Goal: Answer question/provide support: Share knowledge or assist other users

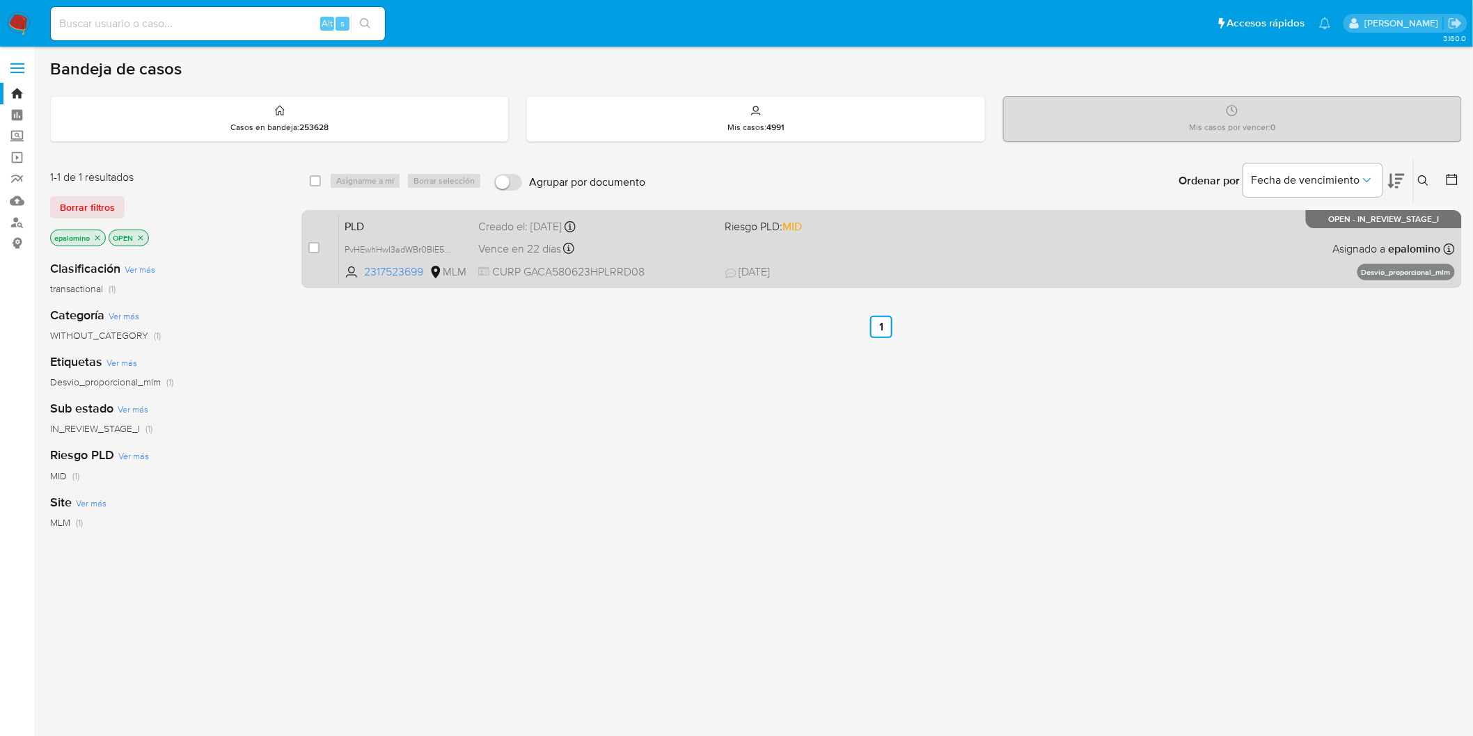
click at [371, 227] on span "PLD" at bounding box center [405, 225] width 122 height 18
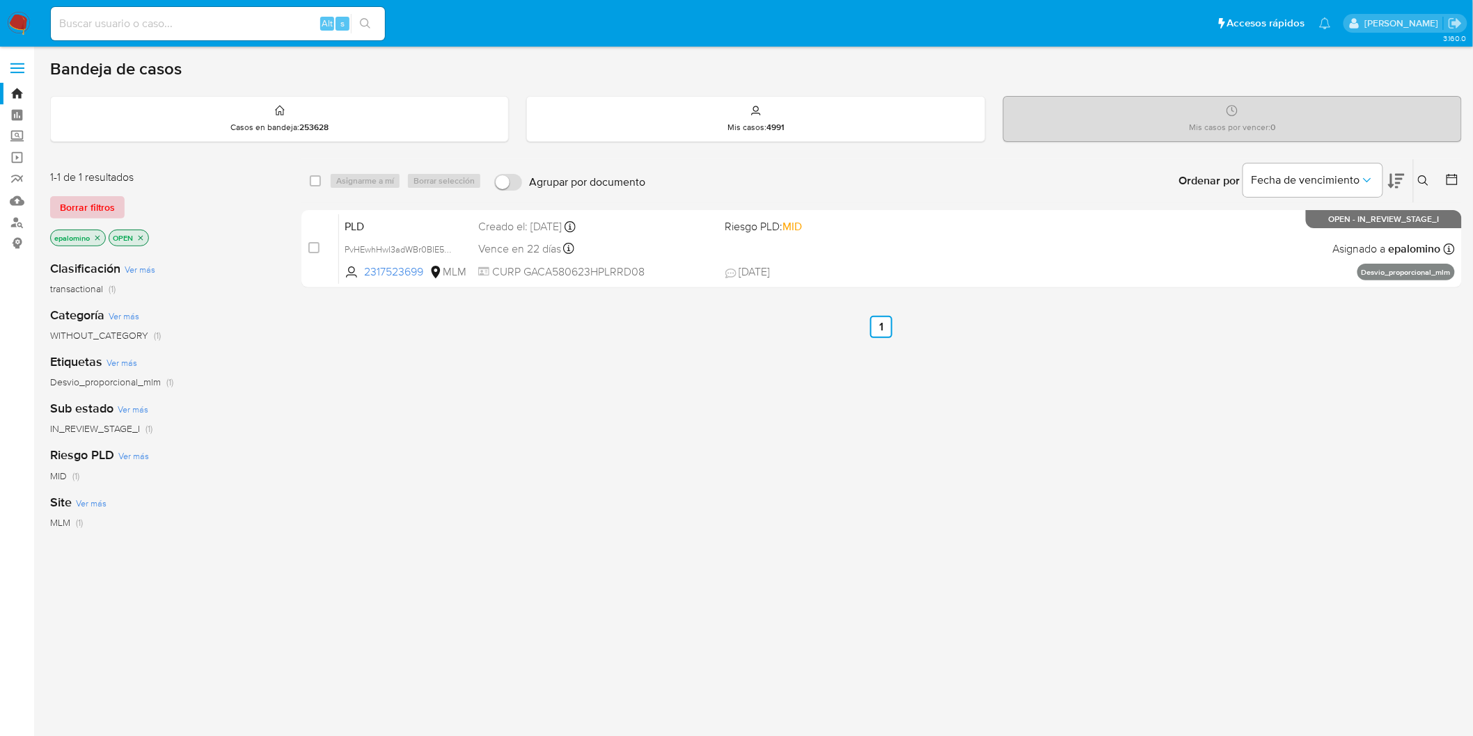
click at [95, 212] on span "Borrar filtros" at bounding box center [87, 207] width 55 height 19
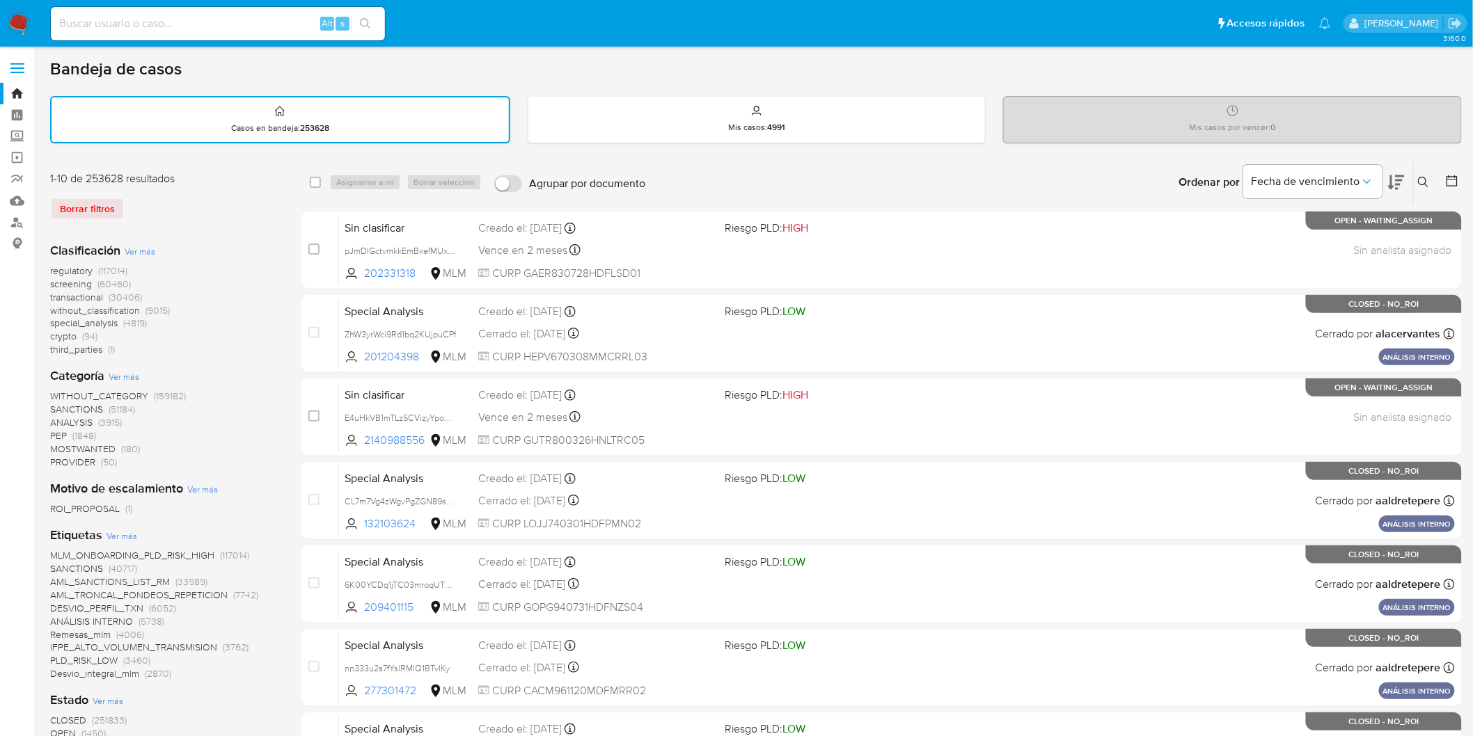
click at [1427, 174] on button at bounding box center [1424, 182] width 23 height 17
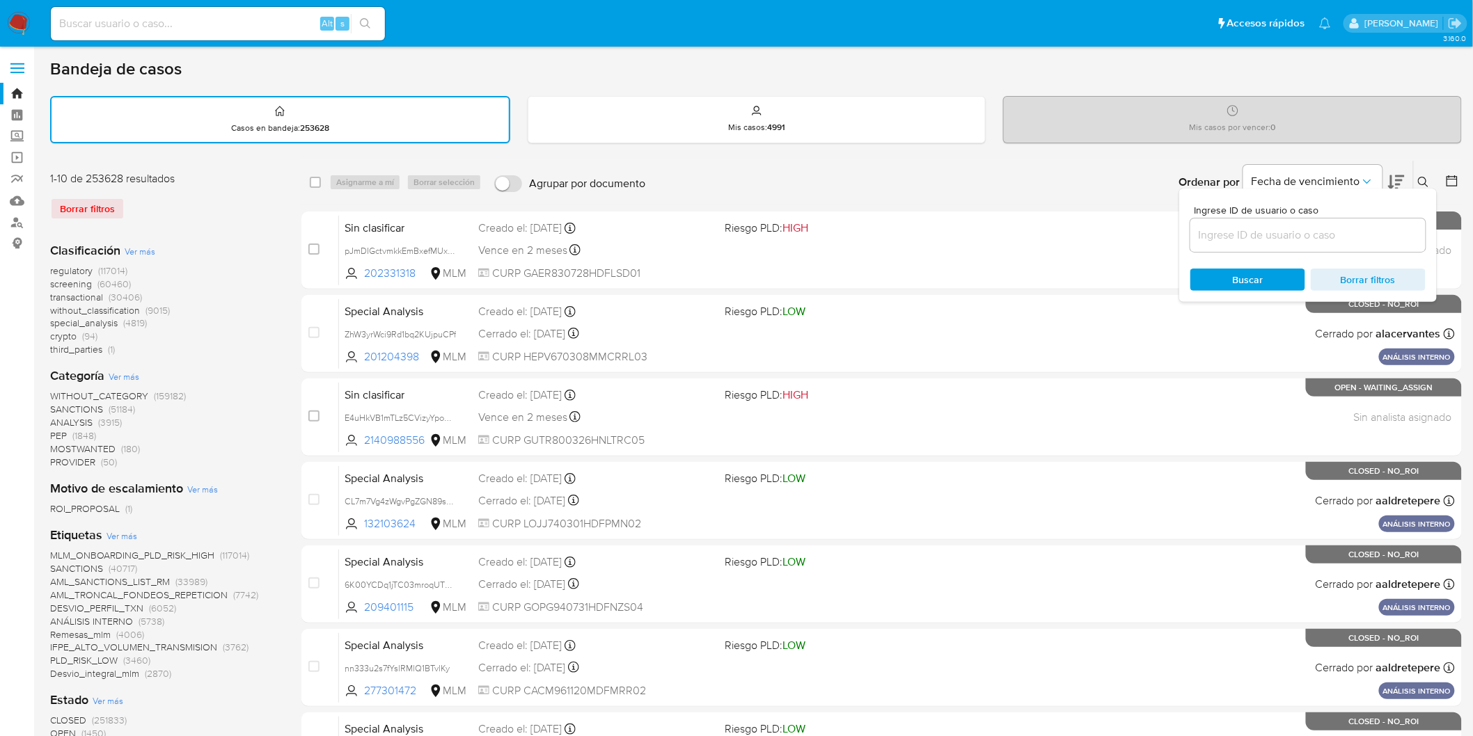
click at [1236, 245] on div at bounding box center [1307, 235] width 235 height 33
click at [1237, 237] on input at bounding box center [1307, 235] width 235 height 18
paste input "2317523699"
type input "2317523699"
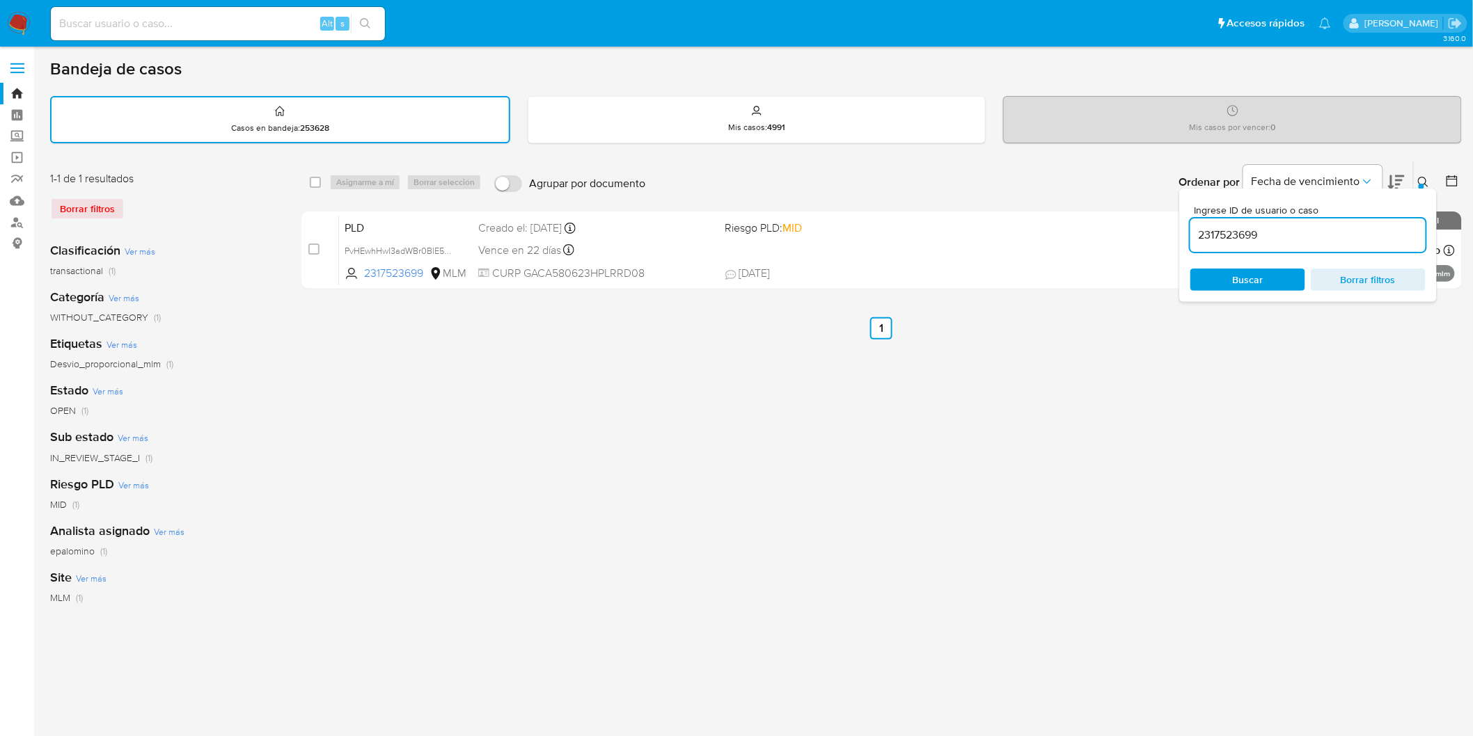
click at [1422, 177] on icon at bounding box center [1423, 182] width 11 height 11
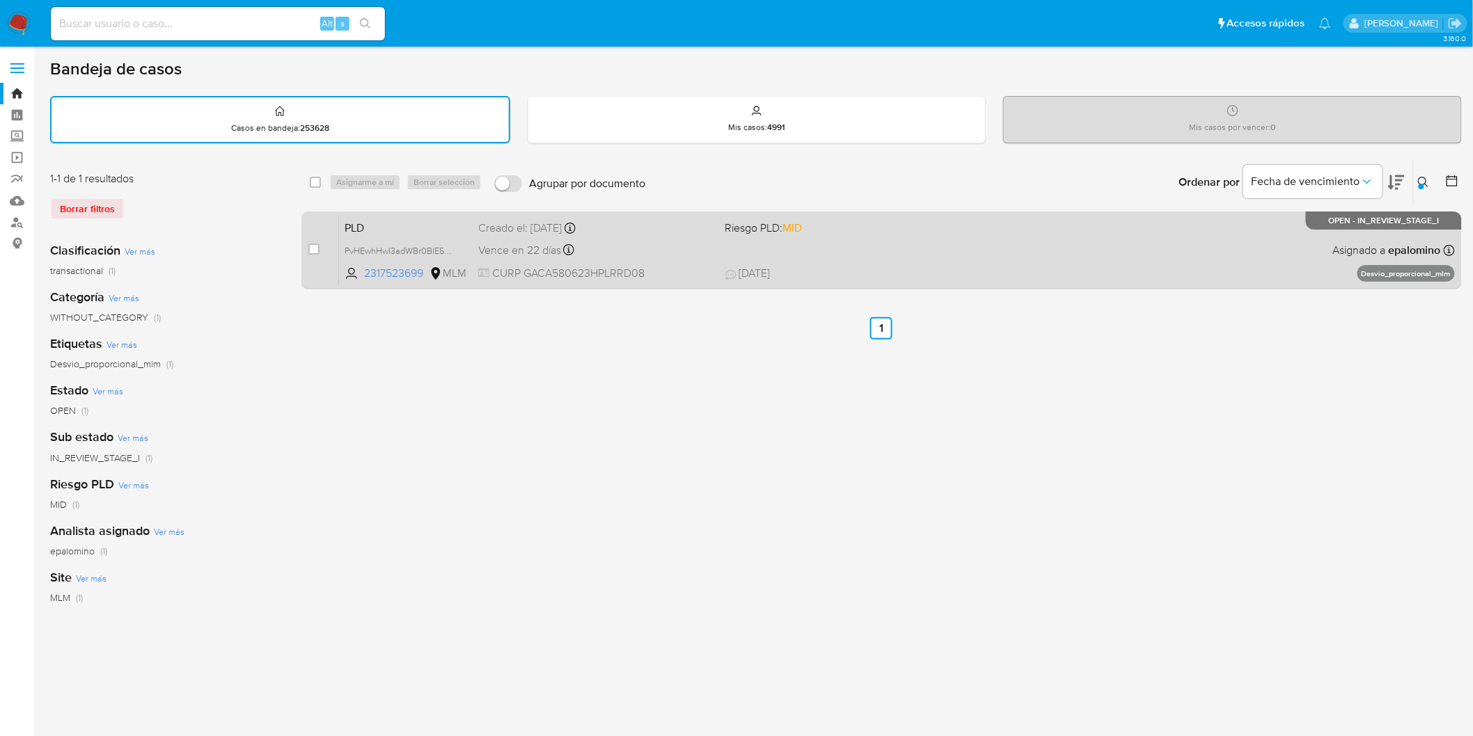
click at [365, 228] on span "PLD" at bounding box center [405, 227] width 122 height 18
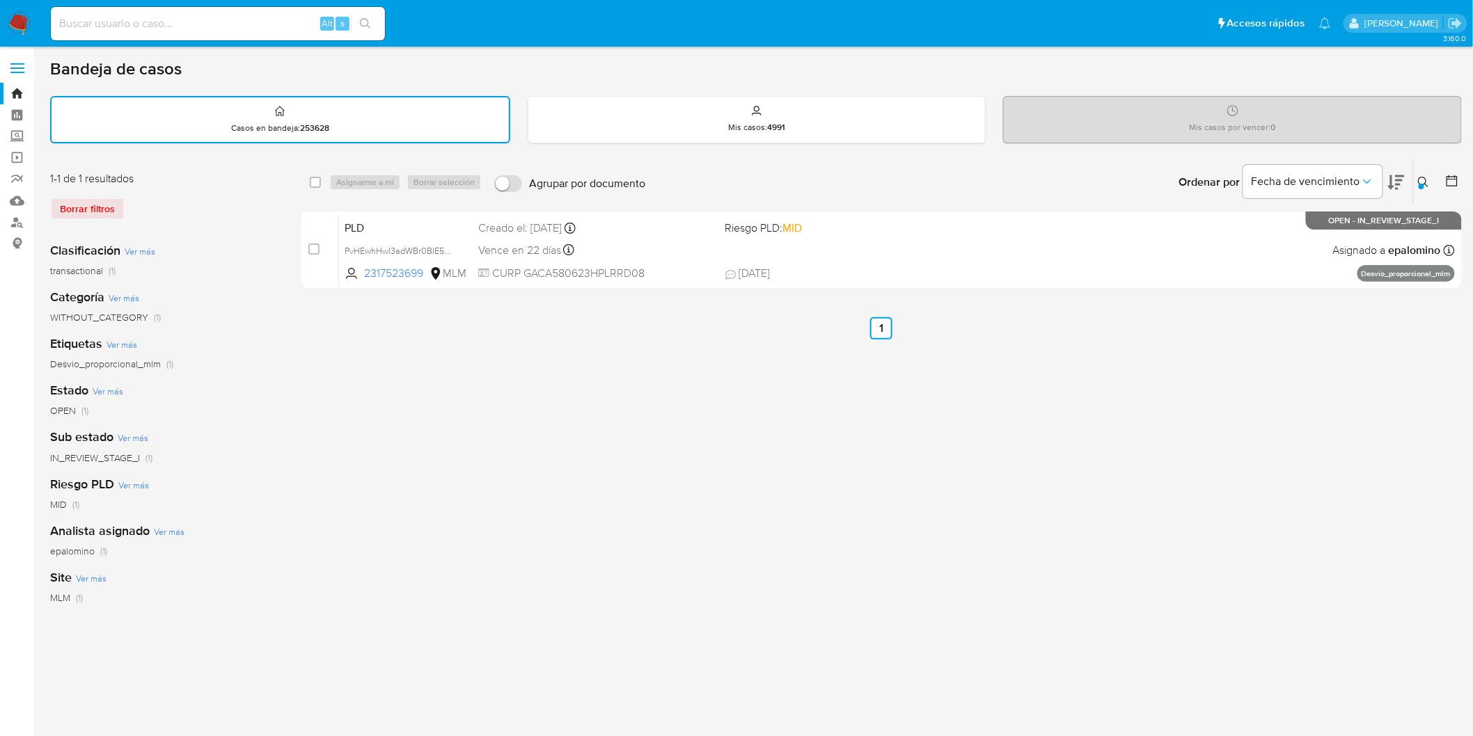
click at [26, 29] on img at bounding box center [19, 24] width 24 height 24
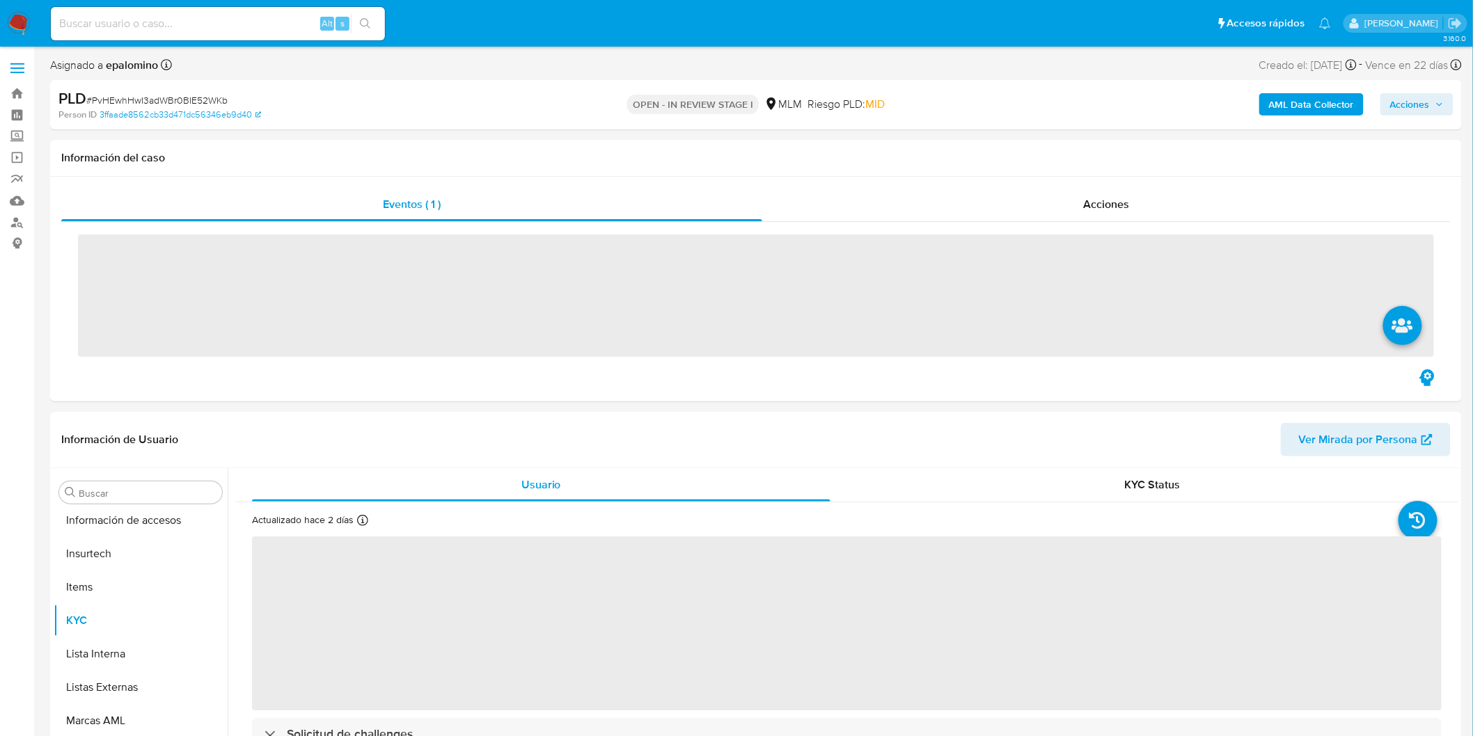
scroll to position [587, 0]
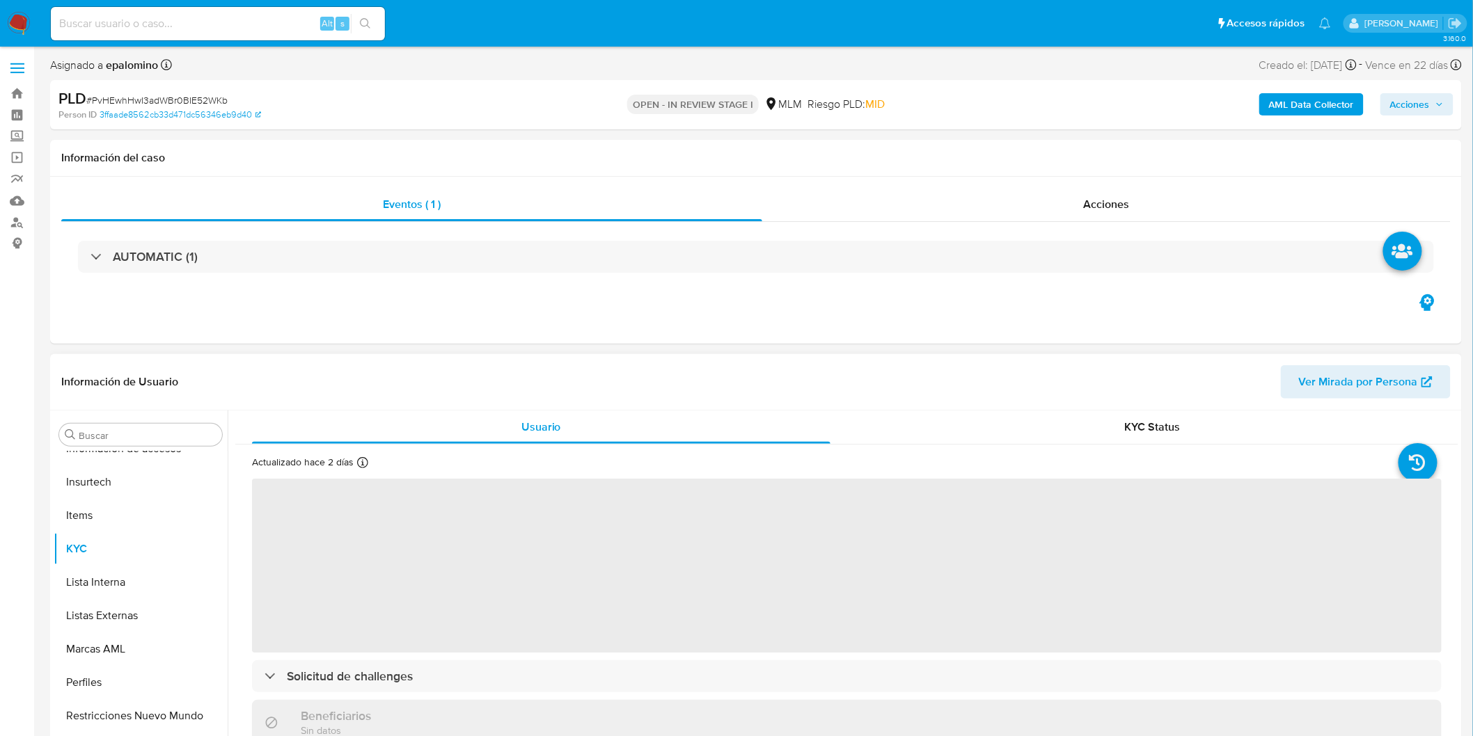
select select "10"
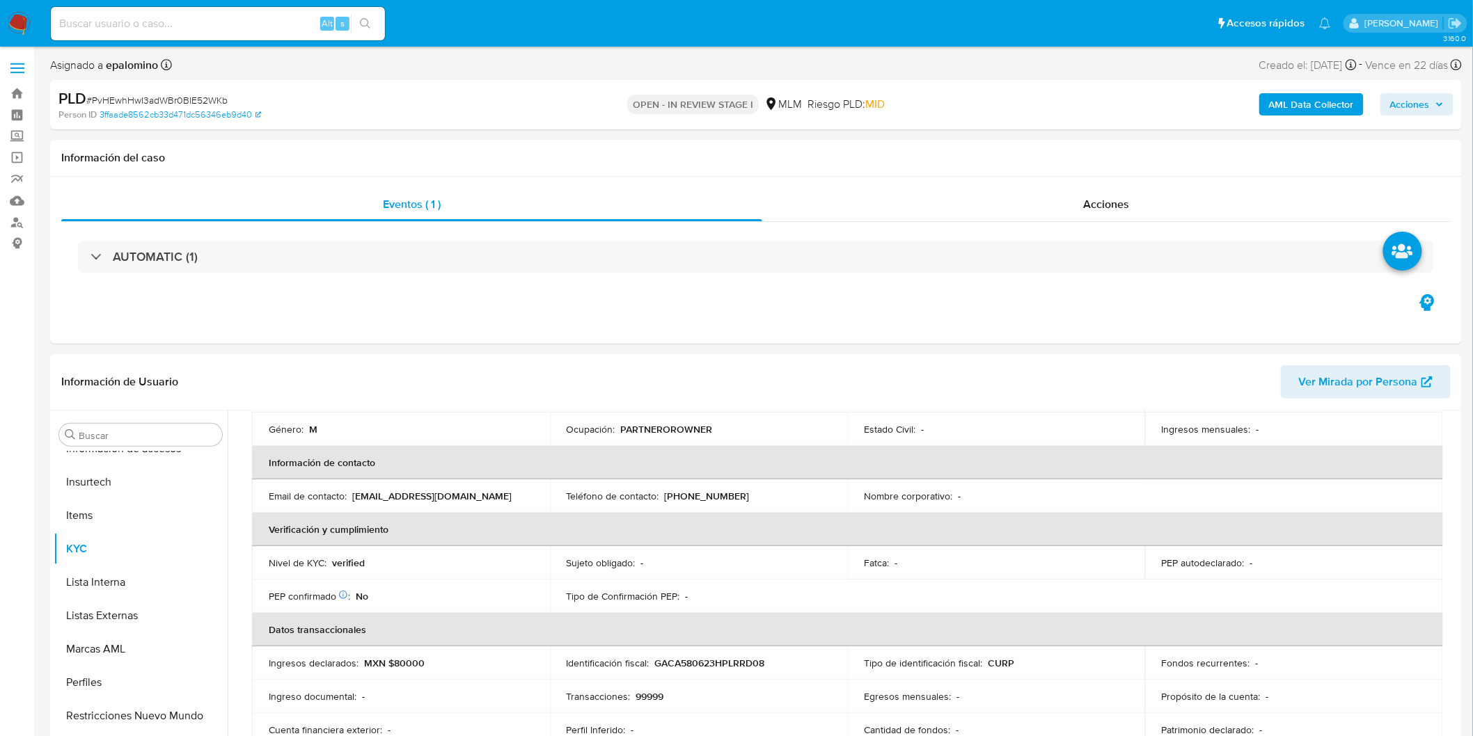
scroll to position [429, 0]
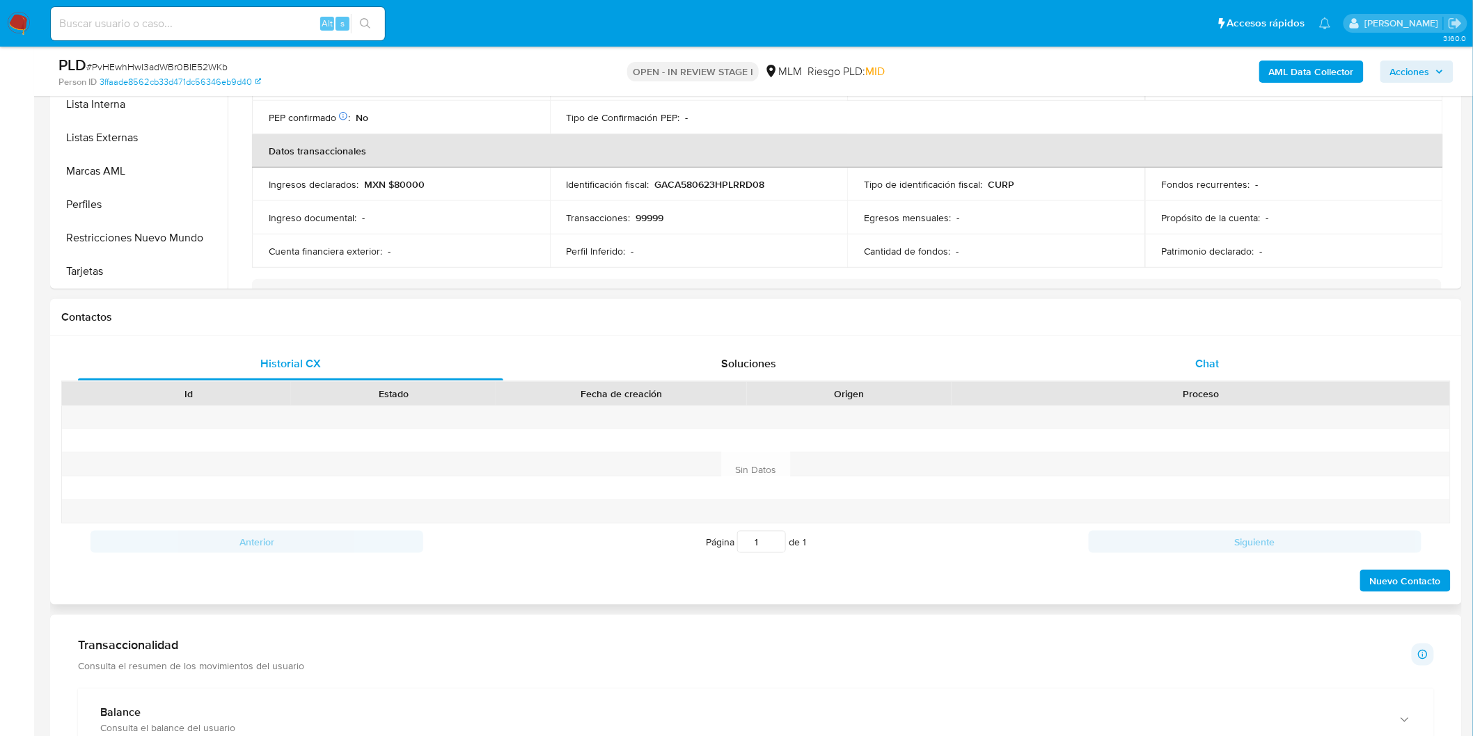
click at [1219, 367] on span "Chat" at bounding box center [1208, 364] width 24 height 16
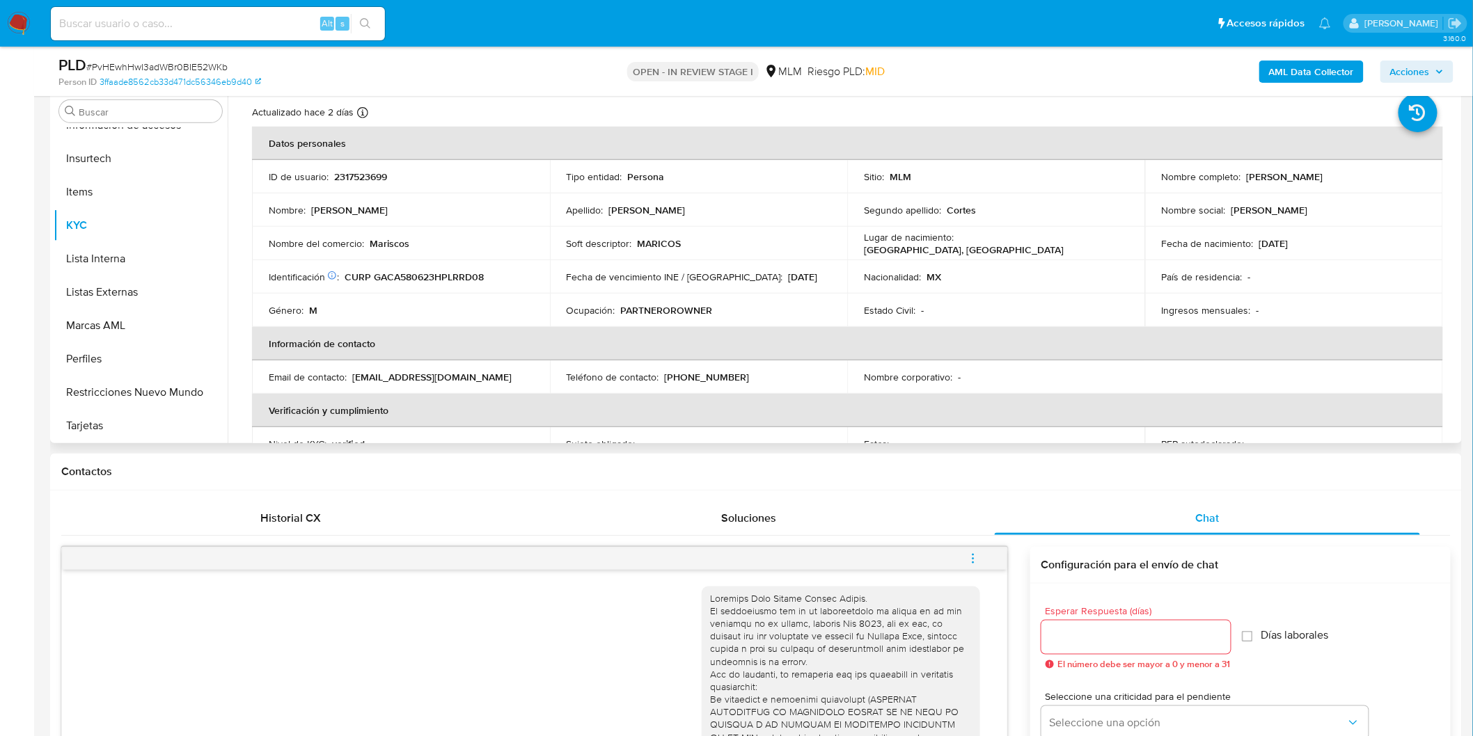
scroll to position [0, 0]
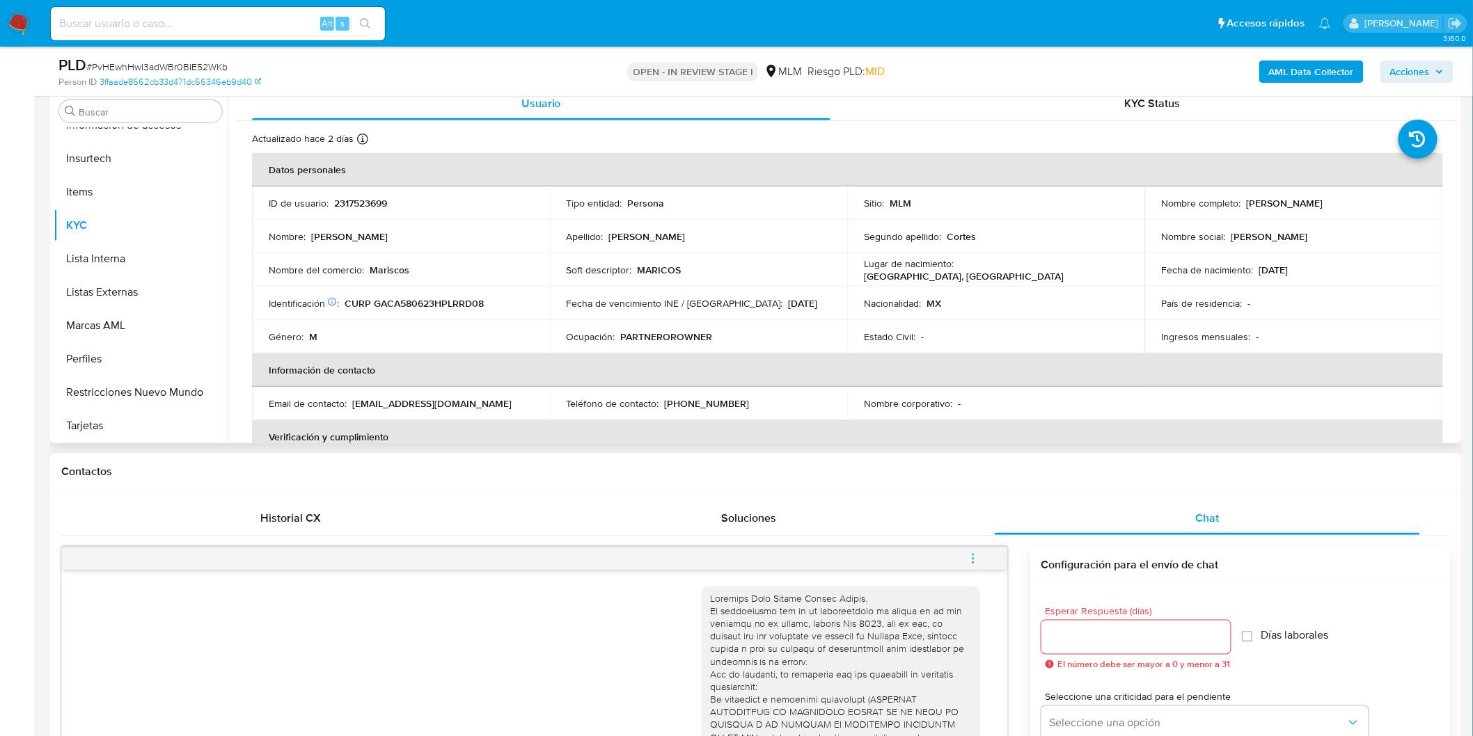
click at [365, 202] on p "2317523699" at bounding box center [360, 203] width 53 height 13
copy p "2317523699"
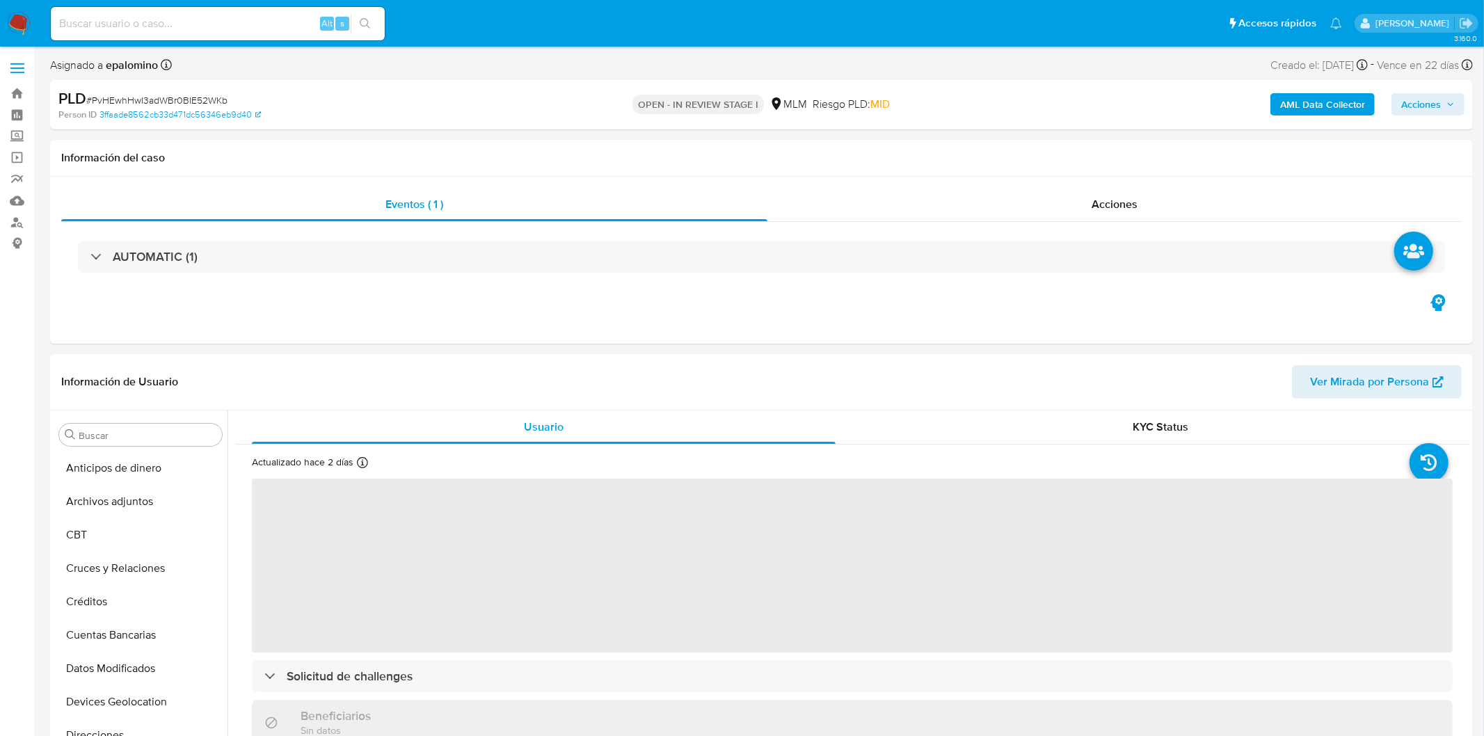
select select "10"
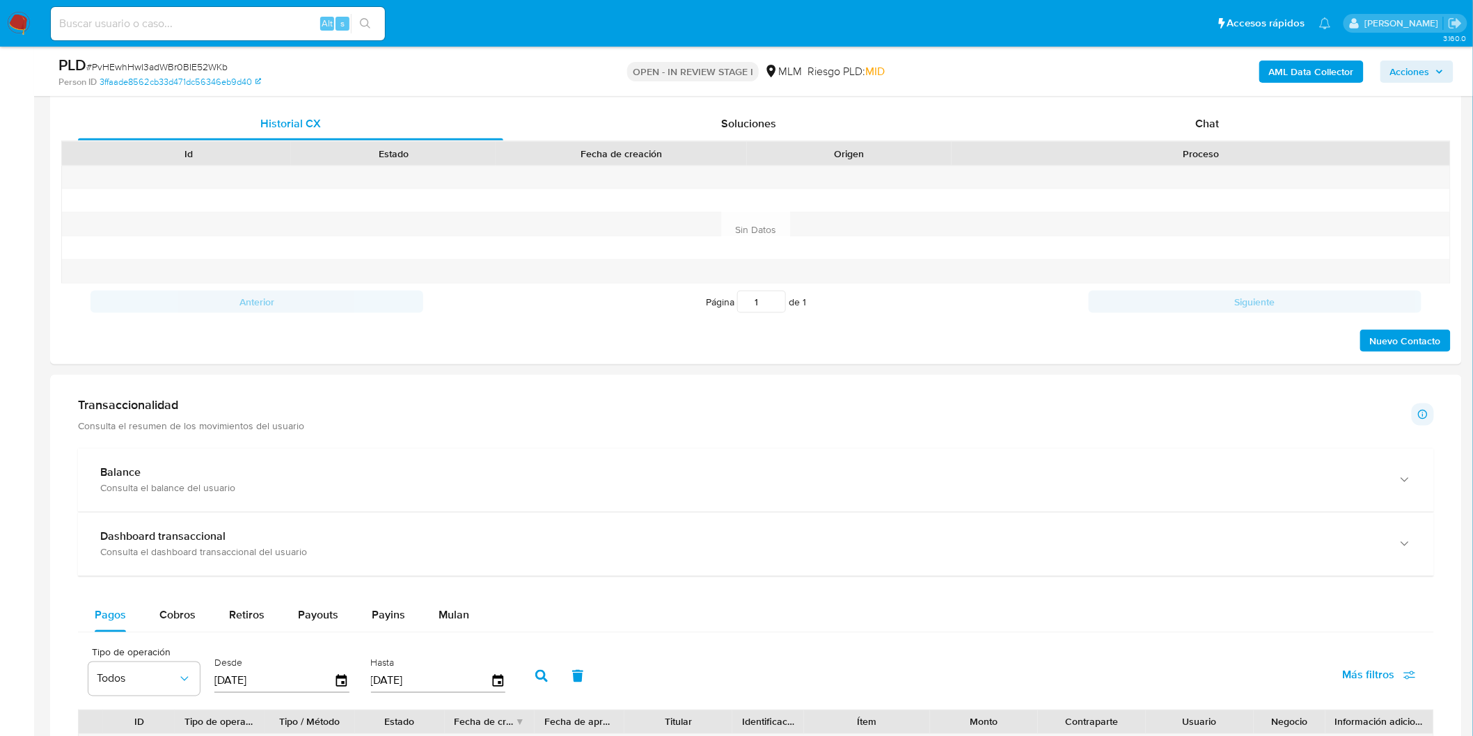
scroll to position [655, 0]
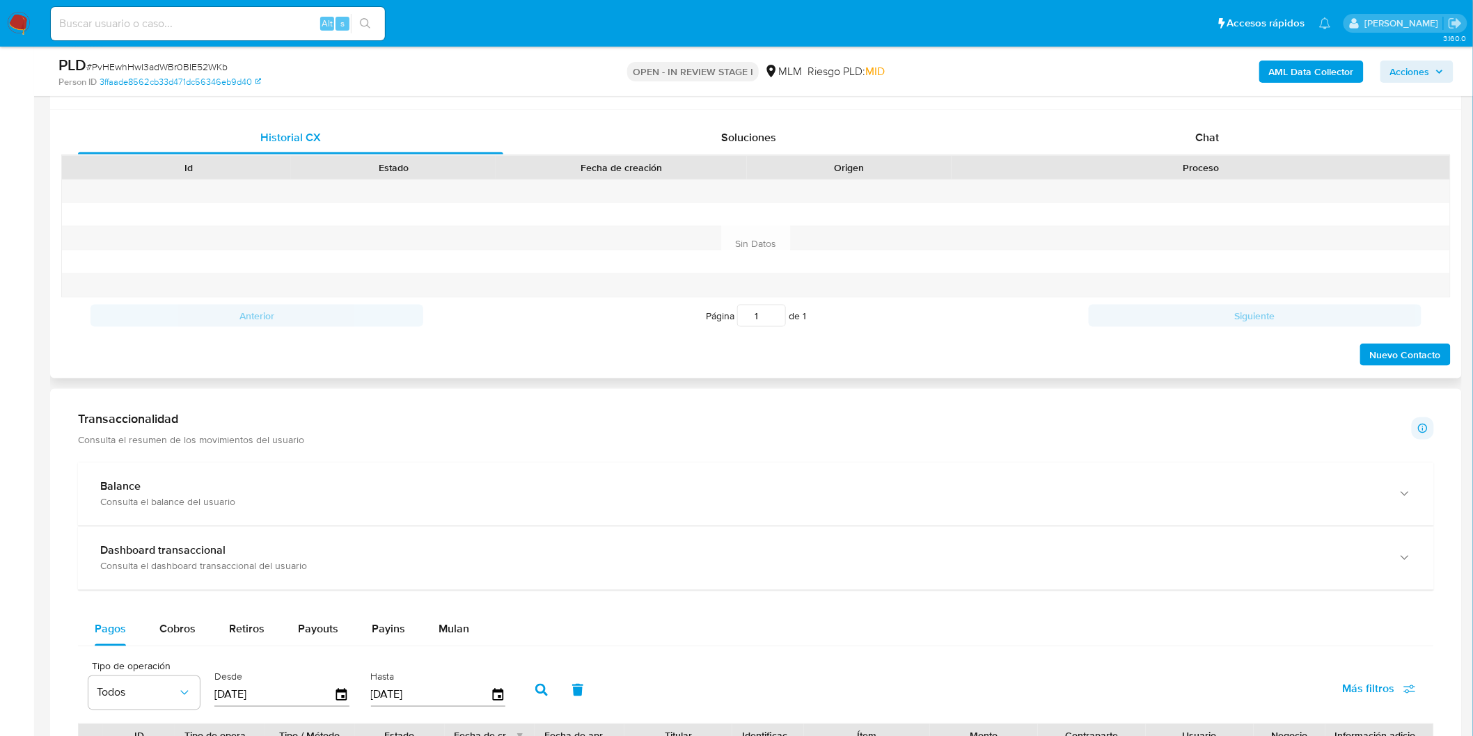
click at [1216, 120] on div "Historial CX Soluciones Chat Id Estado Fecha de creación Origen Proceso Anterio…" at bounding box center [755, 244] width 1411 height 269
click at [1213, 139] on span "Chat" at bounding box center [1208, 137] width 24 height 16
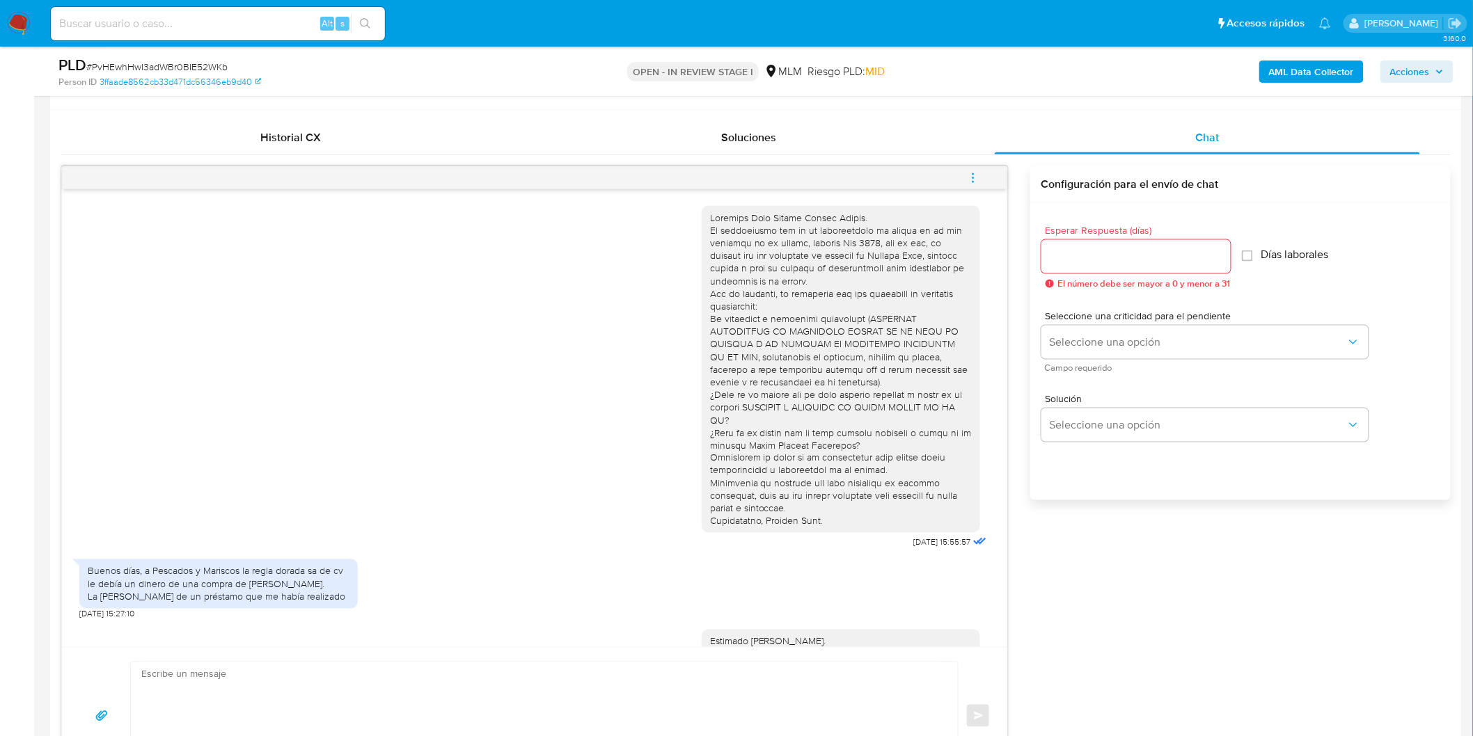
scroll to position [225, 0]
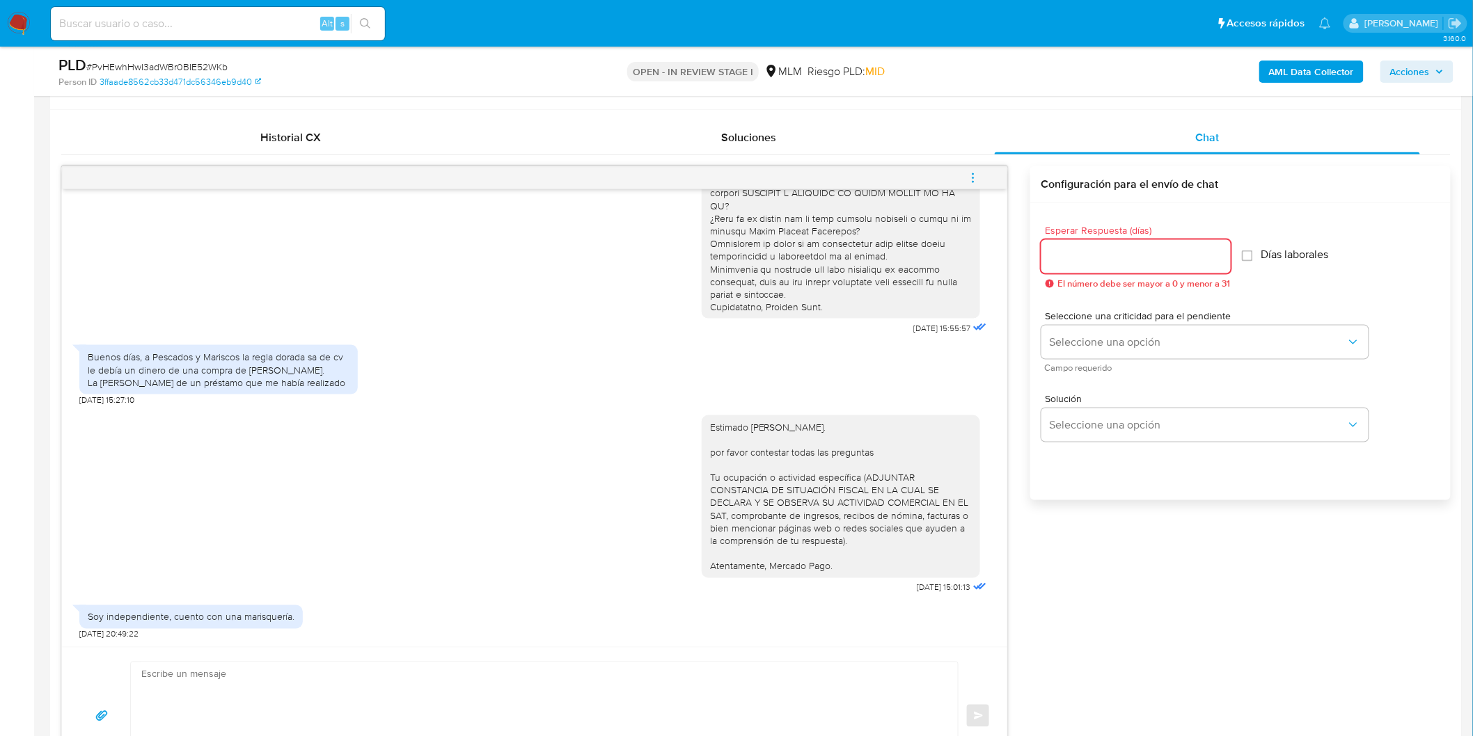
click at [1111, 260] on input "Esperar Respuesta (días)" at bounding box center [1135, 257] width 189 height 18
type input "0"
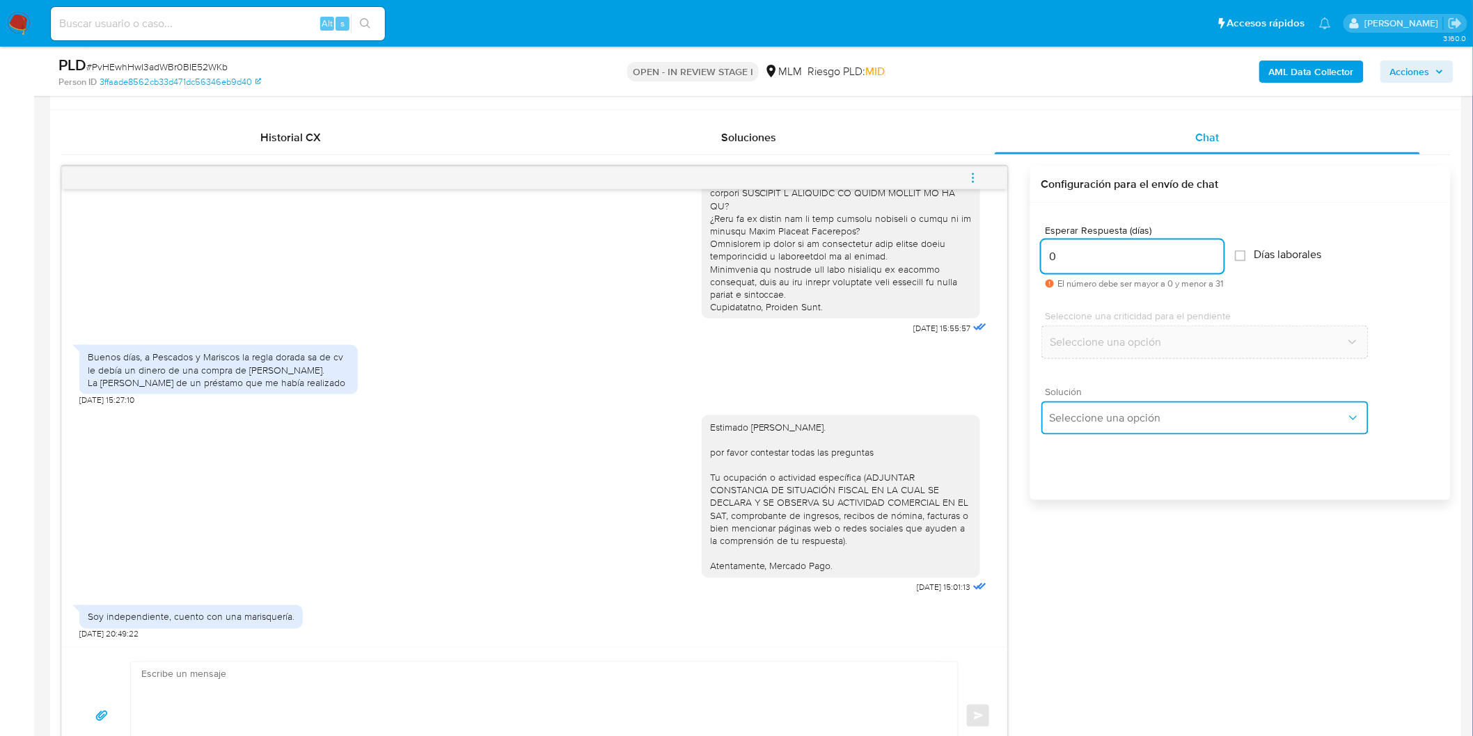
click at [1104, 420] on span "Seleccione una opción" at bounding box center [1197, 418] width 296 height 14
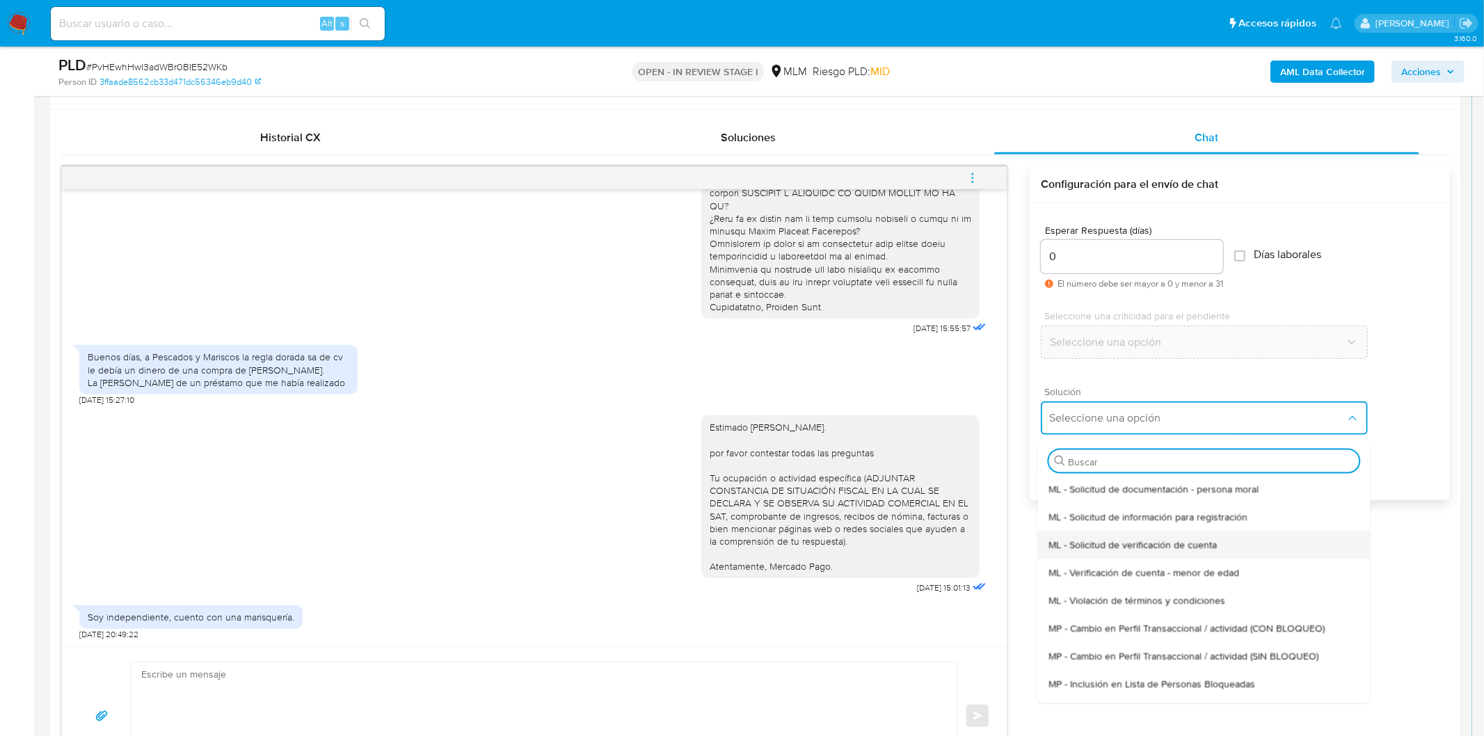
click at [1120, 550] on span "ML - Solicitud de verificación de cuenta" at bounding box center [1133, 544] width 168 height 13
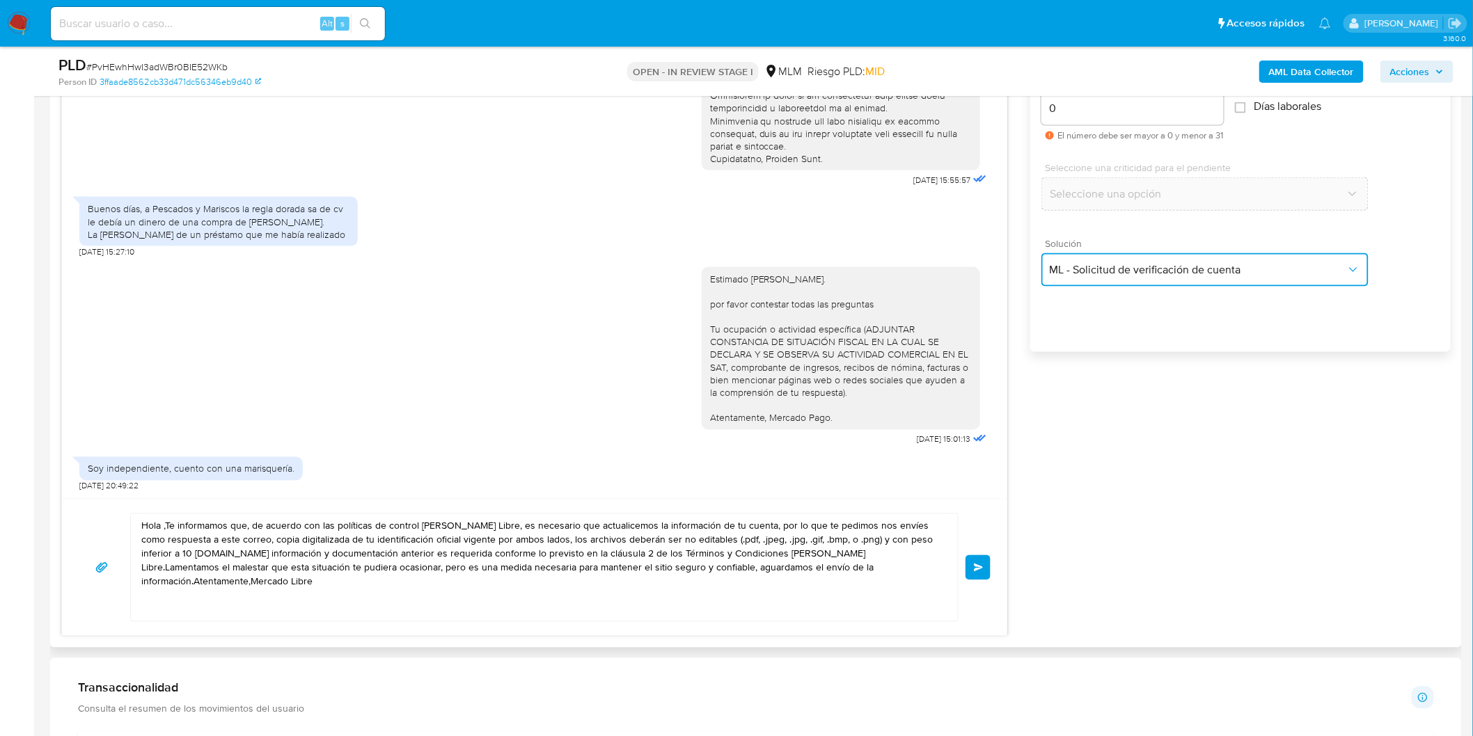
scroll to position [887, 0]
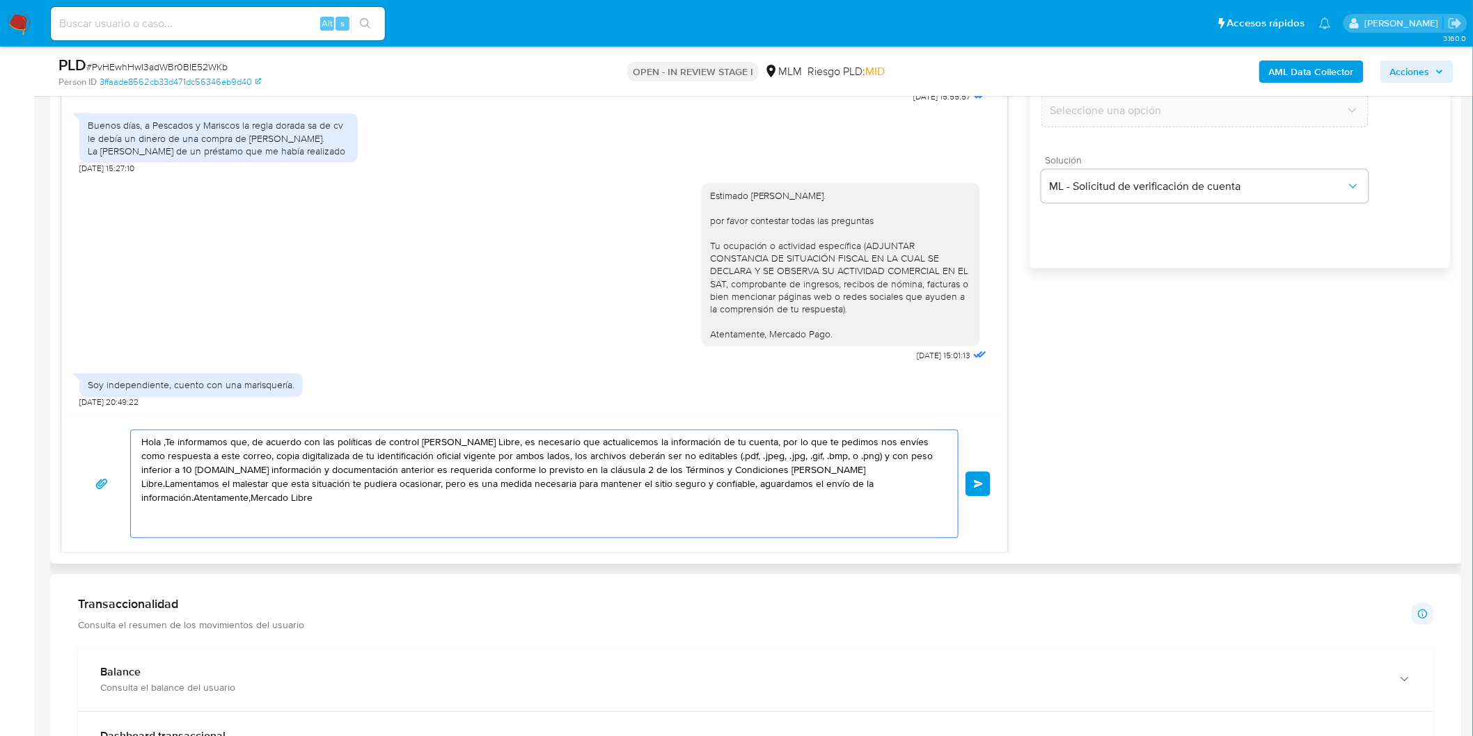
drag, startPoint x: 879, startPoint y: 489, endPoint x: 64, endPoint y: 409, distance: 818.8
click at [64, 409] on div "10/09/2025 15:55:57 Buenos días, a Pescados y Mariscos la regla dorada sa de cv…" at bounding box center [534, 244] width 946 height 619
paste textarea "Agradecemos mucho tus respuestas. Para la institución es importante conocer a s…"
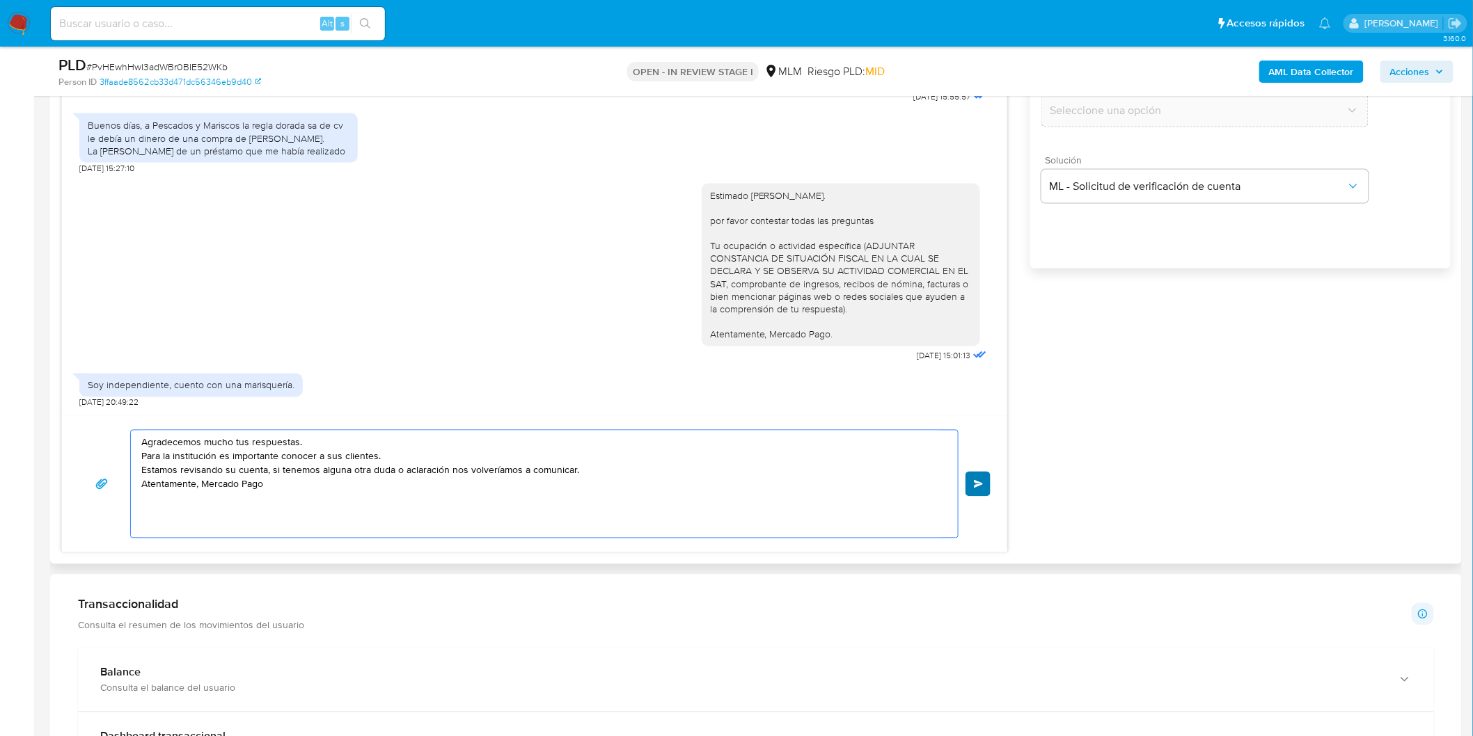
type textarea "Agradecemos mucho tus respuestas. Para la institución es importante conocer a s…"
click at [981, 486] on span "Enviar" at bounding box center [979, 484] width 10 height 8
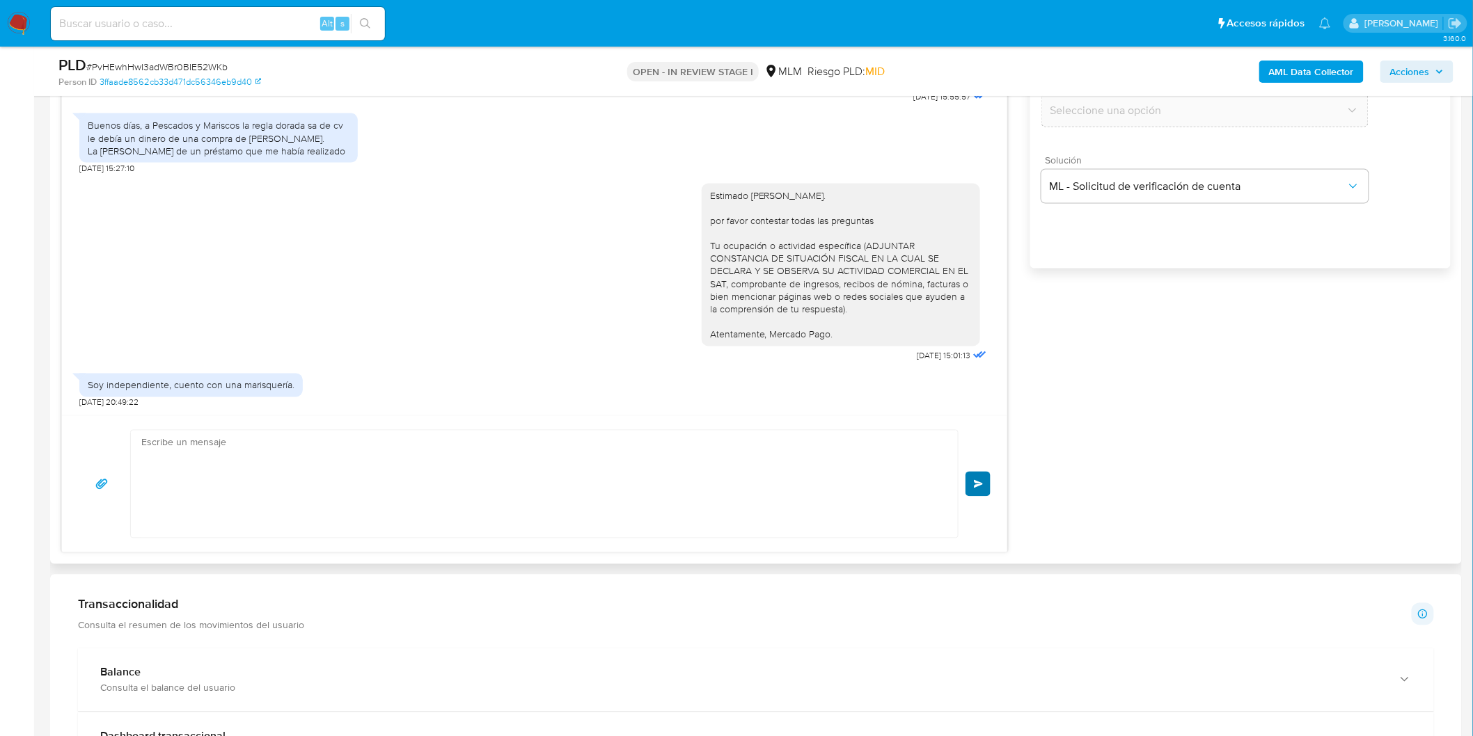
scroll to position [329, 0]
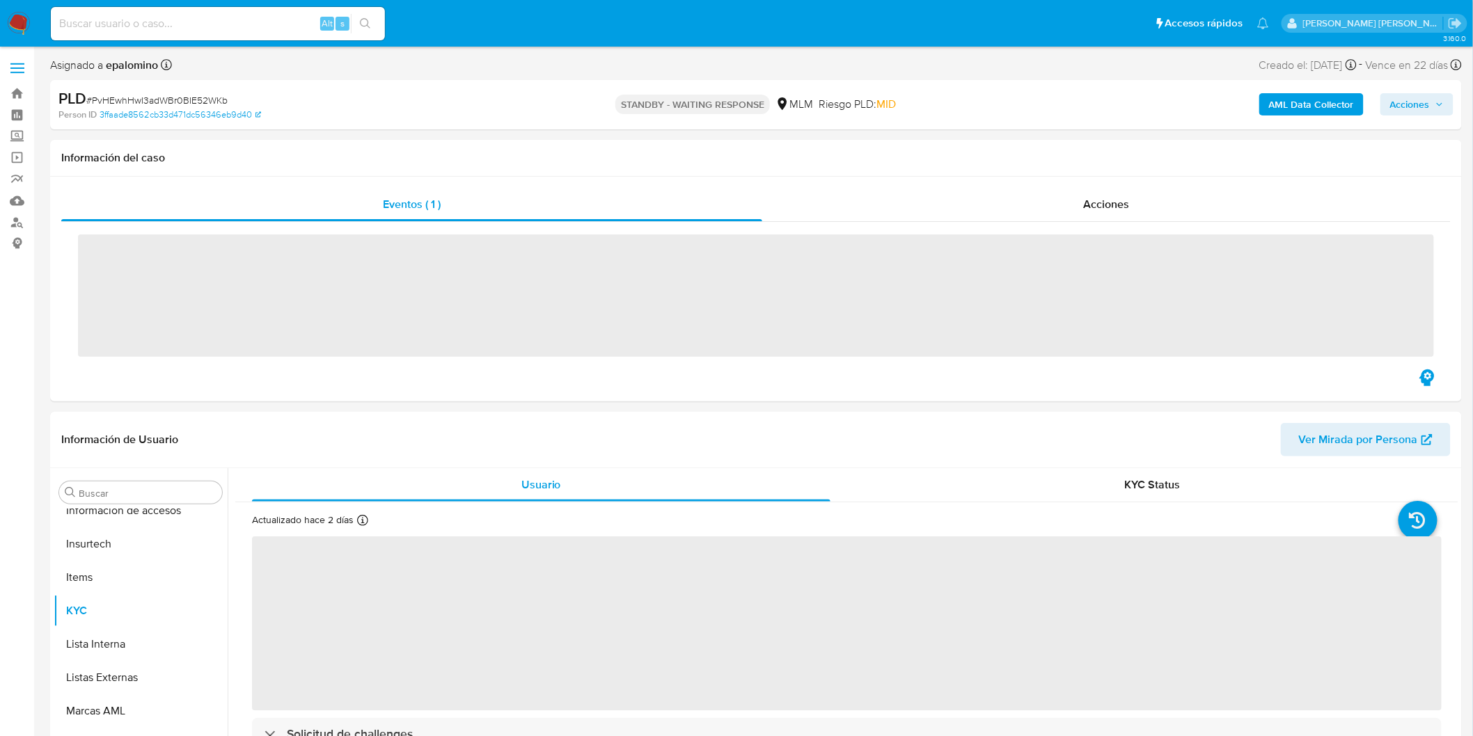
scroll to position [587, 0]
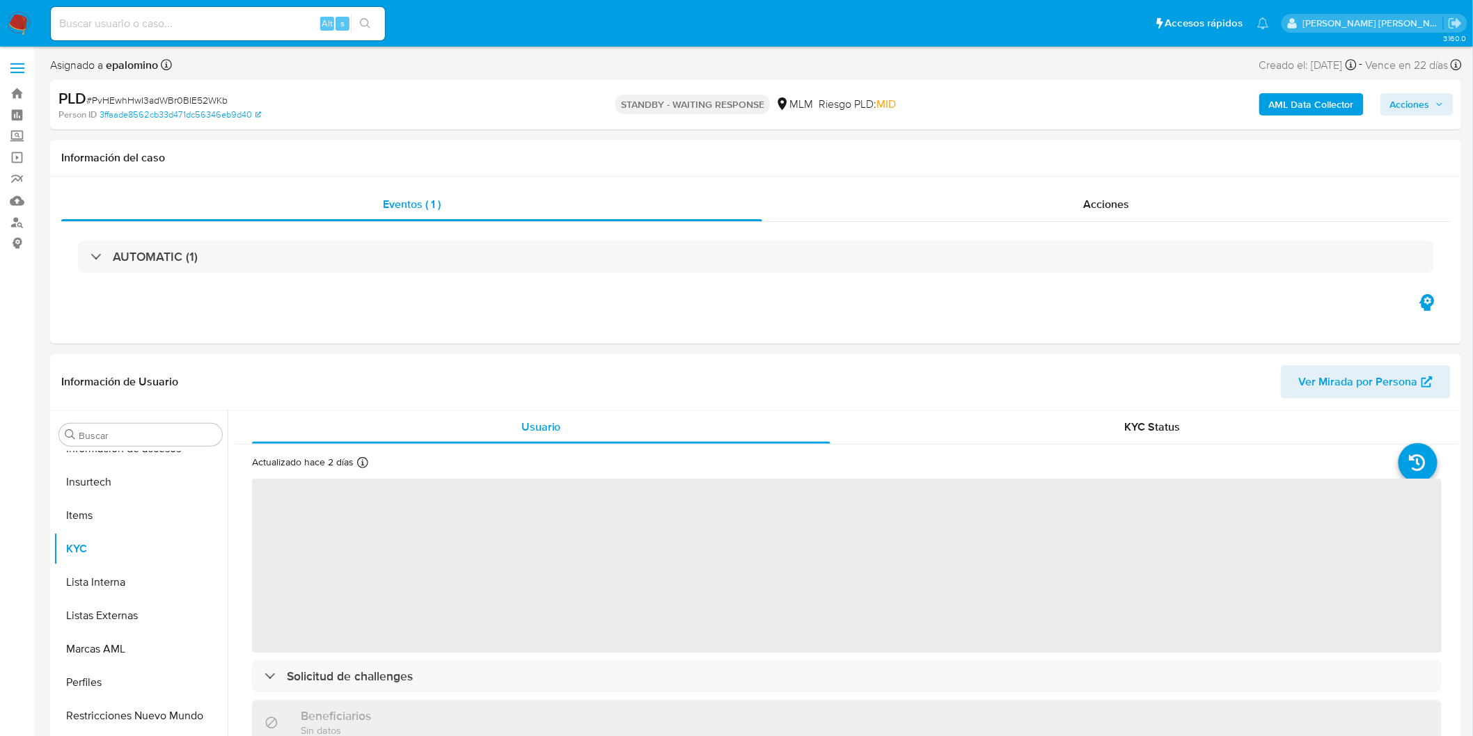
select select "10"
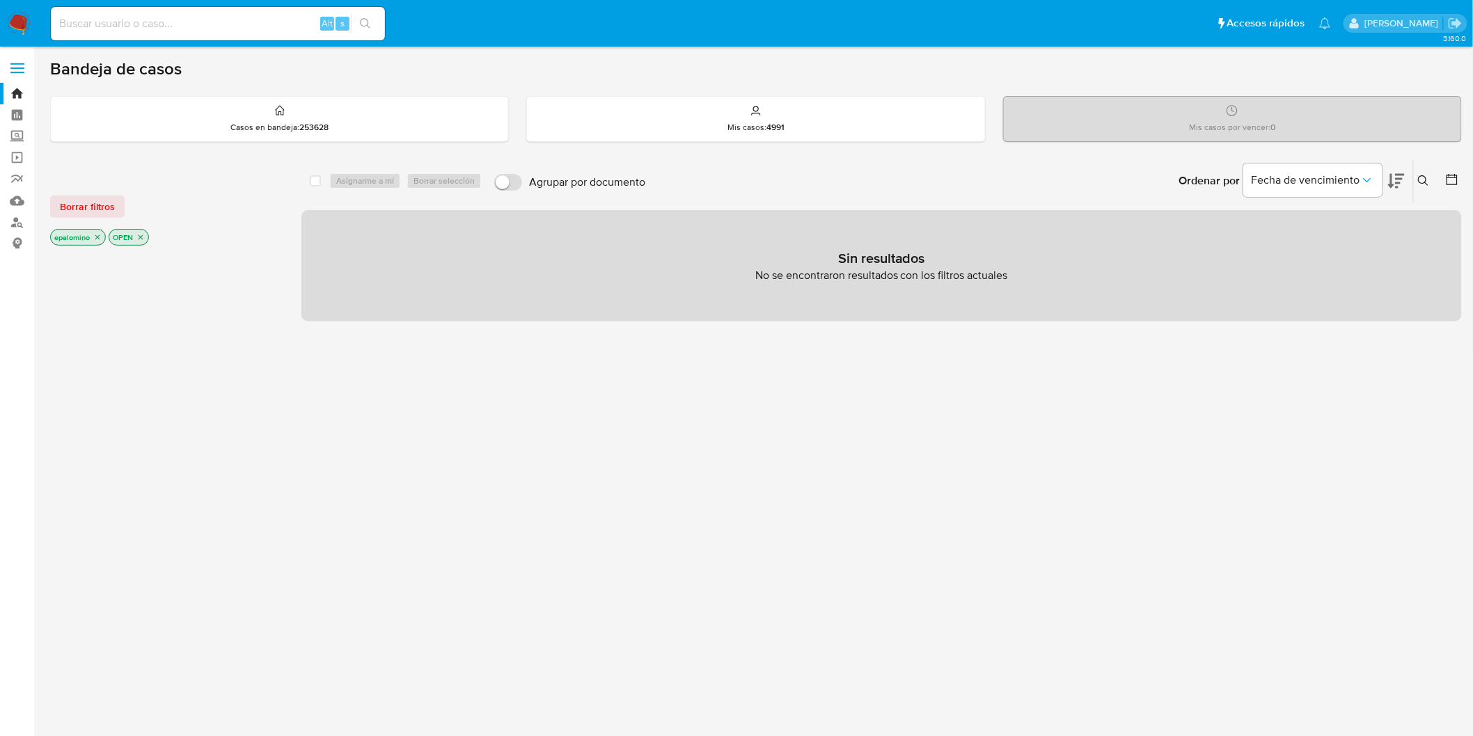
click at [102, 197] on span "Borrar filtros" at bounding box center [87, 206] width 55 height 19
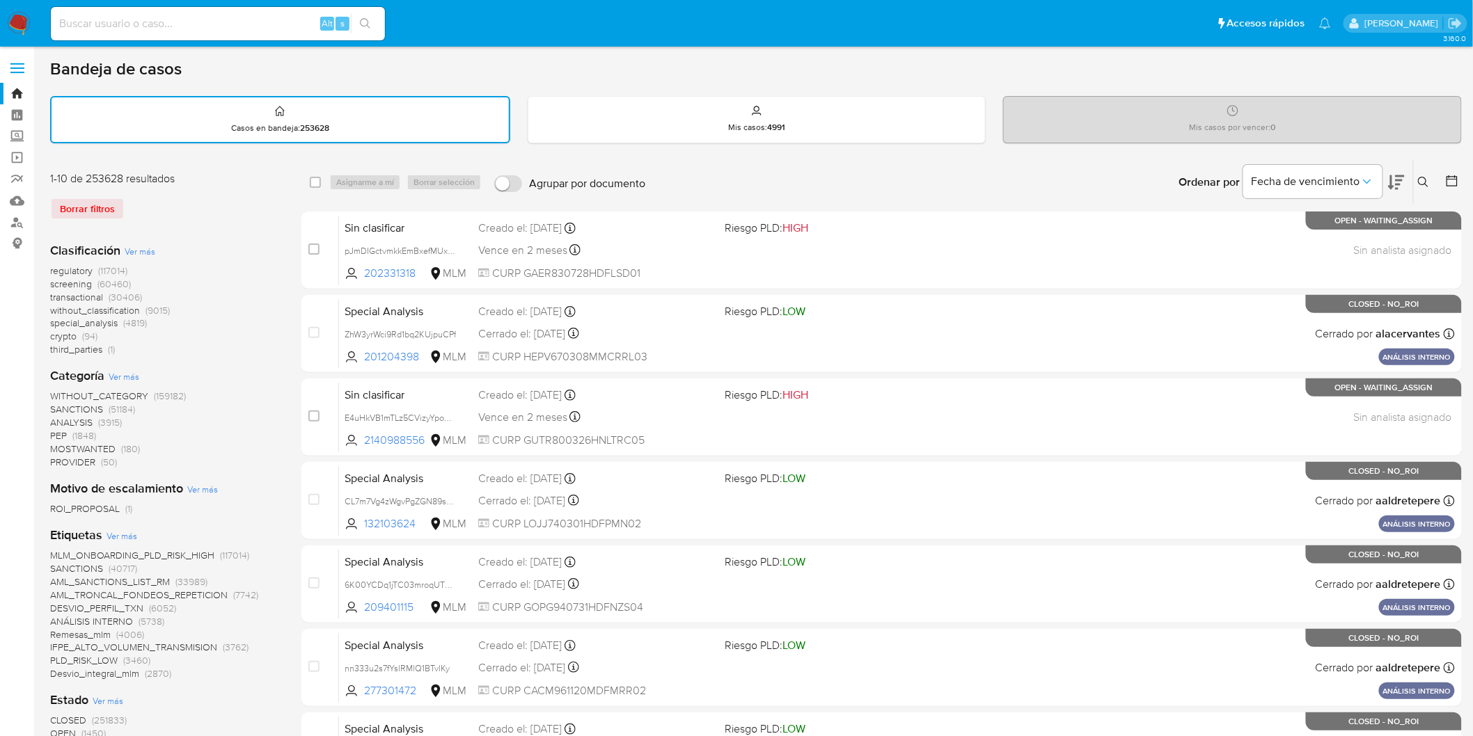
click at [17, 19] on img at bounding box center [19, 24] width 24 height 24
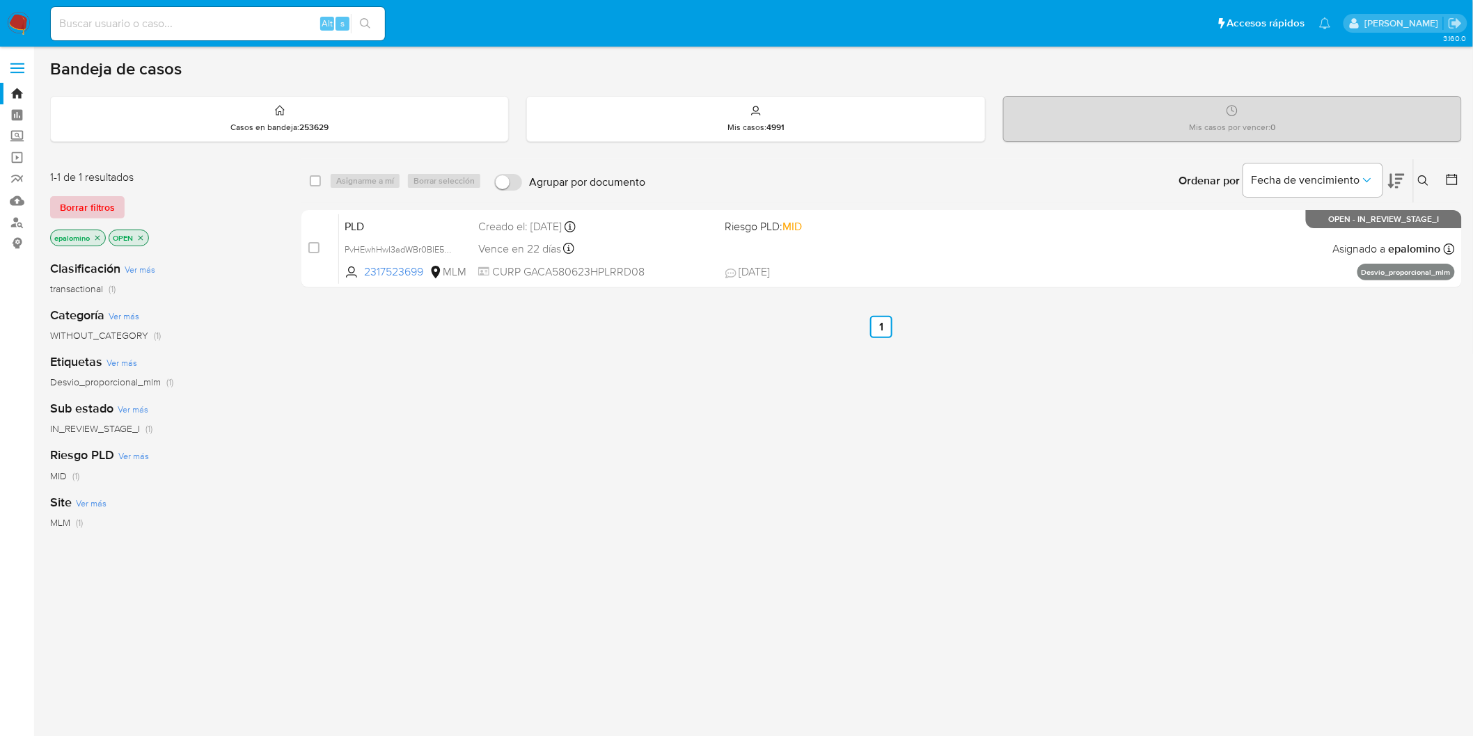
click at [100, 206] on span "Borrar filtros" at bounding box center [87, 207] width 55 height 19
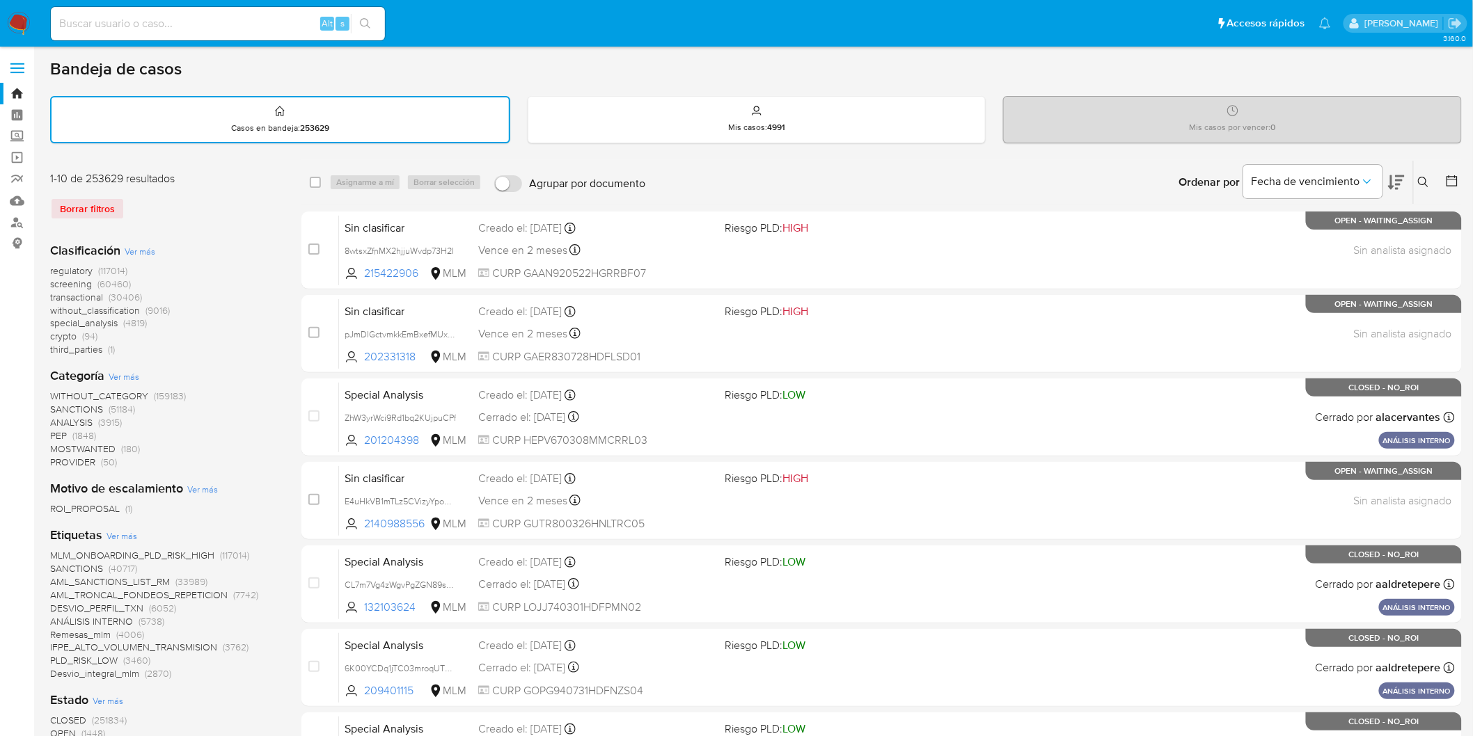
click at [19, 19] on img at bounding box center [19, 24] width 24 height 24
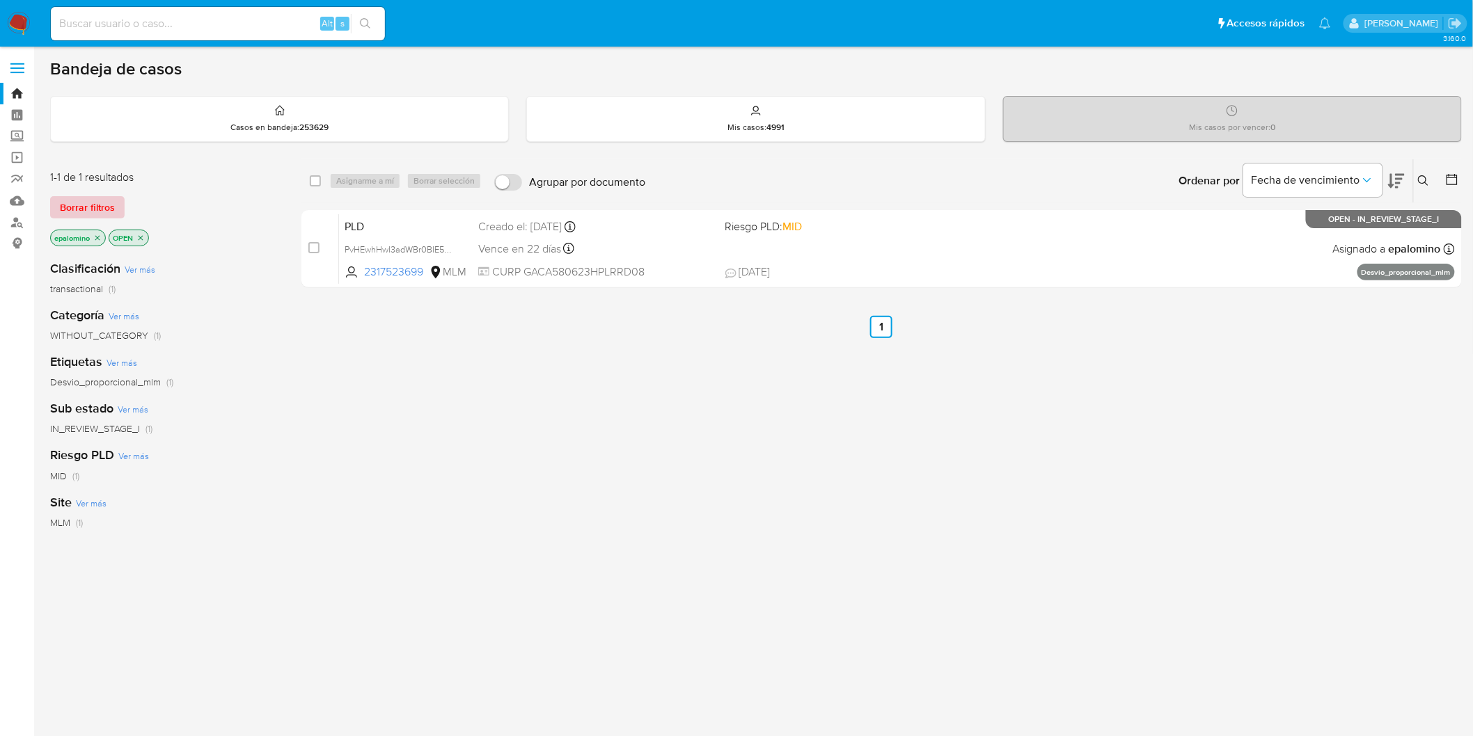
click at [75, 203] on span "Borrar filtros" at bounding box center [87, 207] width 55 height 19
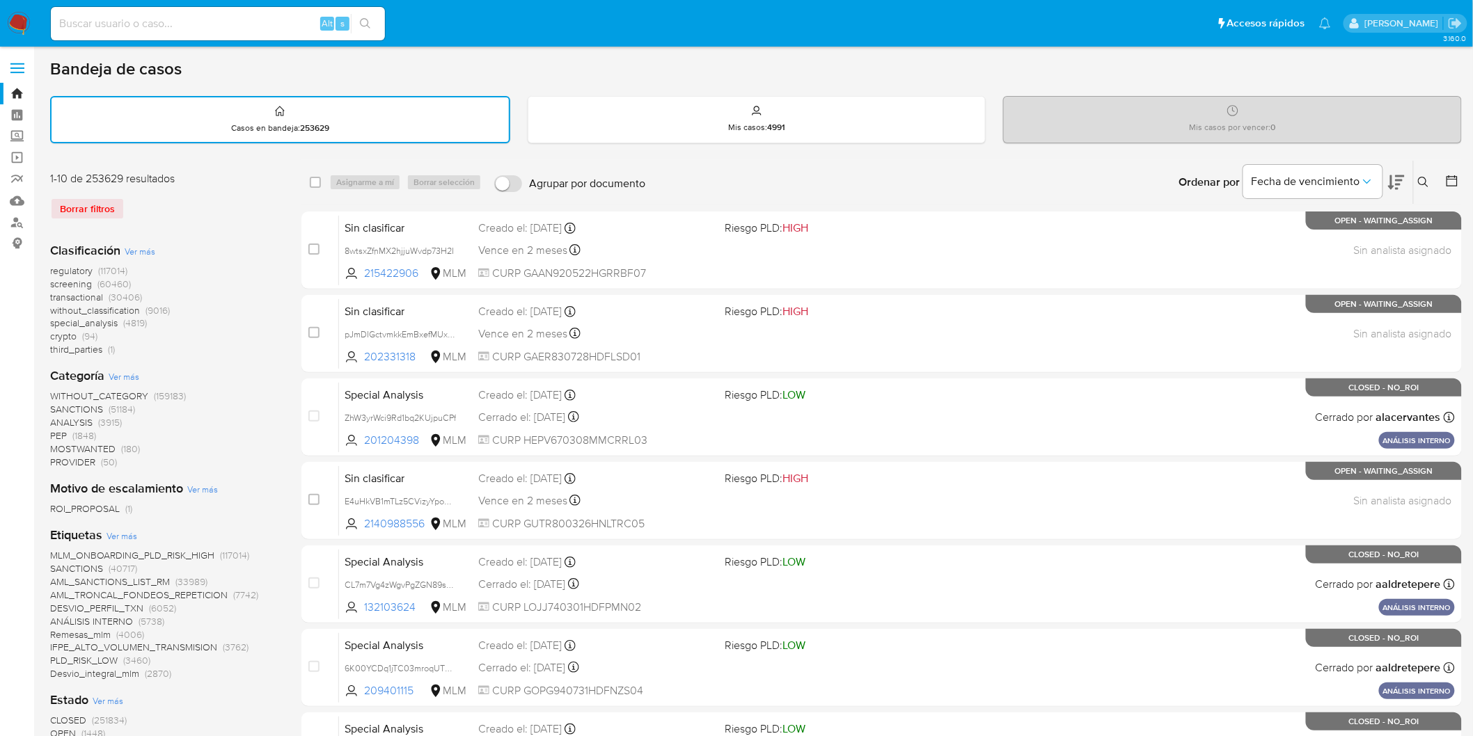
click at [17, 29] on img at bounding box center [19, 24] width 24 height 24
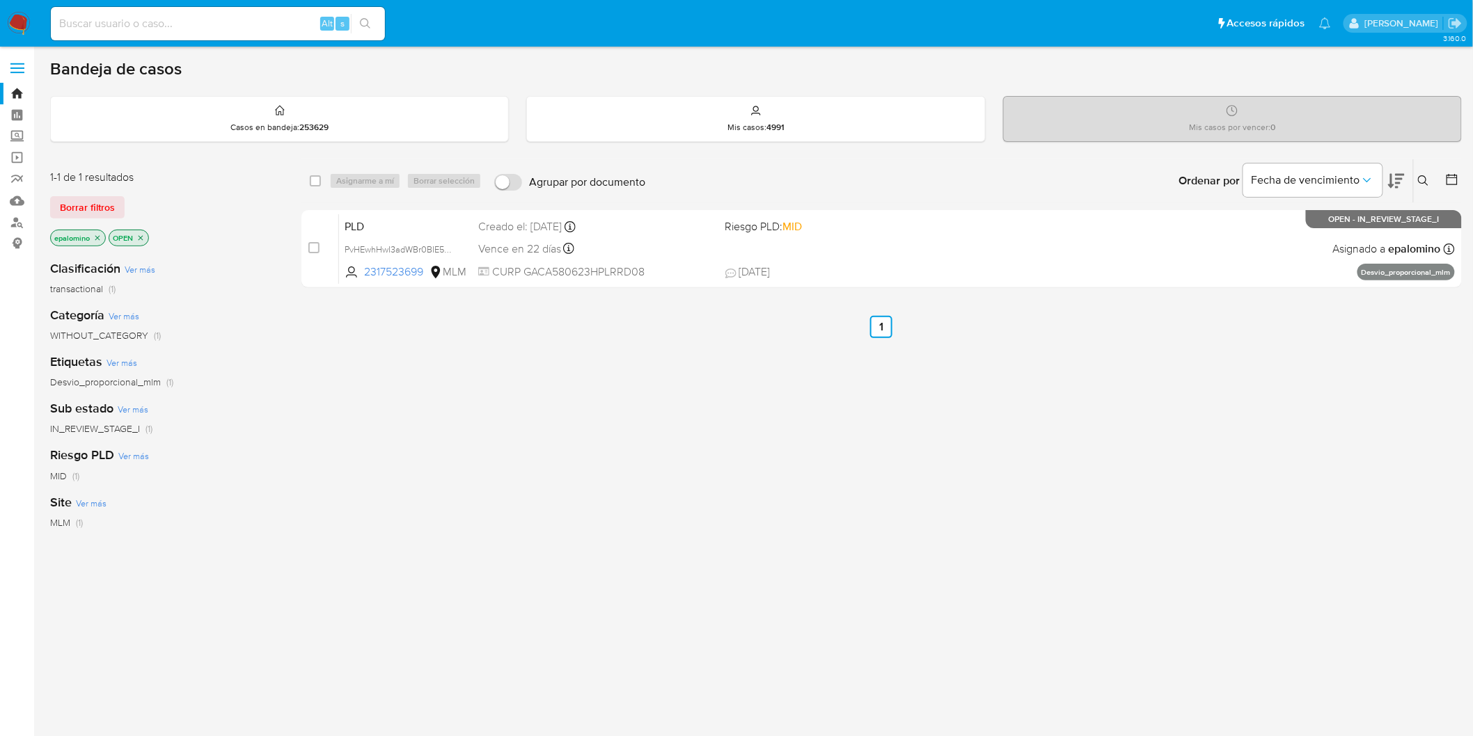
click at [88, 189] on div "1-1 de 1 resultados Borrar filtros epalomino OPEN" at bounding box center [161, 209] width 223 height 79
click at [102, 218] on div "1-1 de 1 resultados Borrar filtros epalomino OPEN" at bounding box center [161, 209] width 223 height 79
click at [100, 209] on span "Borrar filtros" at bounding box center [87, 207] width 55 height 19
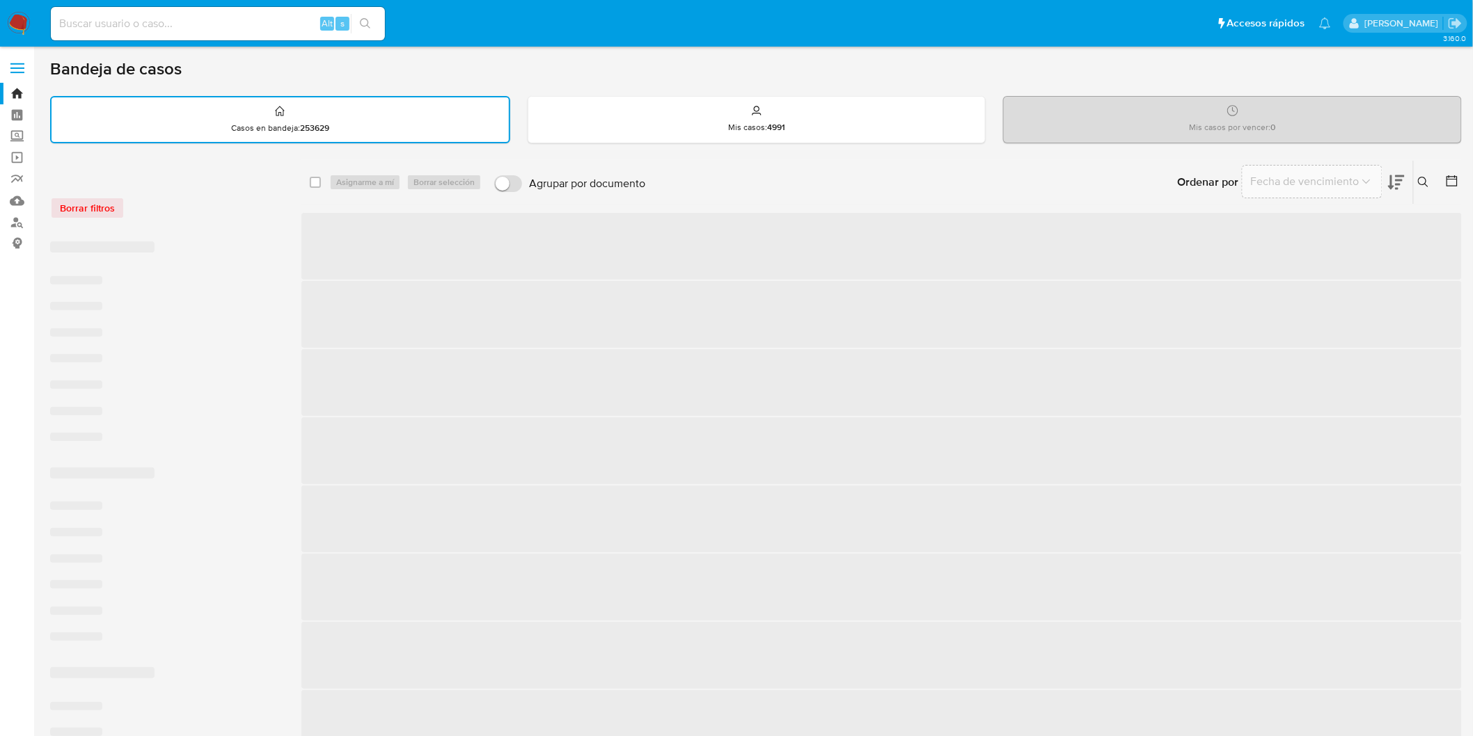
click at [184, 216] on div "Borrar filtros" at bounding box center [161, 208] width 223 height 22
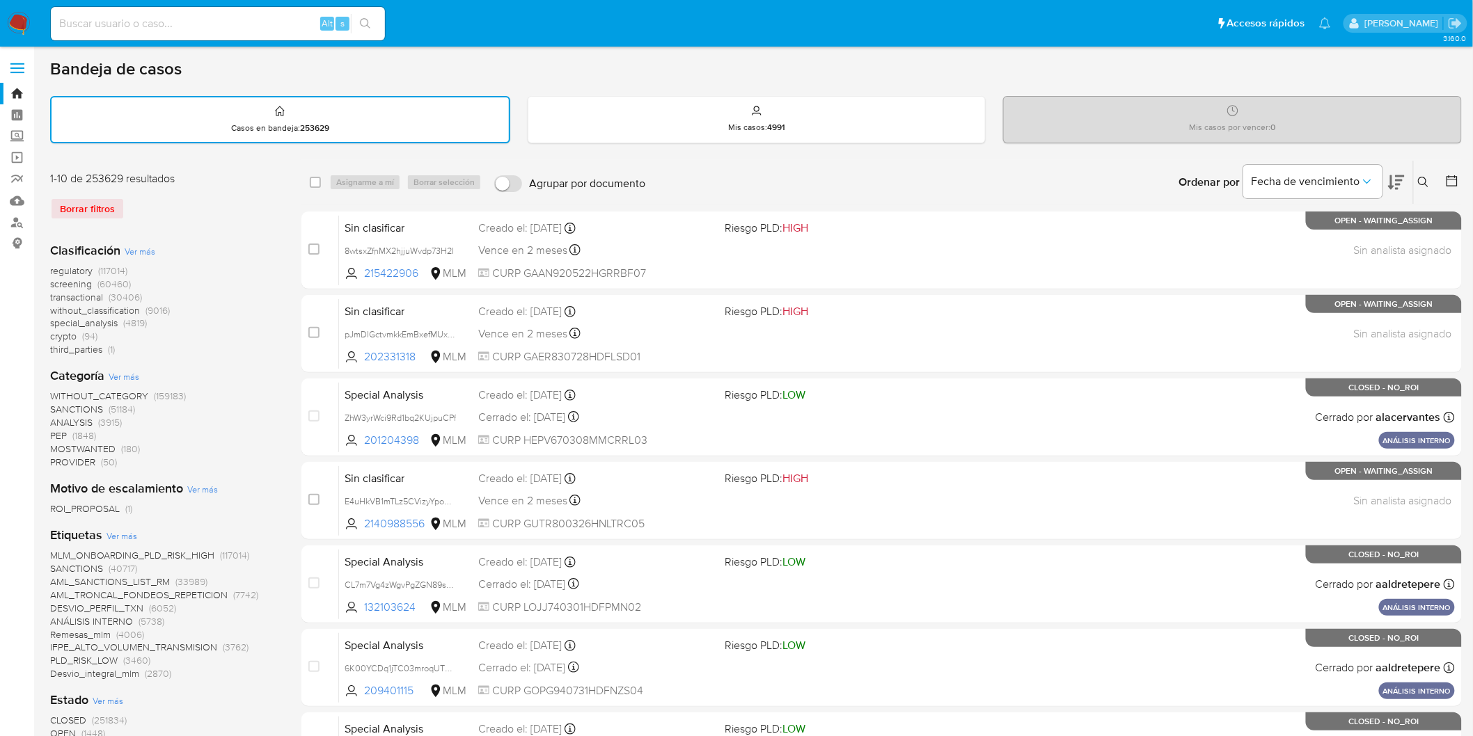
click at [22, 26] on img at bounding box center [19, 24] width 24 height 24
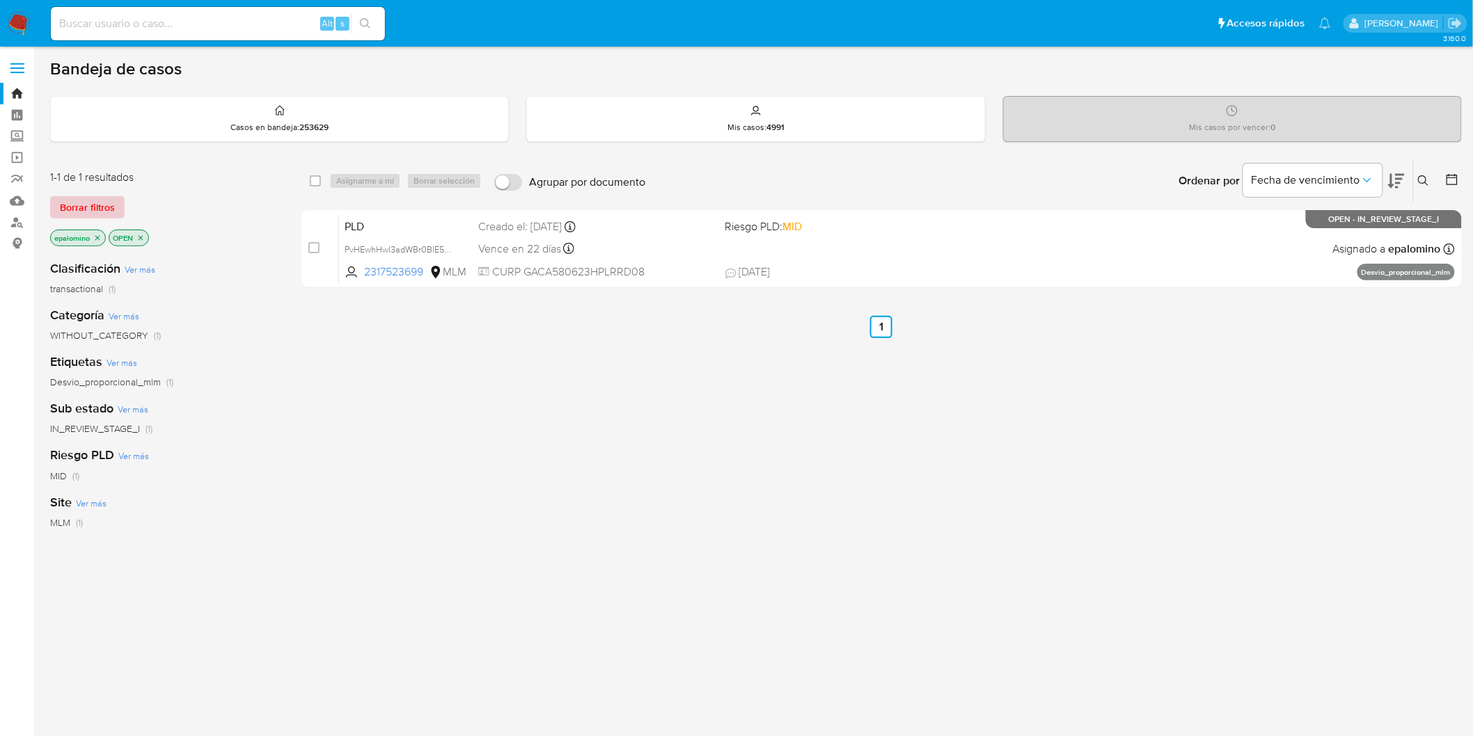
click at [104, 209] on span "Borrar filtros" at bounding box center [87, 207] width 55 height 19
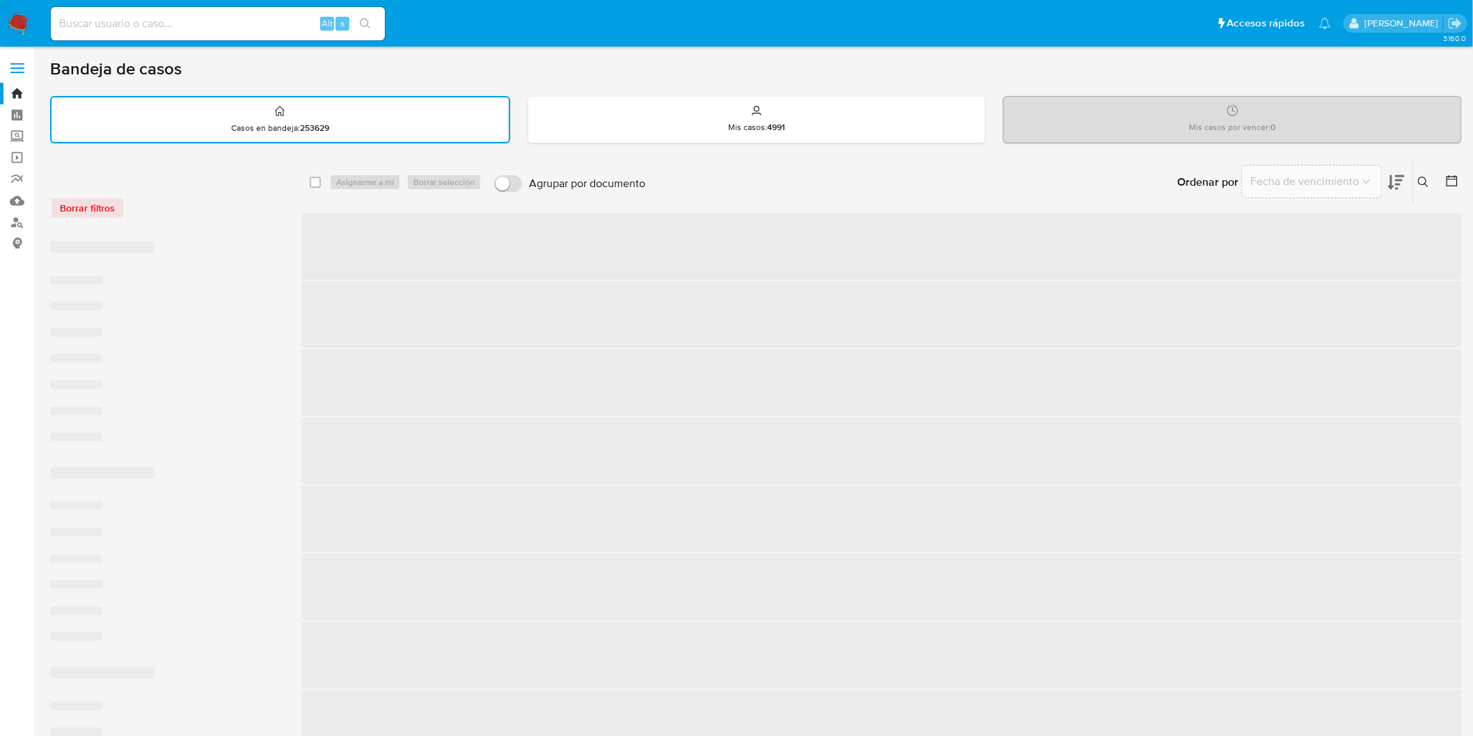
click at [273, 214] on div "Borrar filtros ‌ ‌ ‌ ‌ ‌ ‌ ‌ ‌ ‌ ‌ ‌ ‌ ‌ ‌ ‌ ‌ ‌ ‌ ‌ ‌ ‌ ‌ ‌ ‌ ‌ ‌ ‌ ‌ ‌ ‌" at bounding box center [164, 635] width 229 height 928
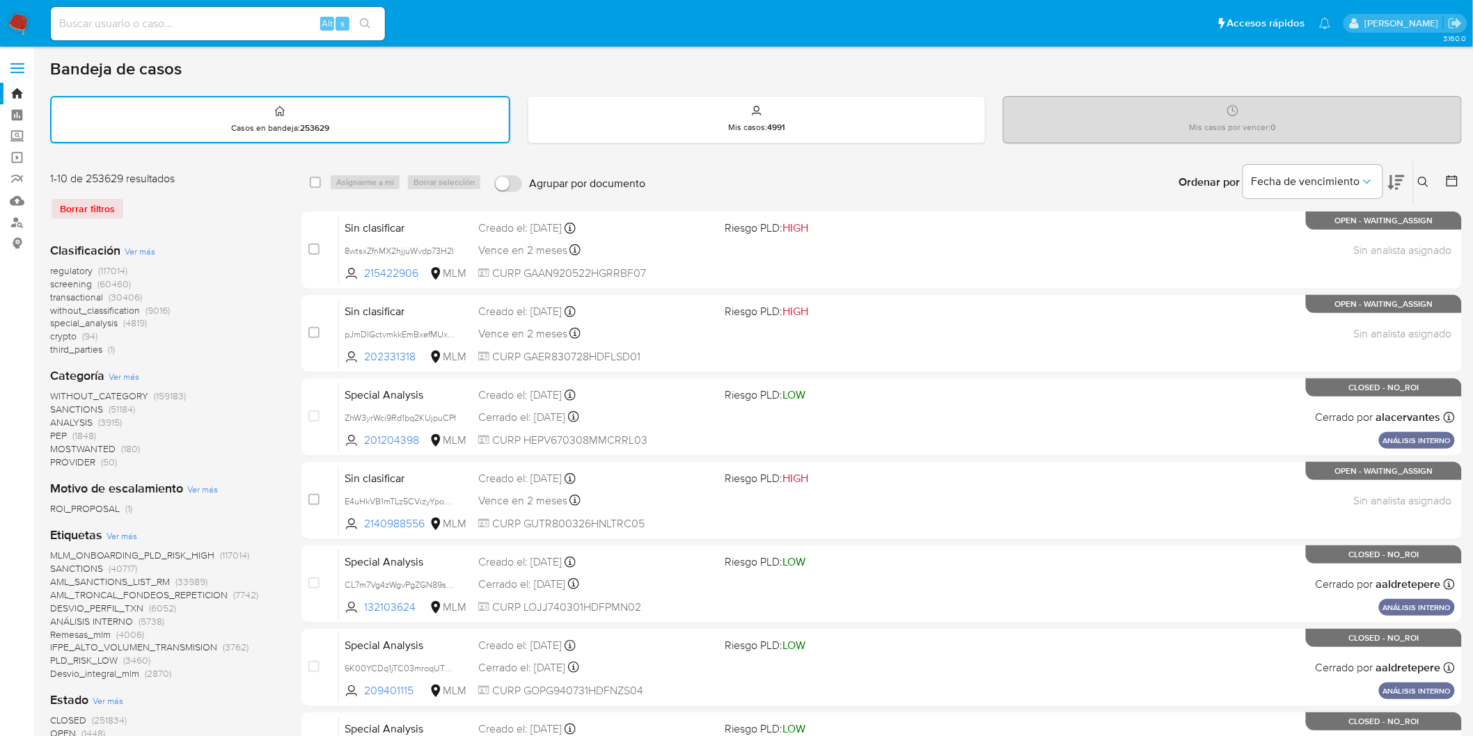
click at [12, 22] on img at bounding box center [19, 24] width 24 height 24
click at [190, 242] on div "Clasificación Ver más regulatory (117014) screening (60460) transactional (3040…" at bounding box center [164, 299] width 229 height 115
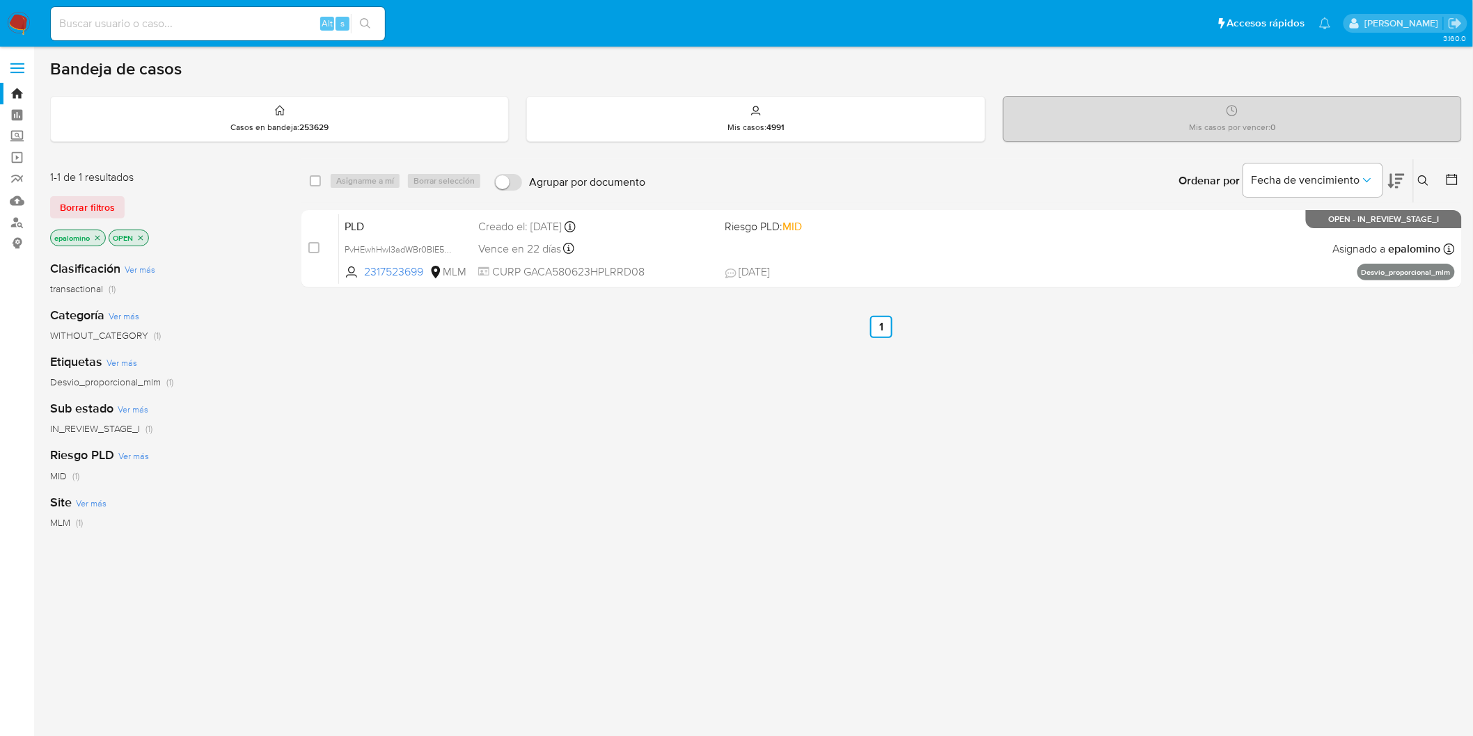
drag, startPoint x: 88, startPoint y: 205, endPoint x: 149, endPoint y: 220, distance: 62.3
click at [87, 204] on span "Borrar filtros" at bounding box center [87, 207] width 55 height 19
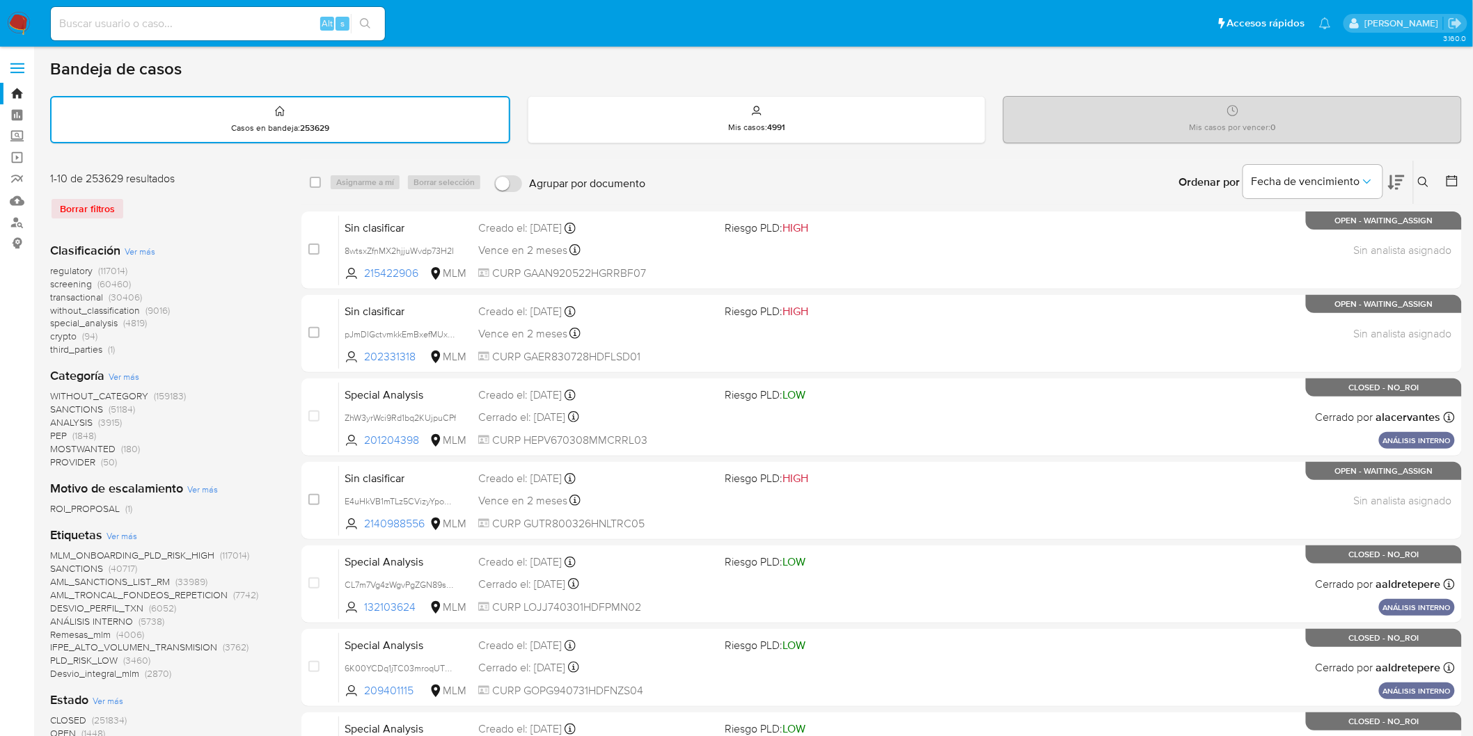
click at [18, 30] on img at bounding box center [19, 24] width 24 height 24
click at [248, 227] on div "1-10 de 253629 resultados Borrar filtros" at bounding box center [161, 201] width 223 height 60
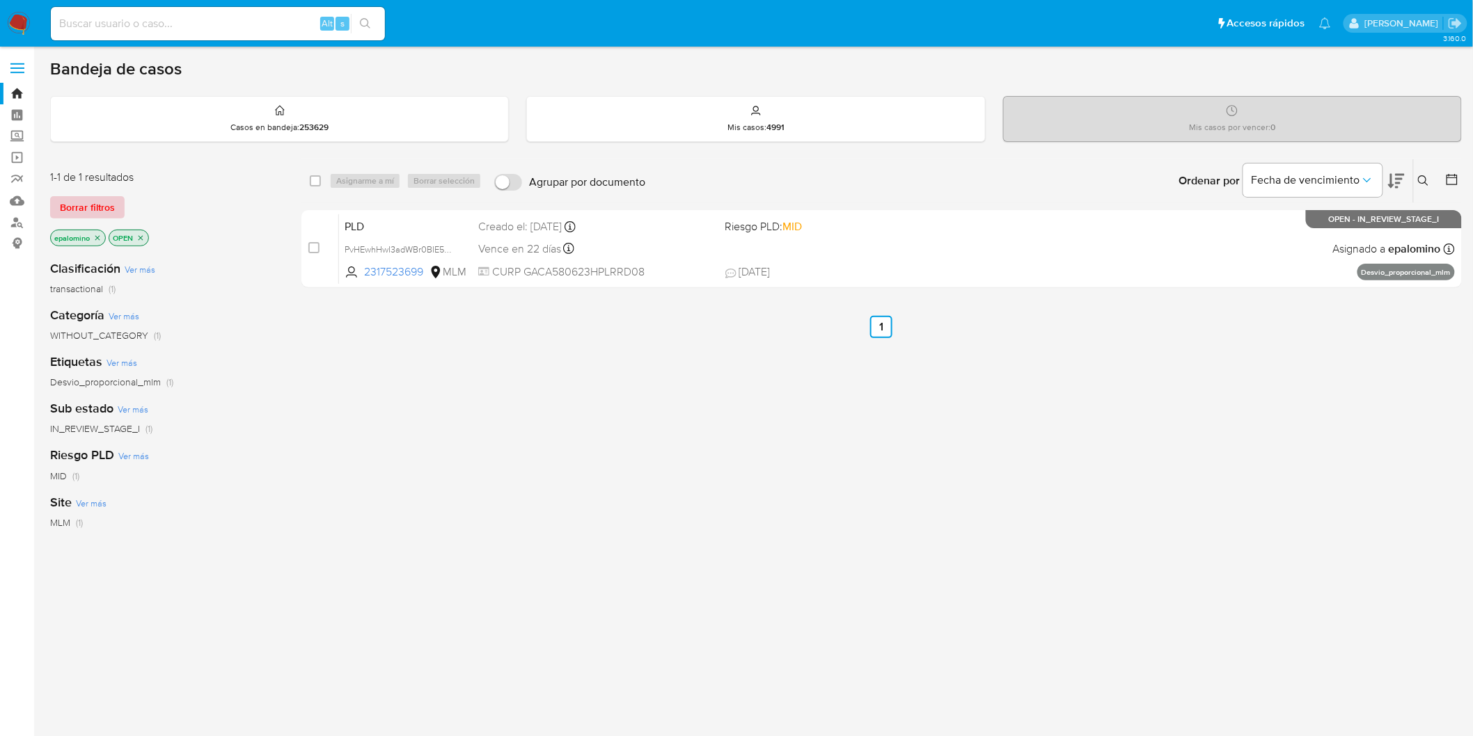
click at [98, 206] on span "Borrar filtros" at bounding box center [87, 207] width 55 height 19
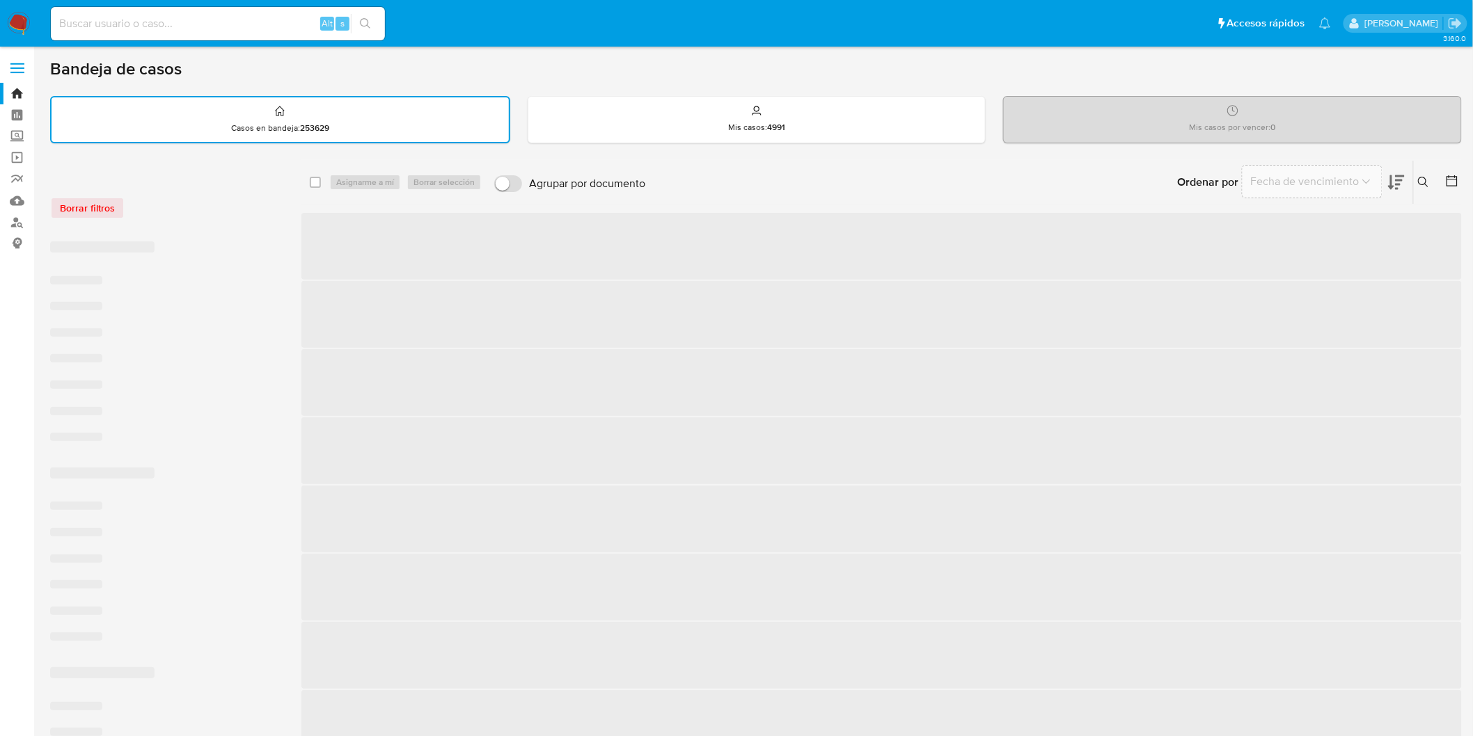
click at [234, 226] on div "Borrar filtros" at bounding box center [161, 200] width 223 height 59
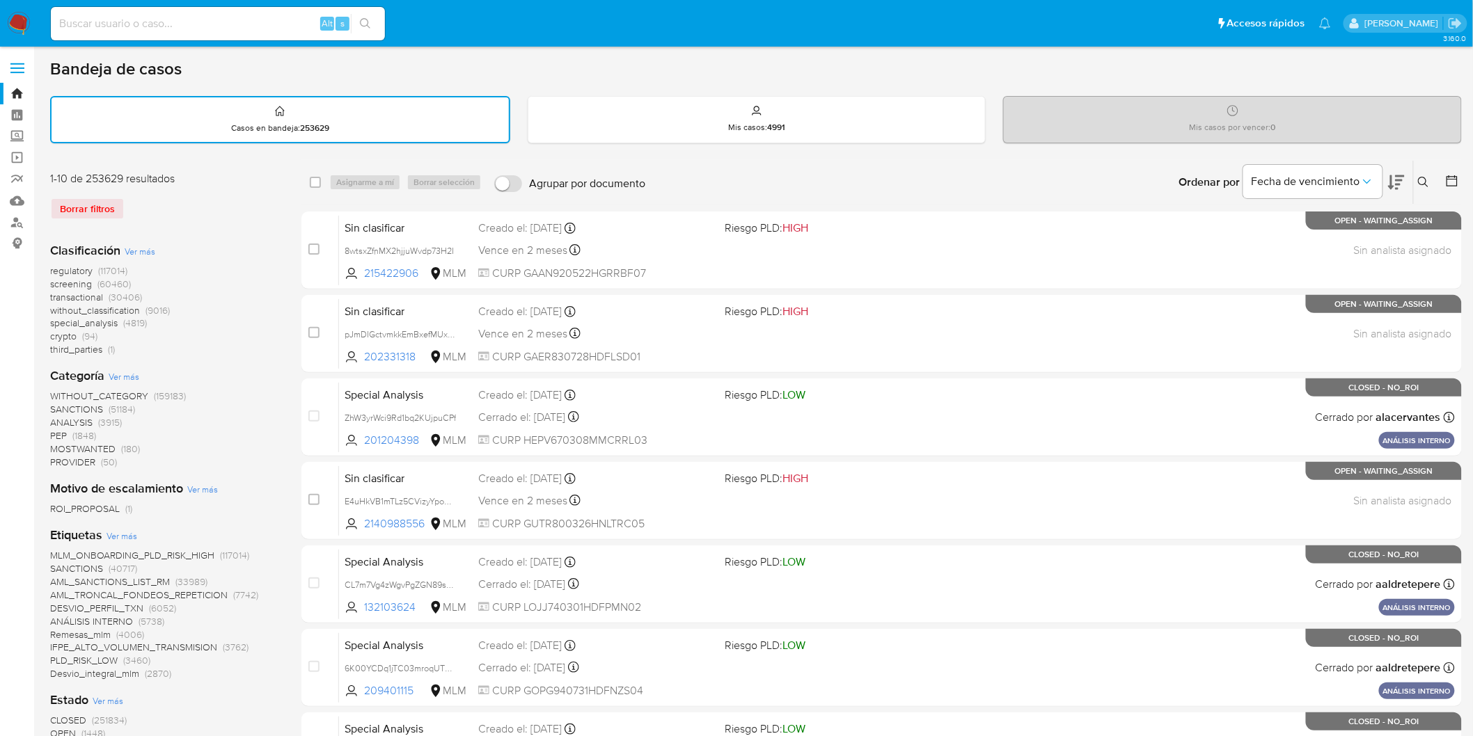
click at [16, 31] on img at bounding box center [19, 24] width 24 height 24
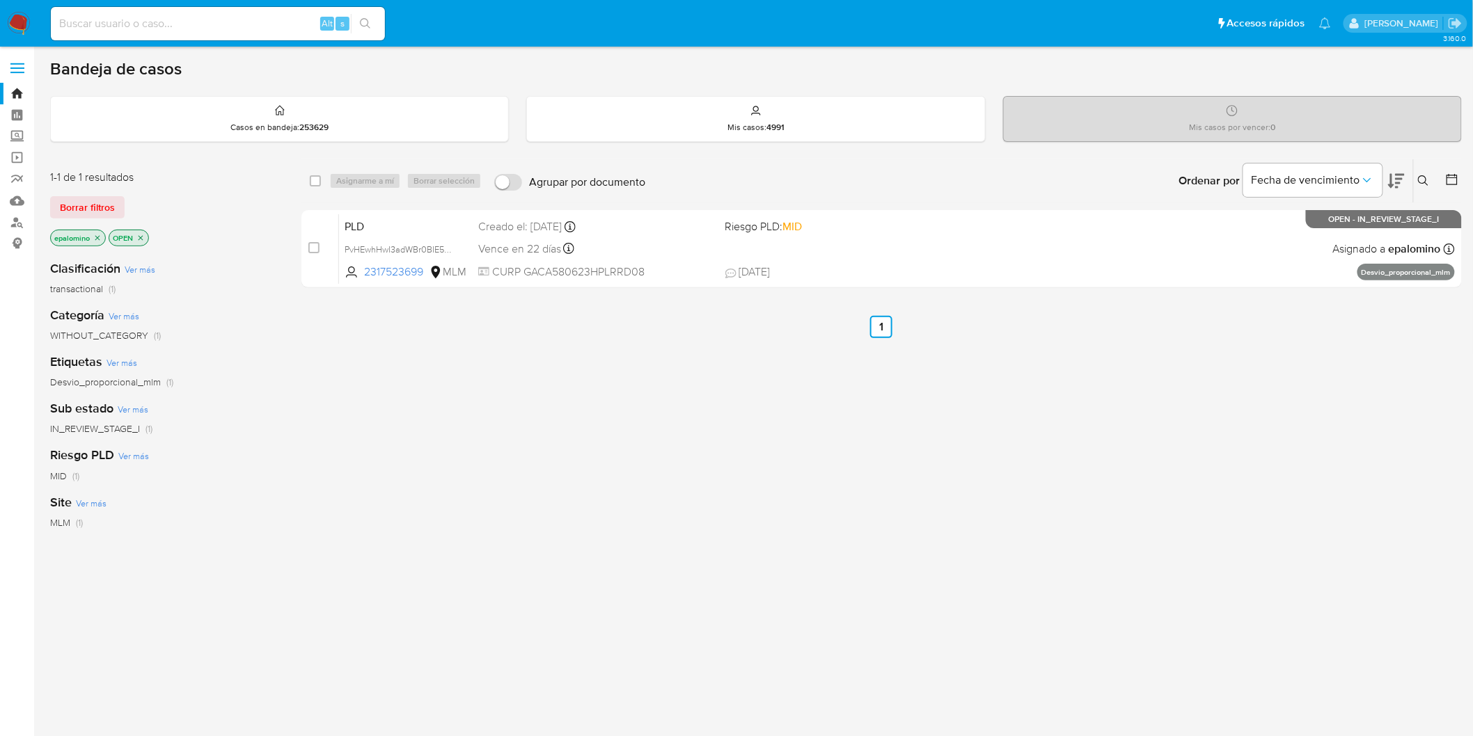
click at [100, 206] on span "Borrar filtros" at bounding box center [87, 207] width 55 height 19
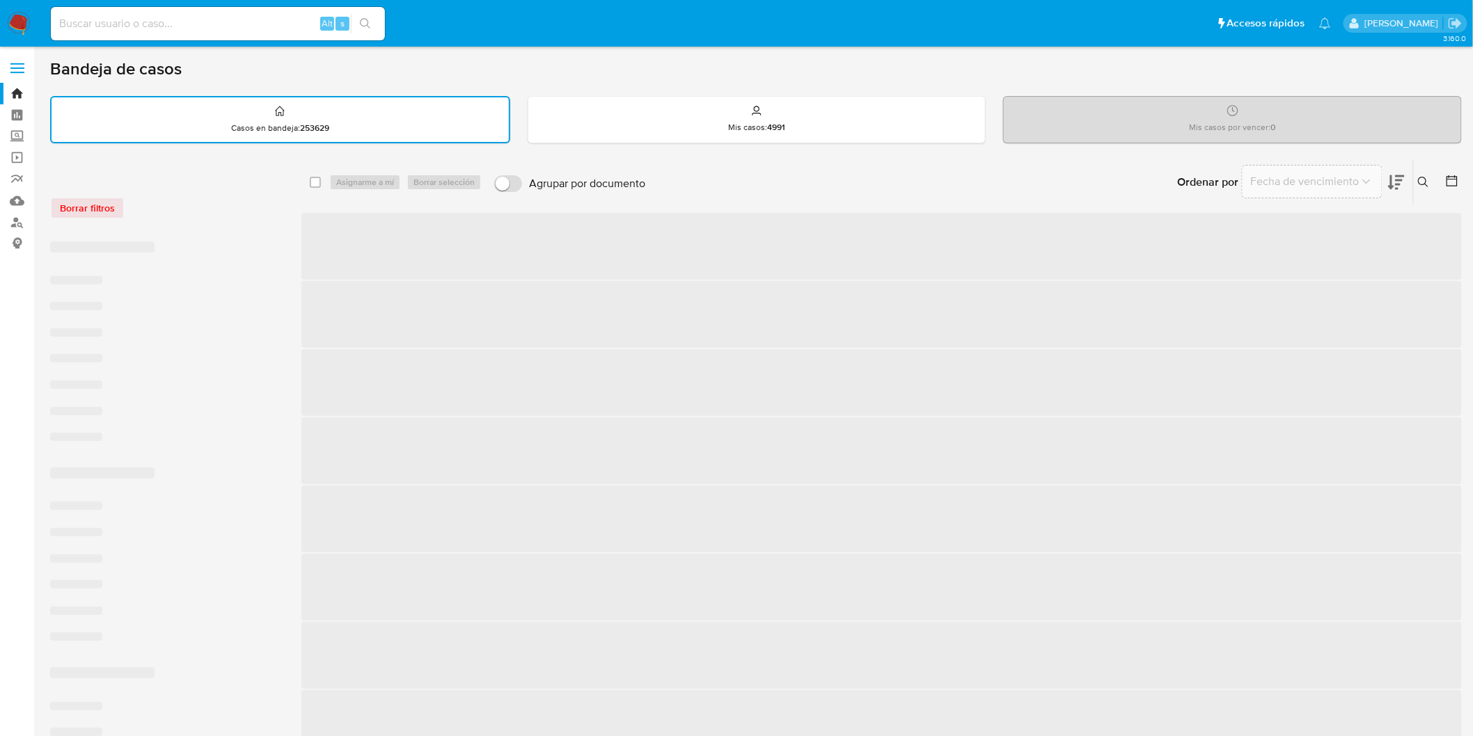
click at [207, 223] on div "Borrar filtros" at bounding box center [161, 200] width 223 height 59
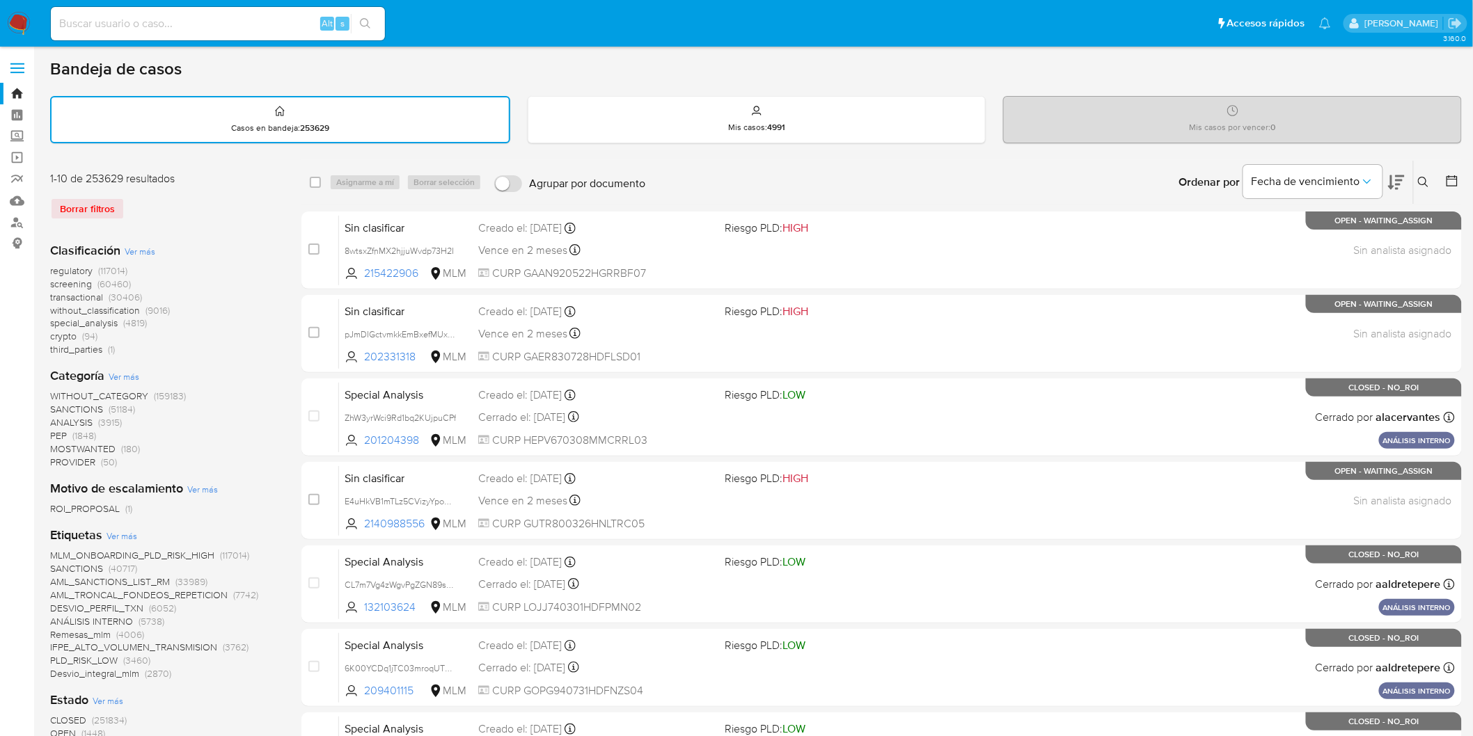
click at [15, 33] on img at bounding box center [19, 24] width 24 height 24
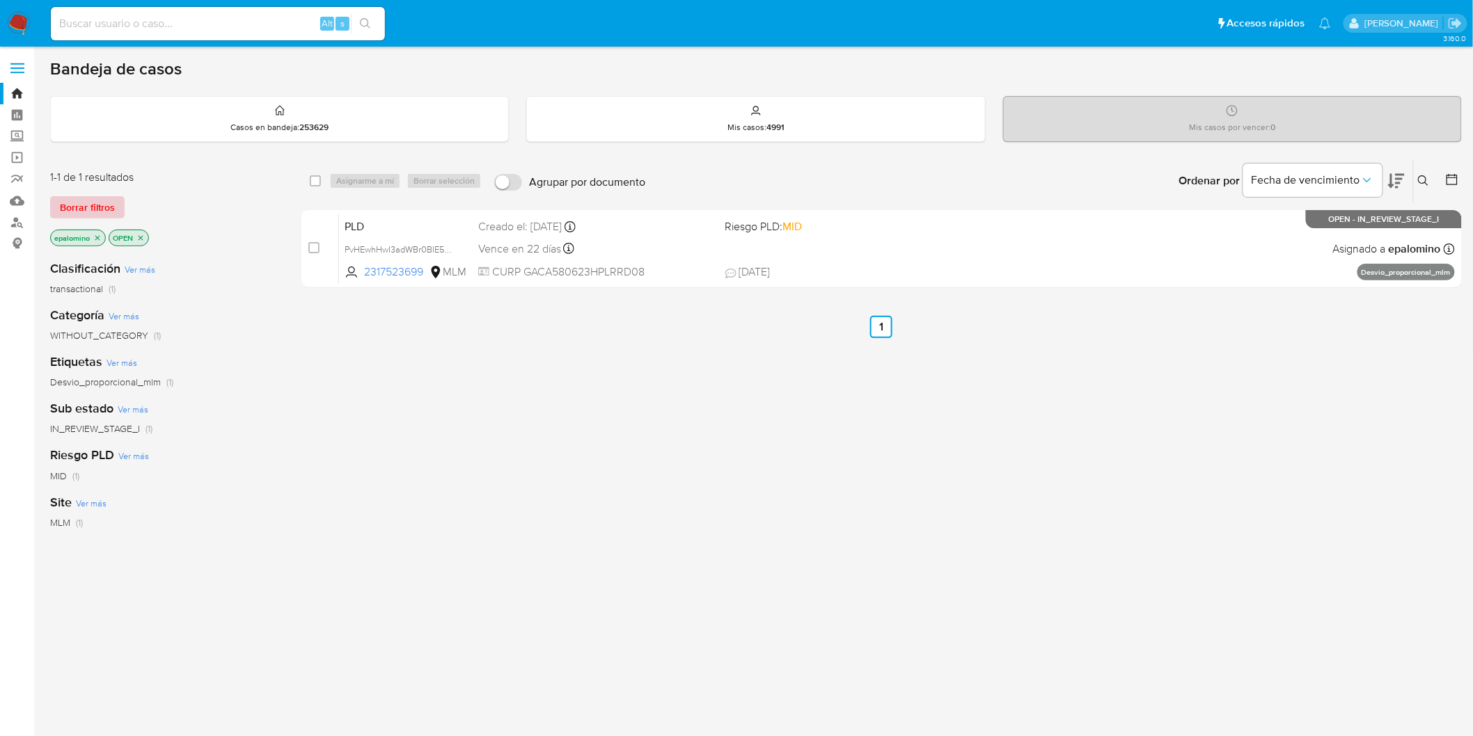
click at [86, 216] on span "Borrar filtros" at bounding box center [87, 207] width 55 height 19
click at [231, 227] on div "1-1 de 1 resultados Borrar filtros epalomino OPEN" at bounding box center [161, 209] width 223 height 79
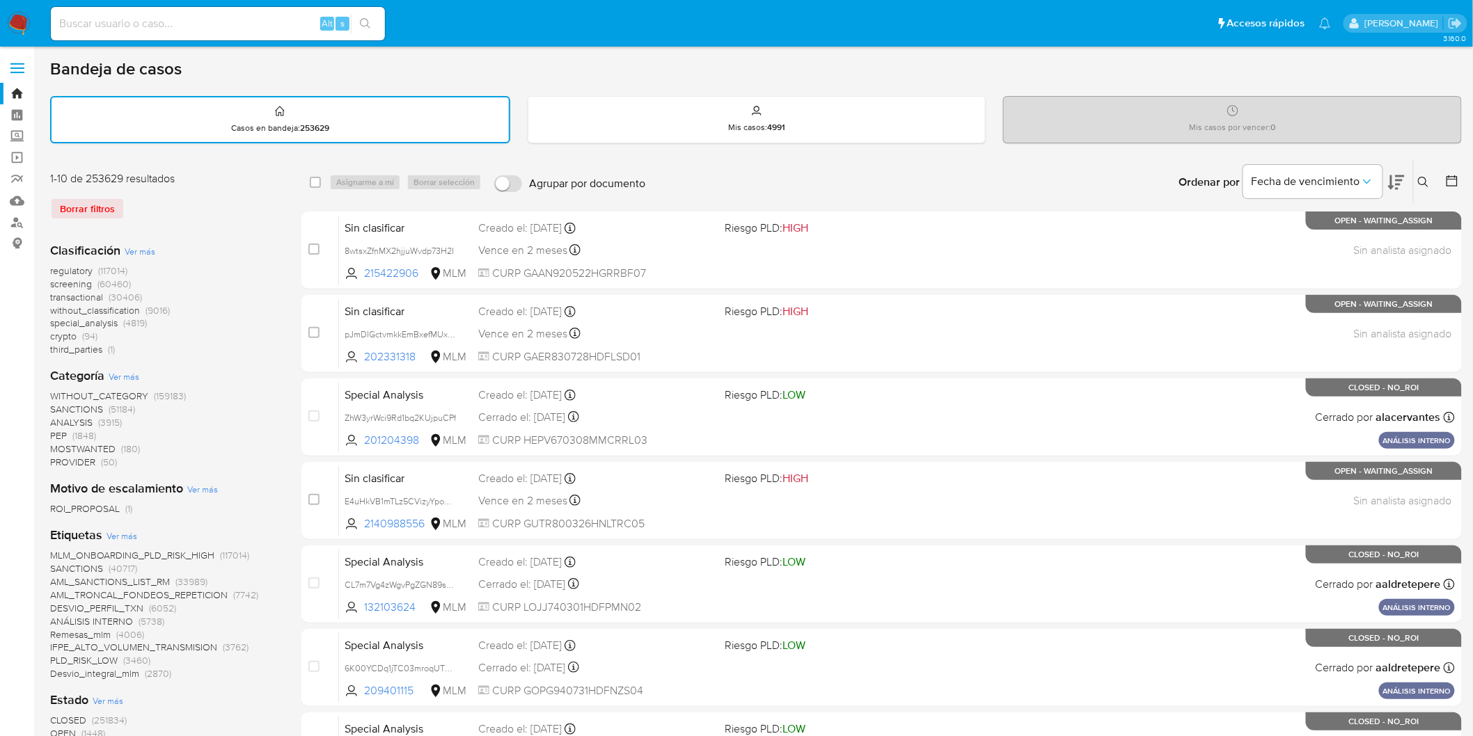
click at [16, 26] on img at bounding box center [19, 24] width 24 height 24
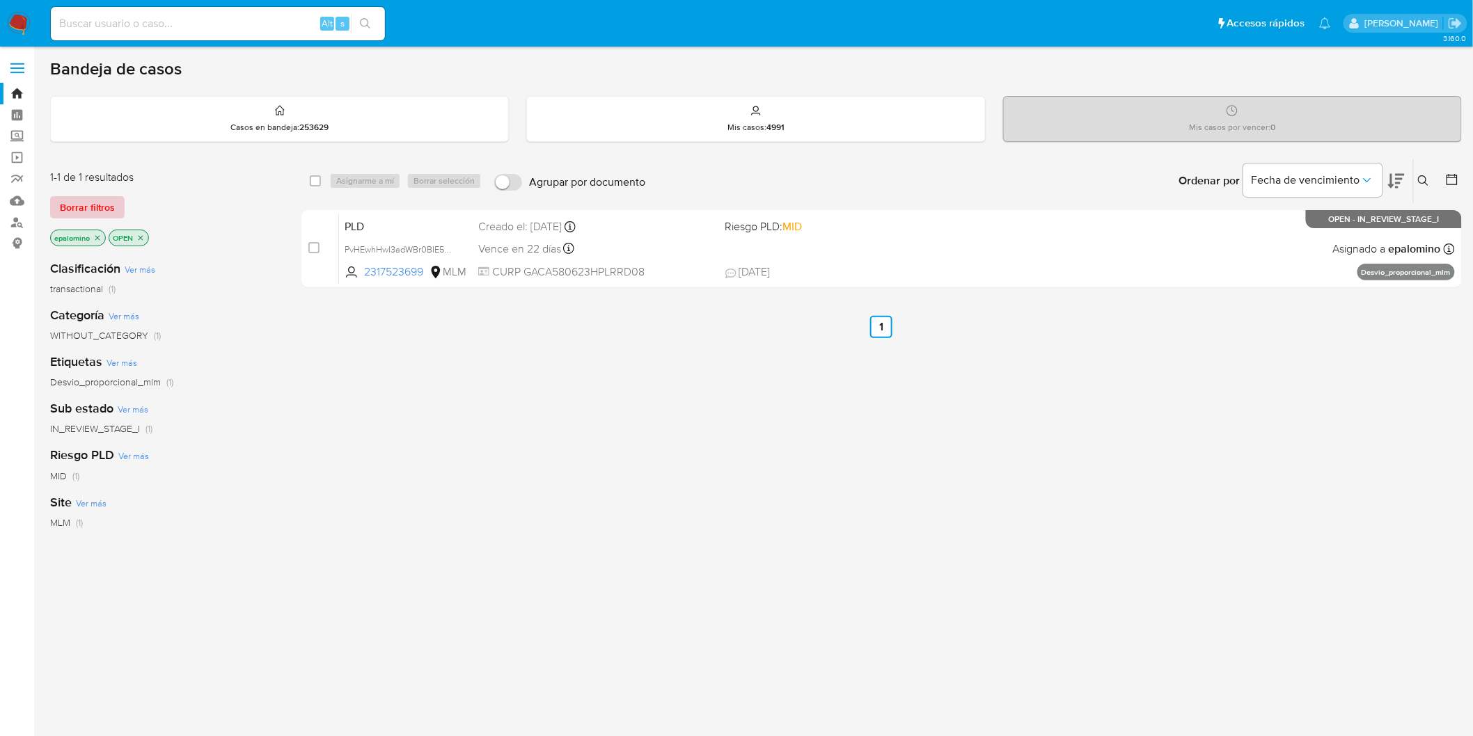
click at [77, 203] on span "Borrar filtros" at bounding box center [87, 207] width 55 height 19
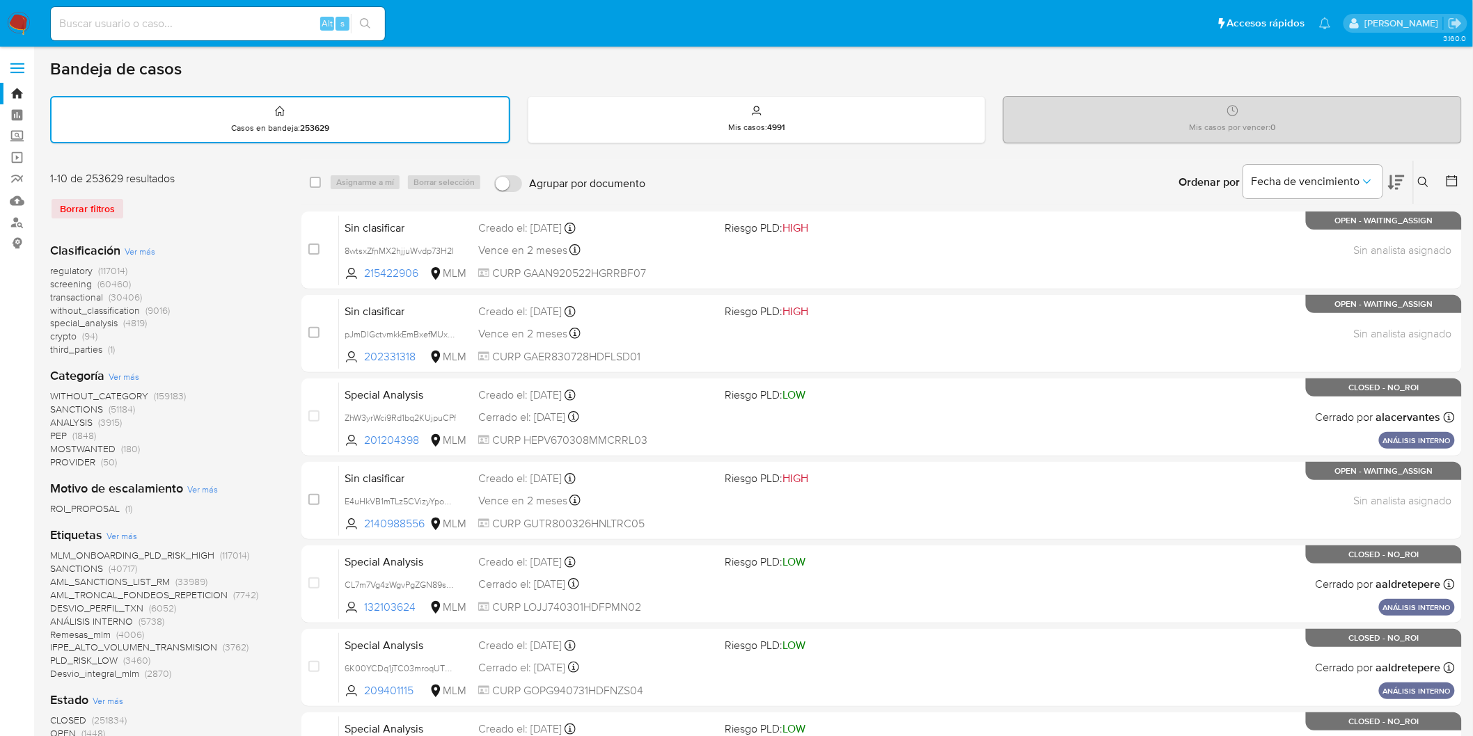
click at [1427, 177] on icon at bounding box center [1423, 182] width 11 height 11
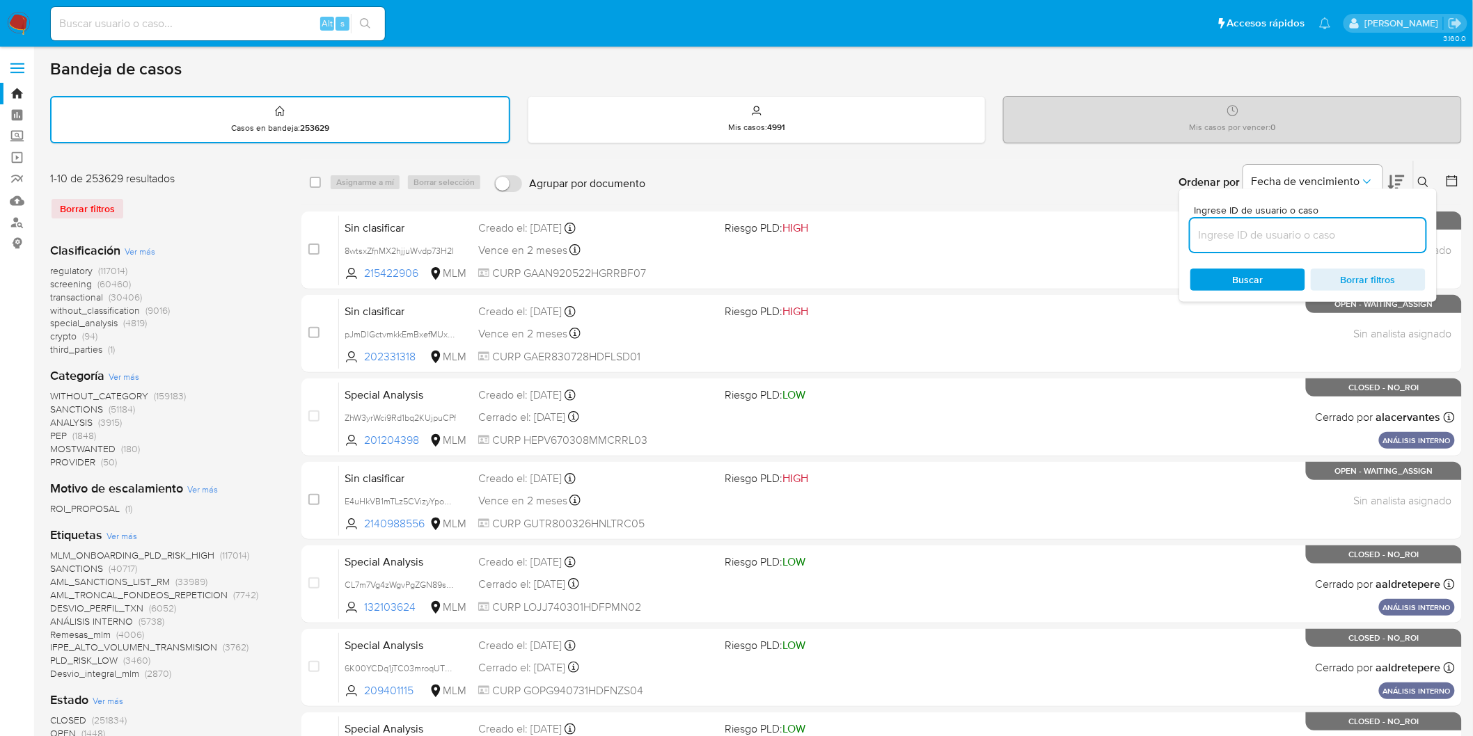
click at [1232, 239] on input at bounding box center [1307, 235] width 235 height 18
type input "2317523699"
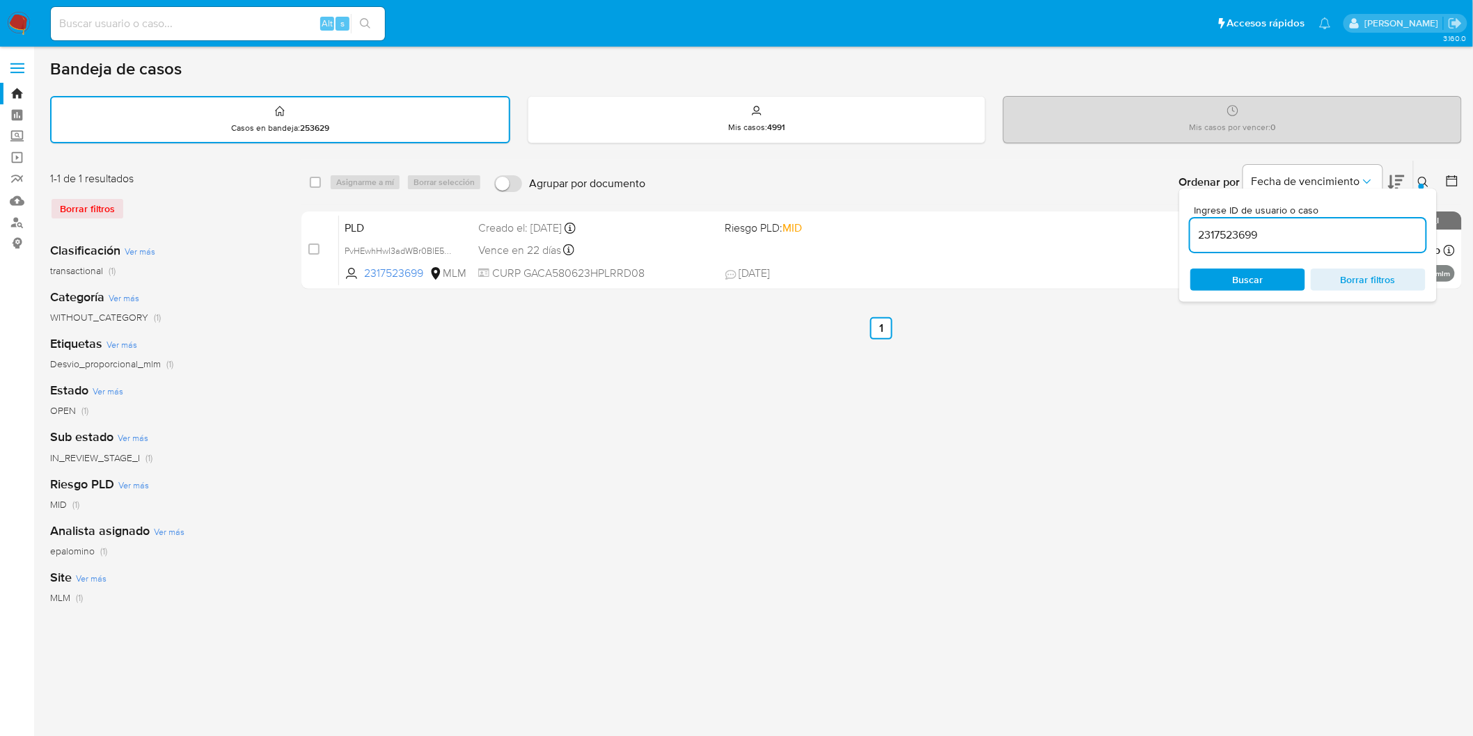
click at [1424, 177] on icon at bounding box center [1423, 182] width 11 height 11
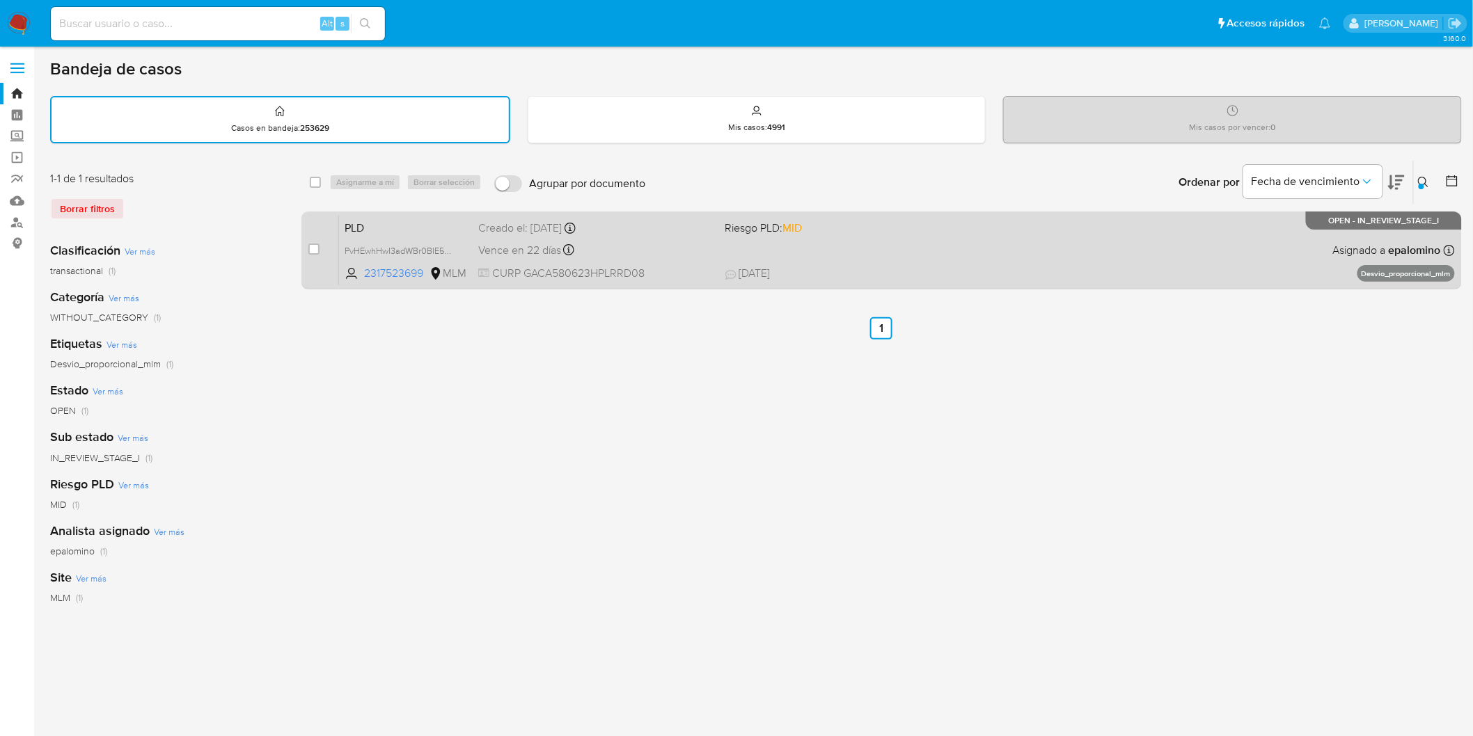
click at [356, 225] on span "PLD" at bounding box center [405, 227] width 122 height 18
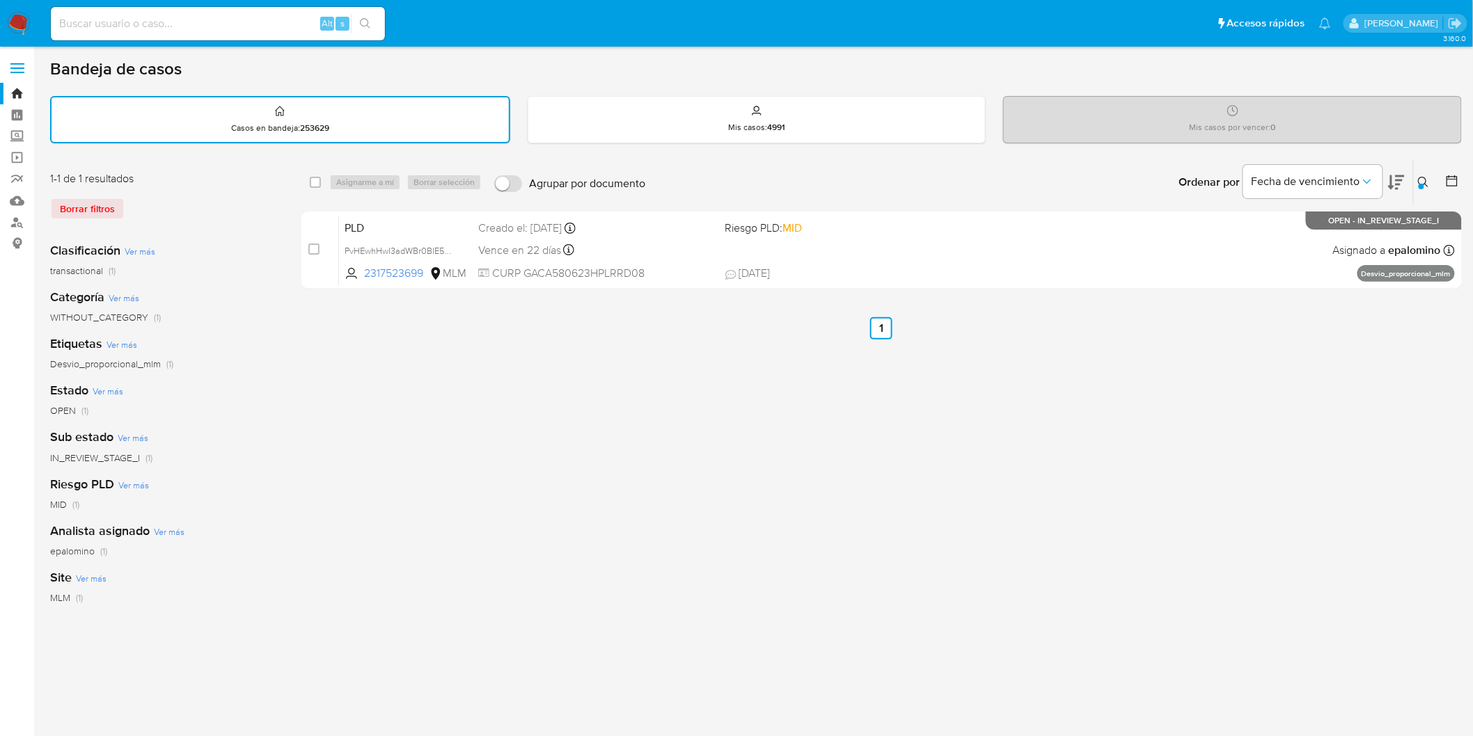
click at [21, 15] on img at bounding box center [19, 24] width 24 height 24
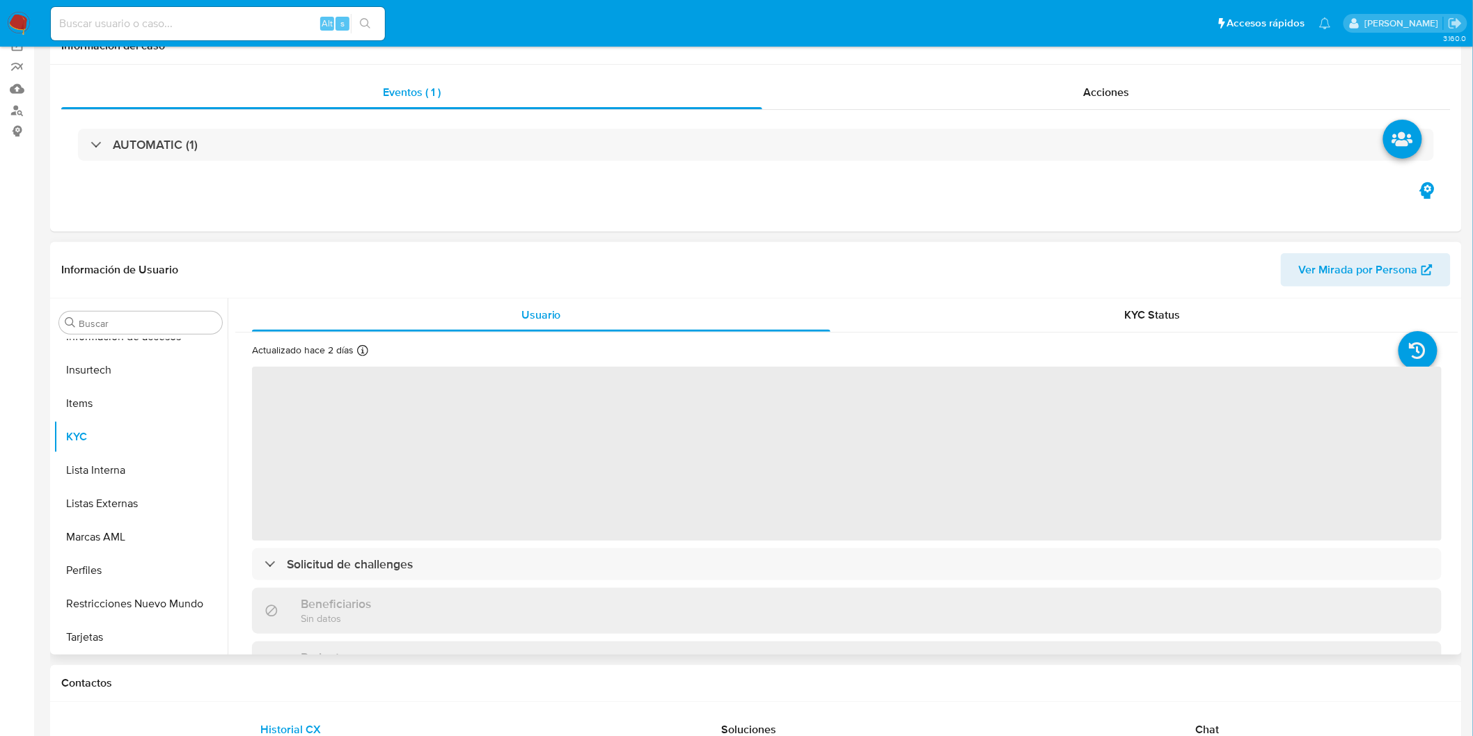
scroll to position [232, 0]
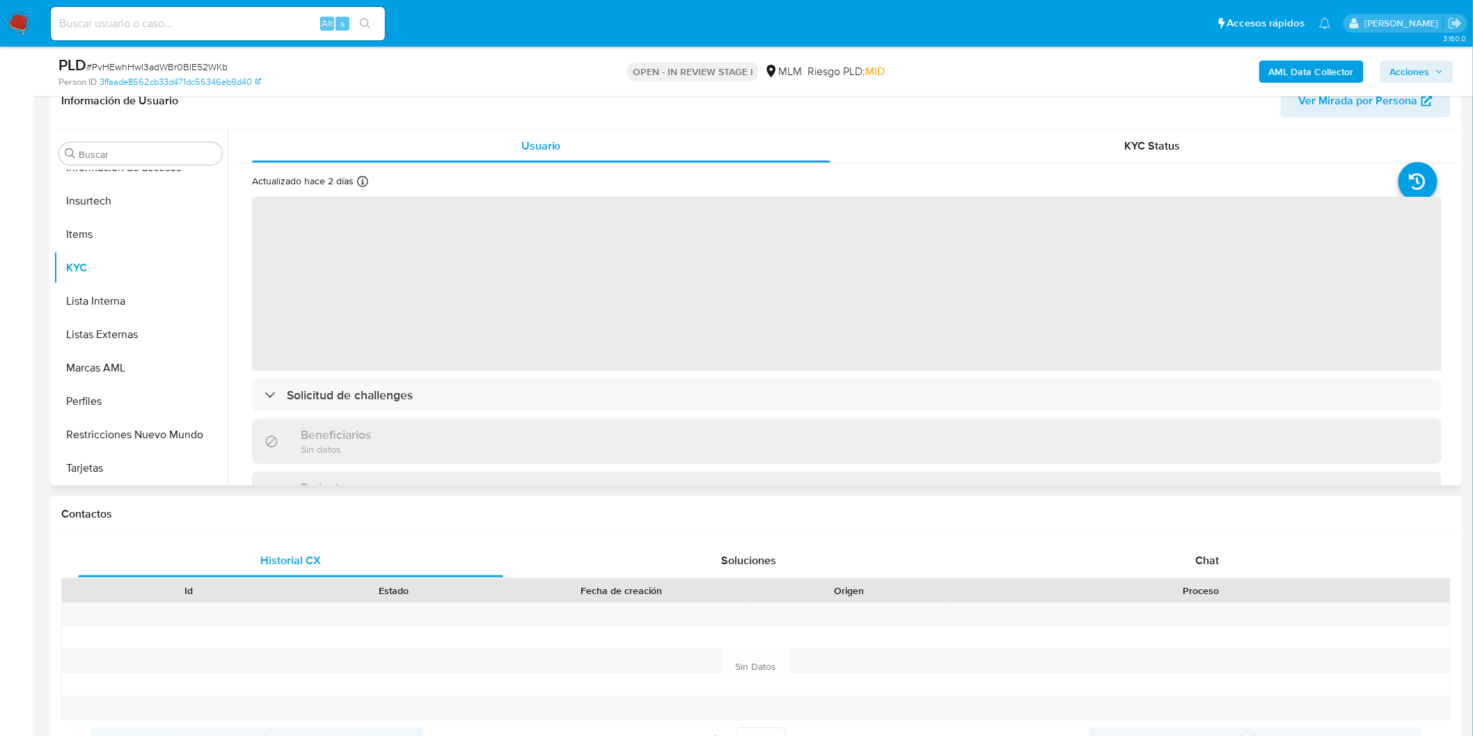
select select "10"
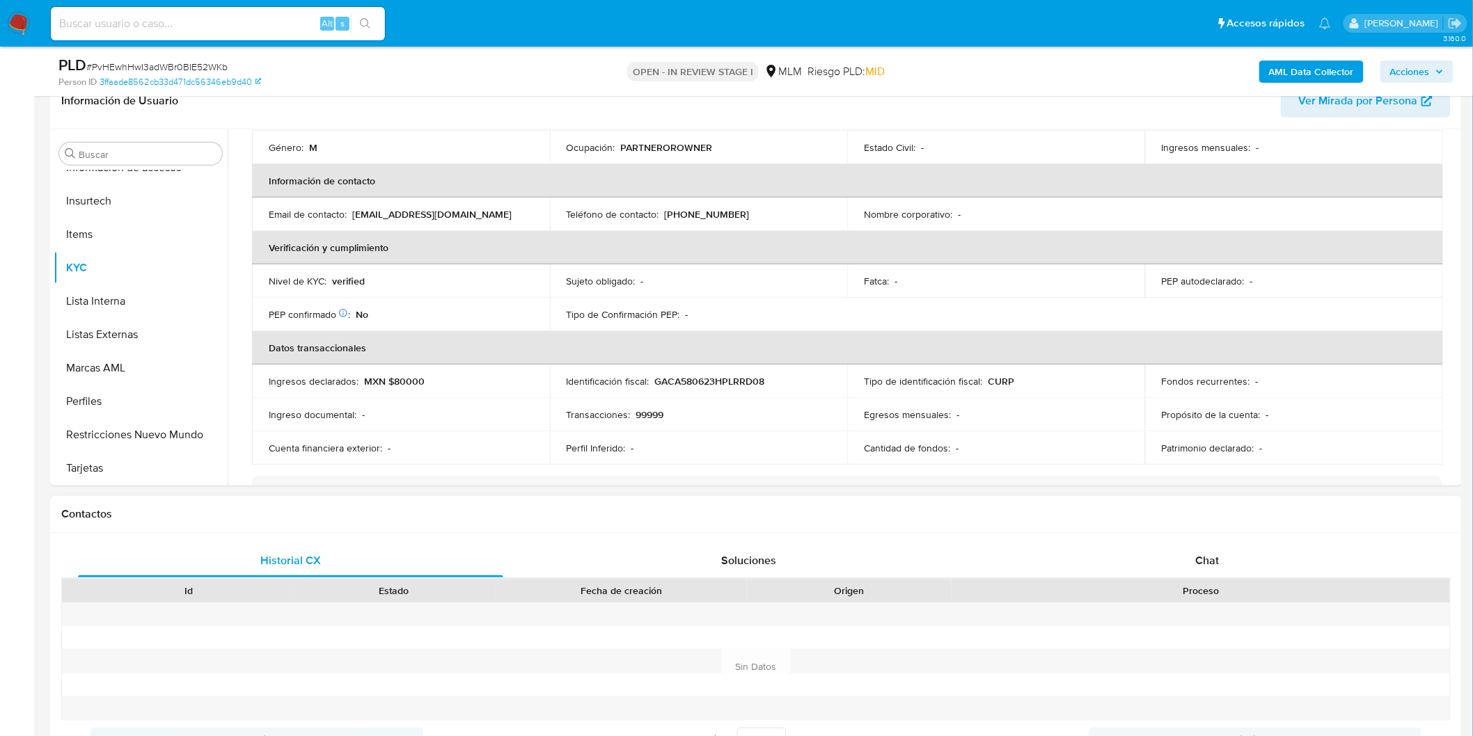
drag, startPoint x: 1202, startPoint y: 551, endPoint x: 1227, endPoint y: 521, distance: 39.6
click at [1202, 553] on span "Chat" at bounding box center [1208, 561] width 24 height 16
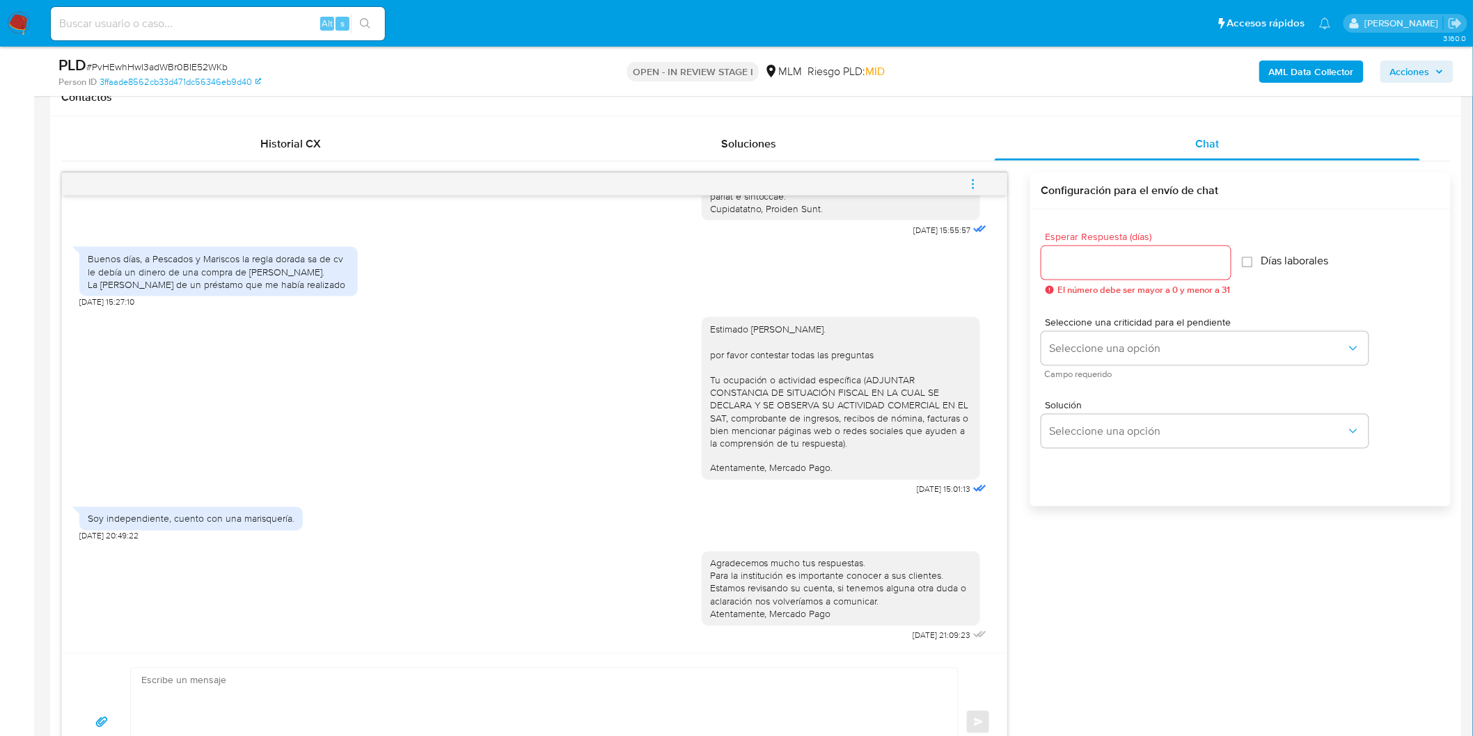
scroll to position [707, 0]
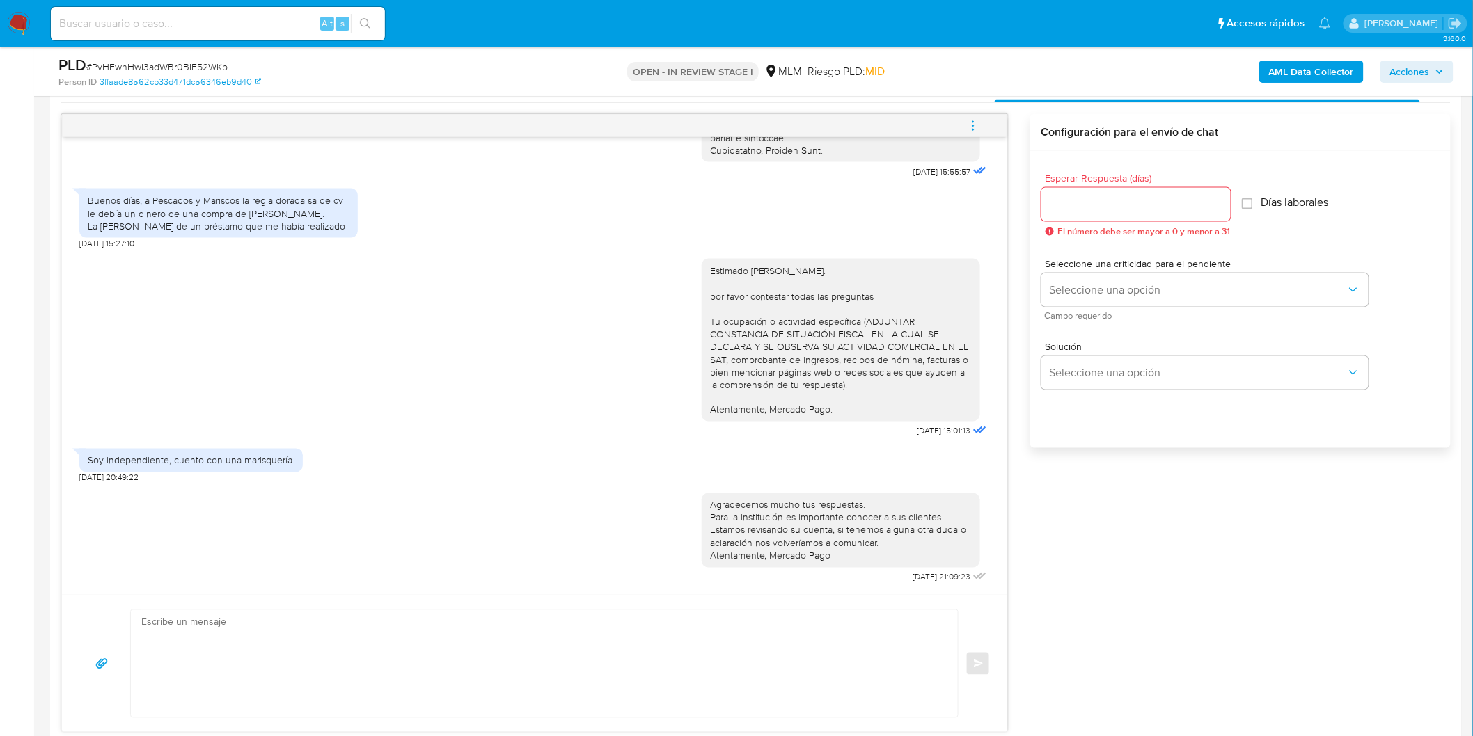
click at [979, 127] on button "menu-action" at bounding box center [973, 125] width 46 height 33
click at [851, 102] on li "Cerrar conversación" at bounding box center [878, 98] width 143 height 25
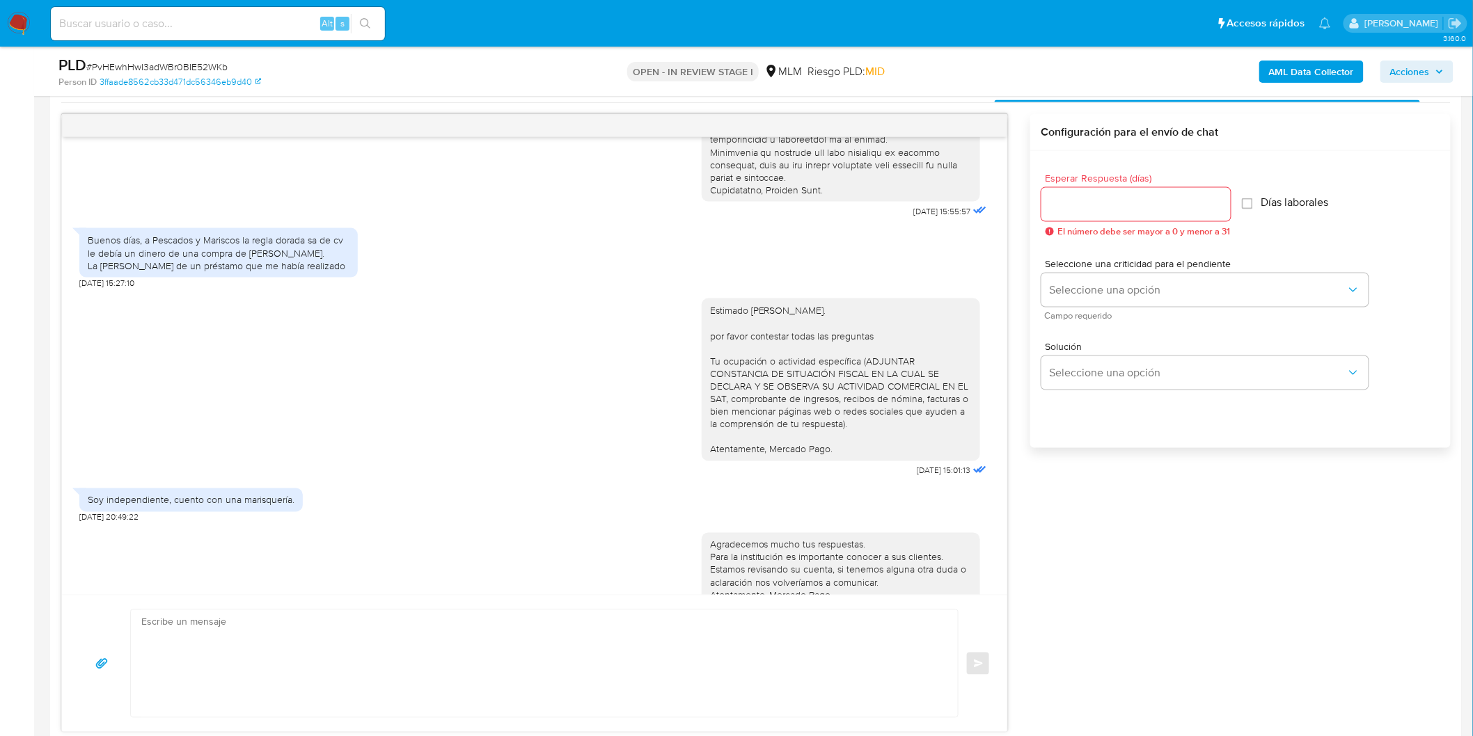
scroll to position [252, 0]
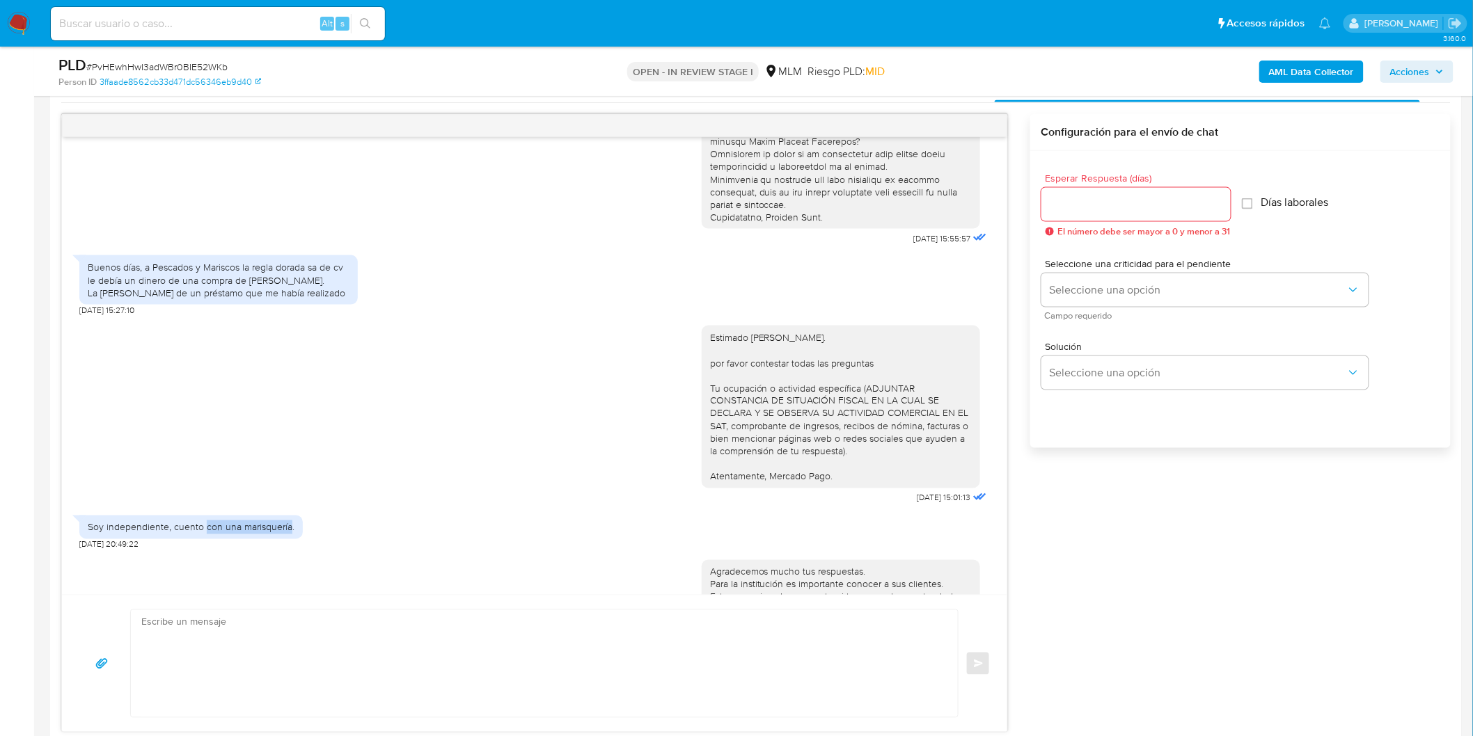
drag, startPoint x: 290, startPoint y: 538, endPoint x: 203, endPoint y: 537, distance: 86.3
click at [203, 534] on div "Soy independiente, cuento con una marisquería." at bounding box center [191, 527] width 207 height 13
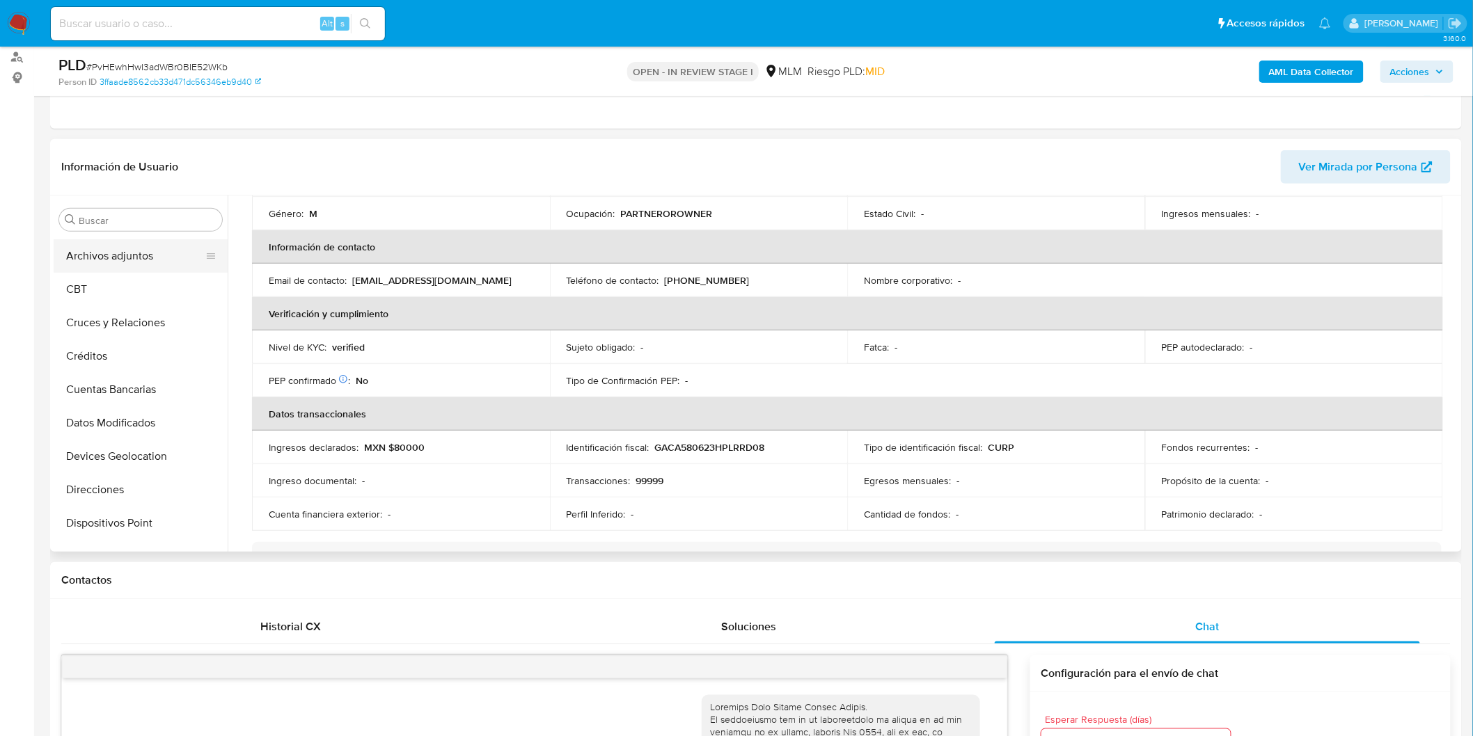
scroll to position [0, 0]
click at [133, 278] on button "Archivos adjuntos" at bounding box center [135, 286] width 163 height 33
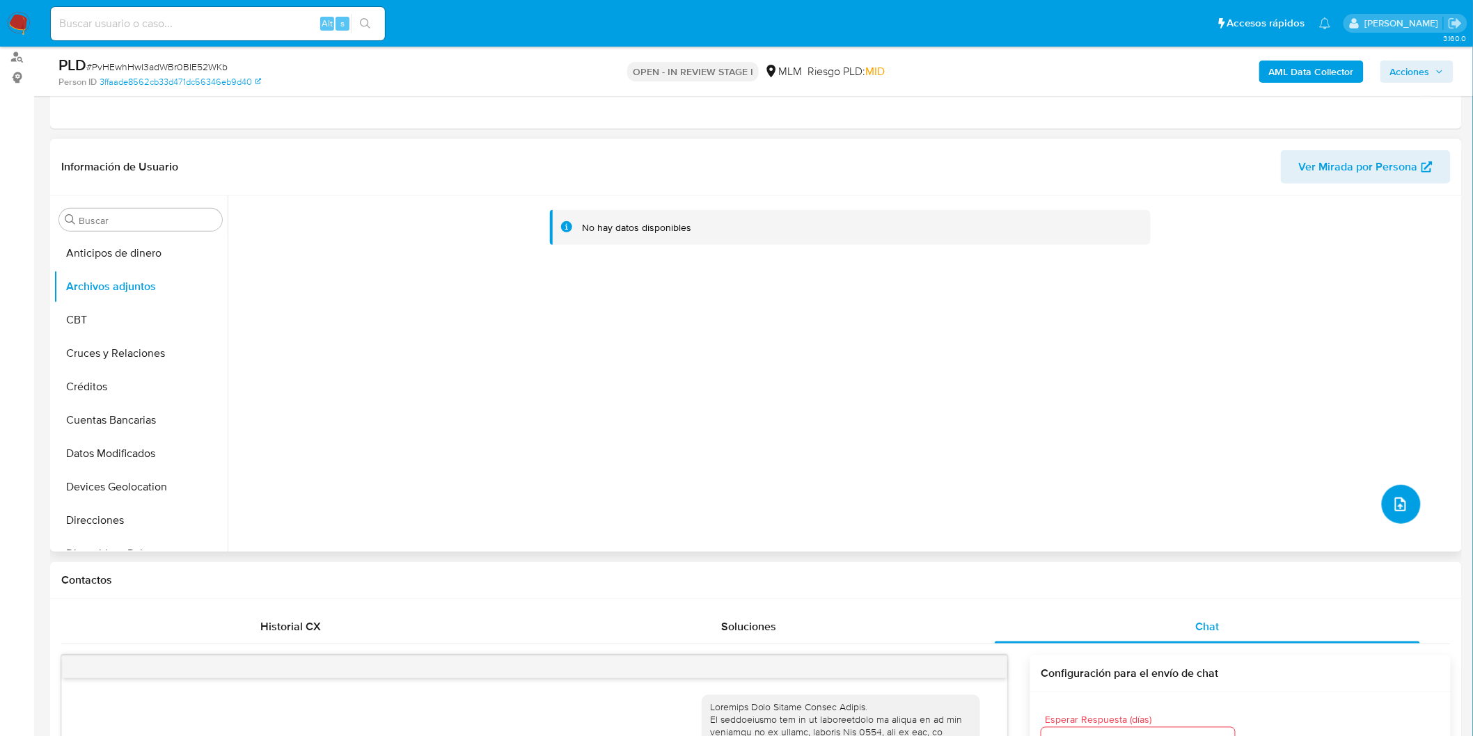
click at [1392, 502] on icon "upload-file" at bounding box center [1400, 504] width 17 height 17
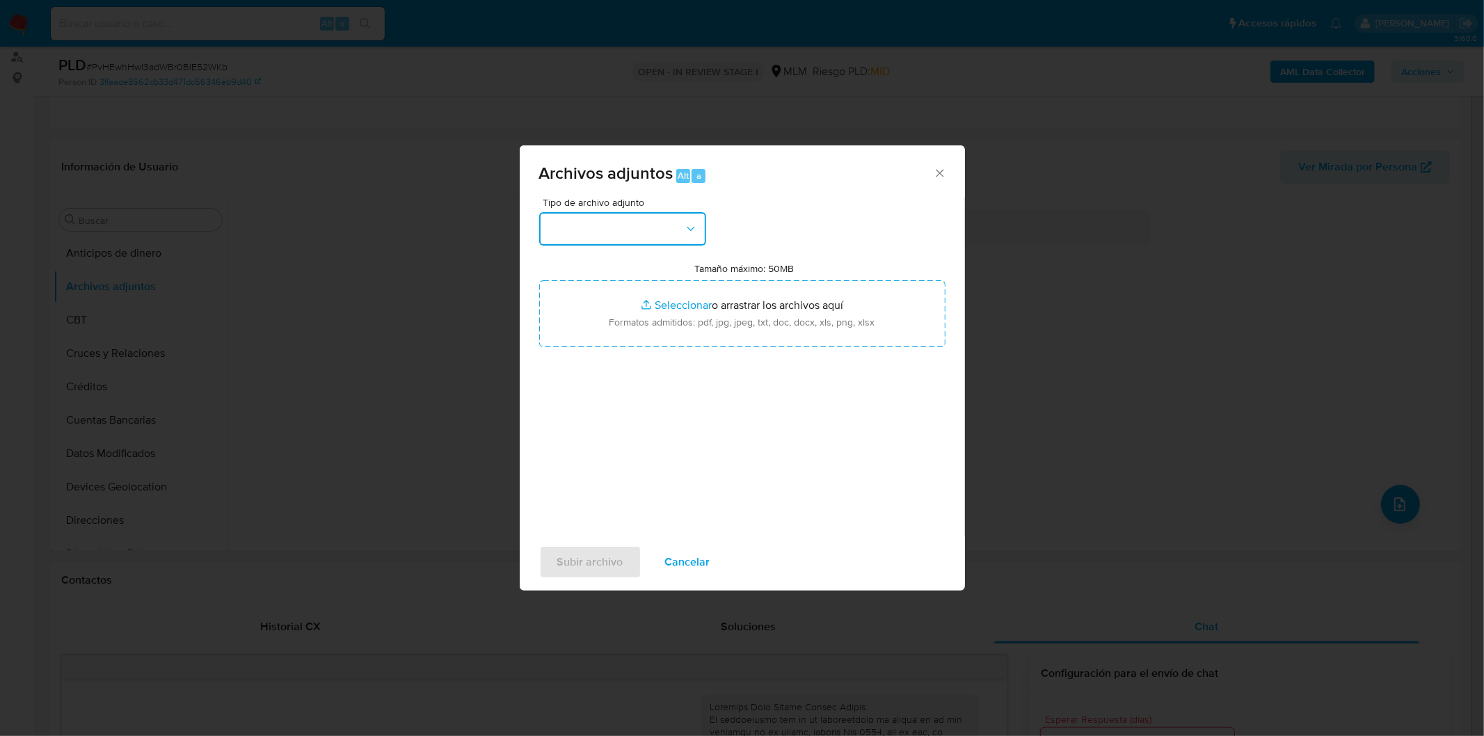
click at [683, 228] on button "button" at bounding box center [622, 228] width 167 height 33
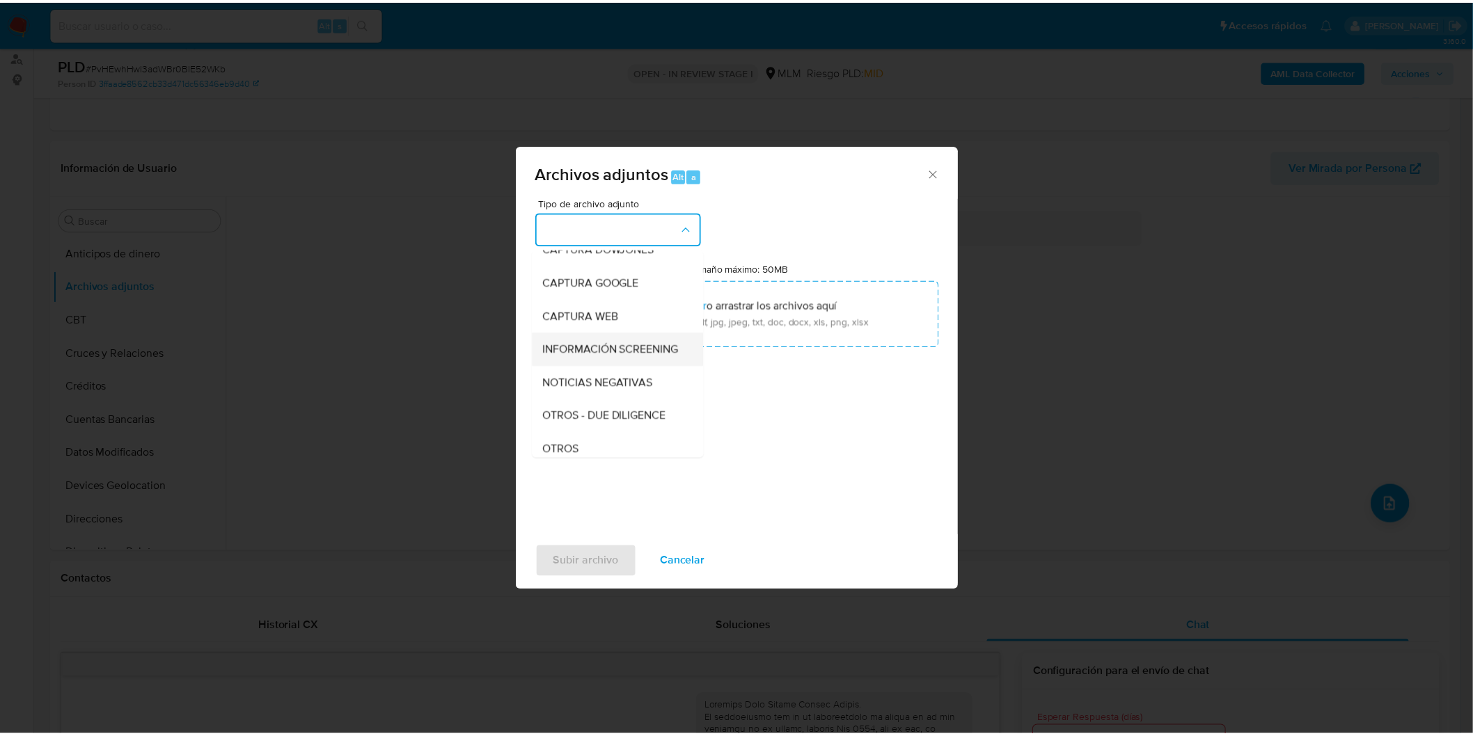
scroll to position [77, 0]
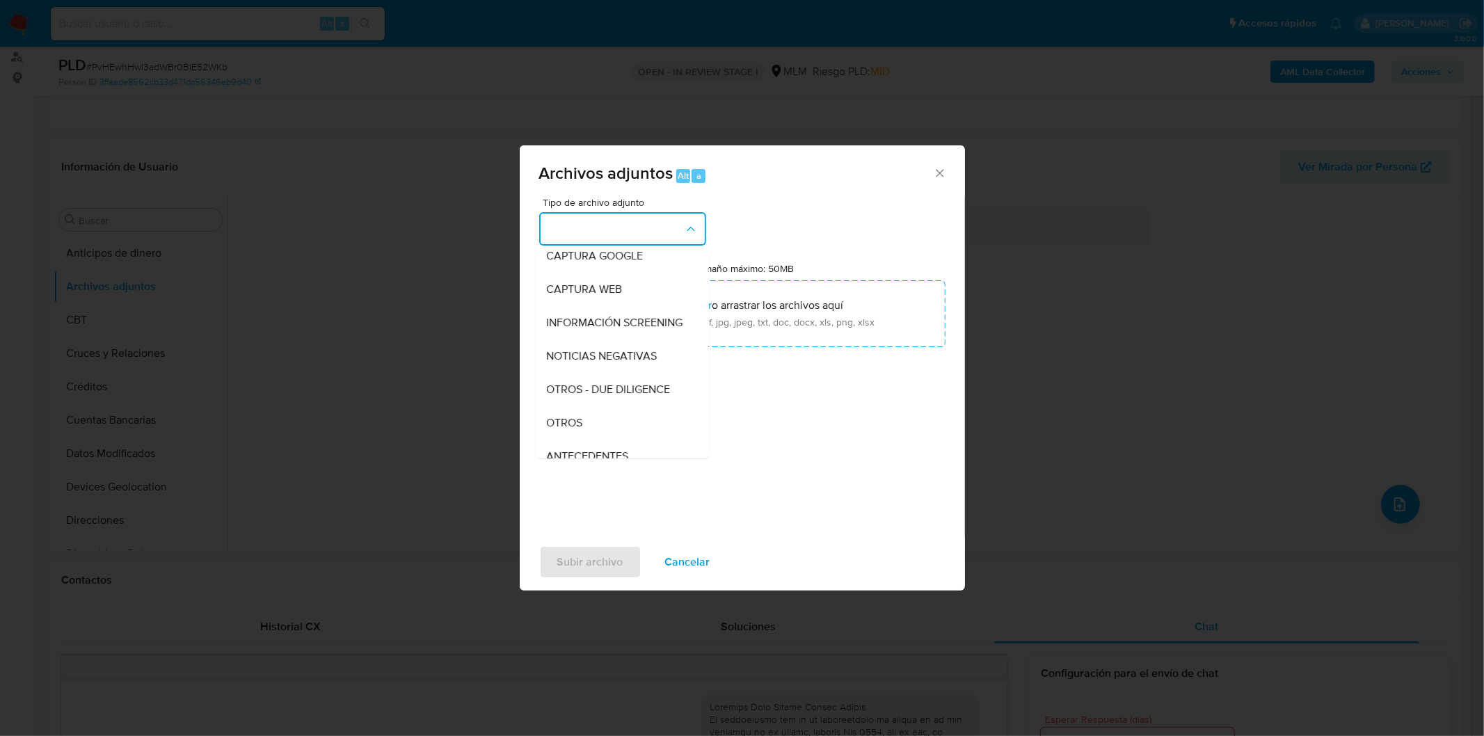
drag, startPoint x: 592, startPoint y: 429, endPoint x: 1039, endPoint y: 358, distance: 452.4
click at [592, 429] on div "OTROS" at bounding box center [618, 422] width 142 height 33
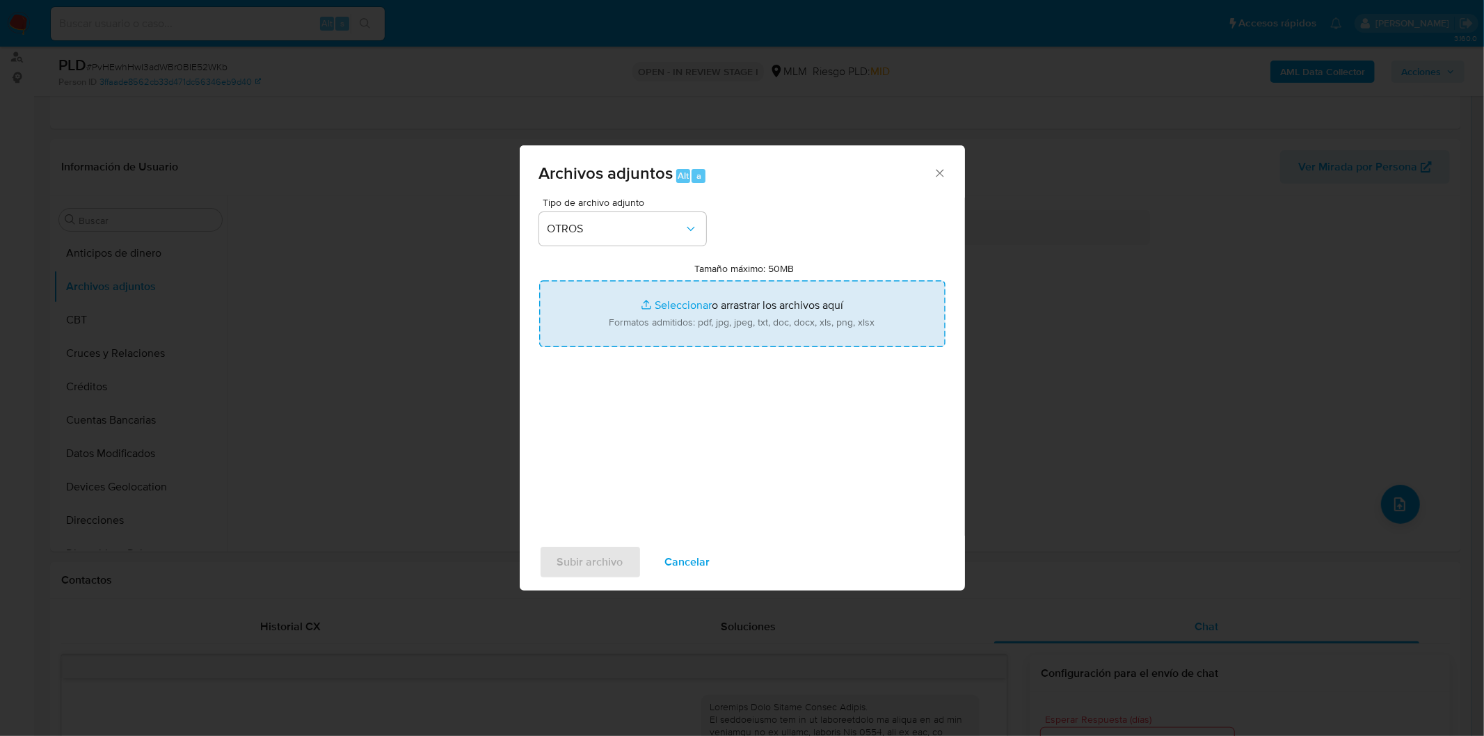
type input "C:\fakepath\2317523699_Jose Adolfo Garcia Cortes_AGO2025..xlsx"
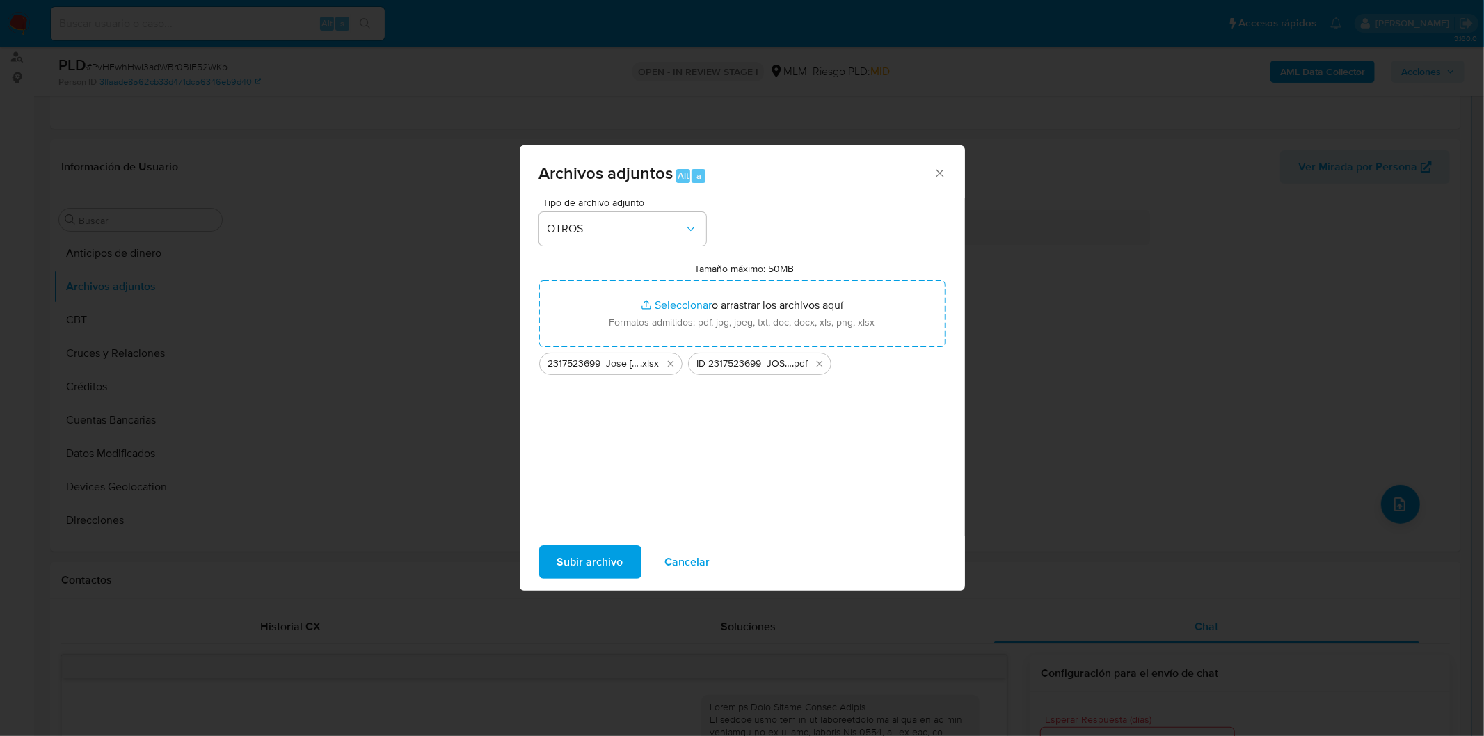
click at [596, 562] on span "Subir archivo" at bounding box center [590, 562] width 66 height 31
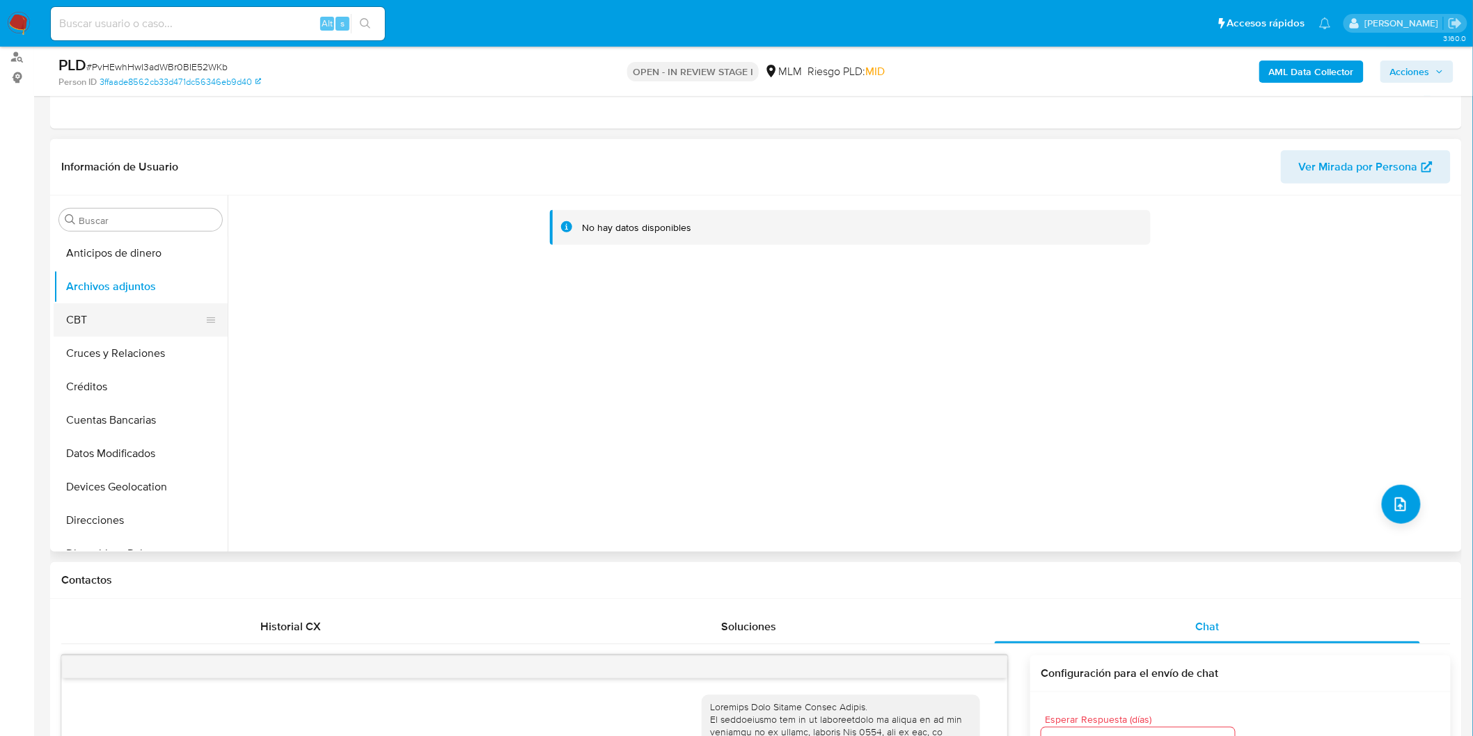
click at [118, 308] on button "CBT" at bounding box center [135, 319] width 163 height 33
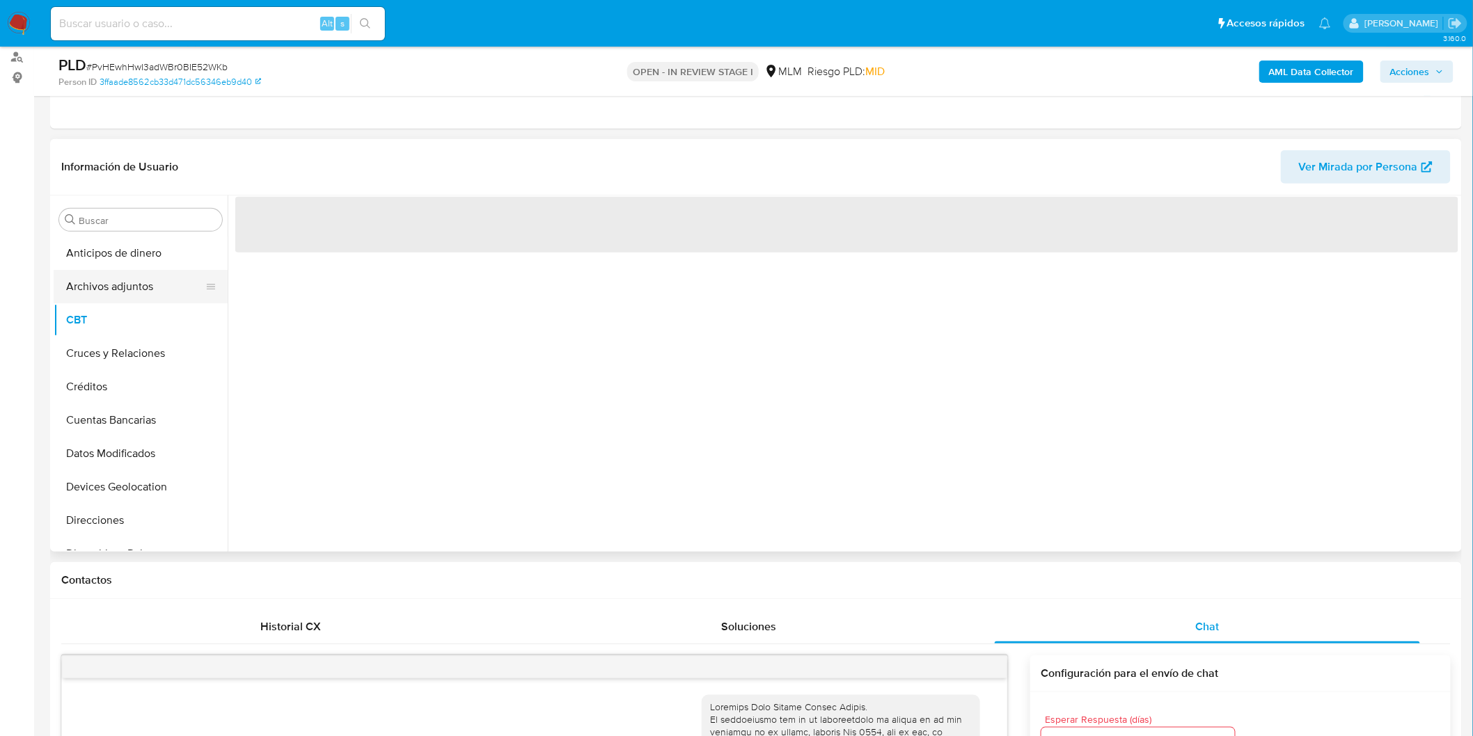
click at [113, 275] on button "Archivos adjuntos" at bounding box center [135, 286] width 163 height 33
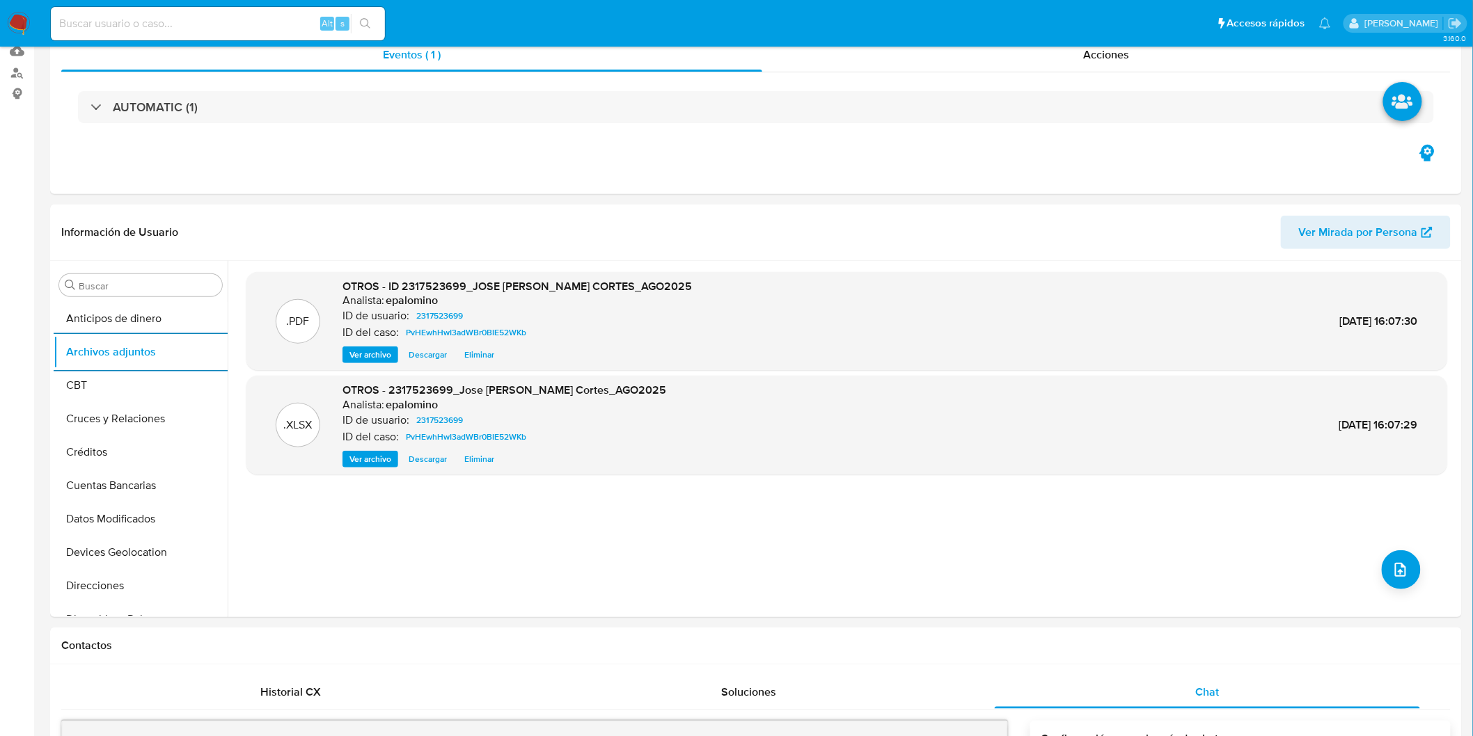
scroll to position [0, 0]
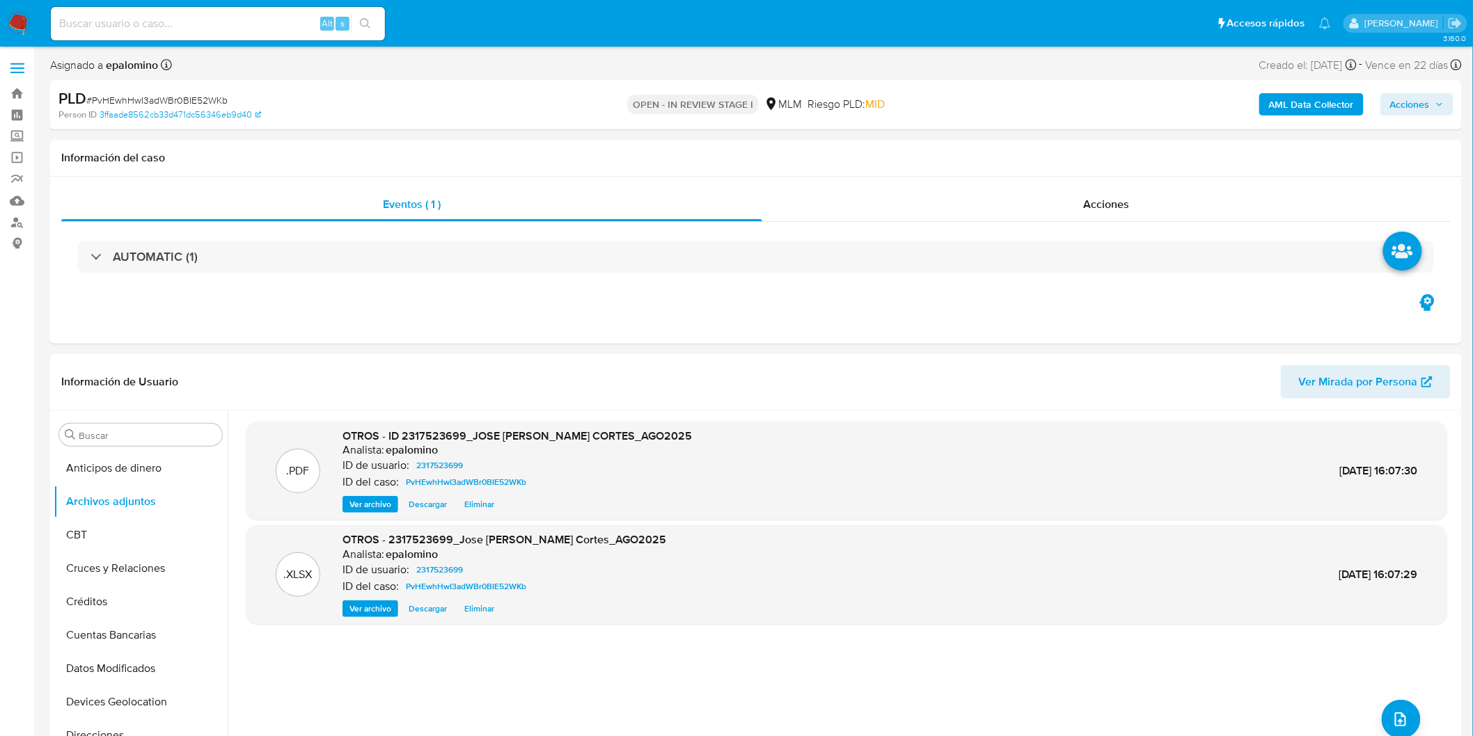
click at [1417, 110] on span "Acciones" at bounding box center [1410, 104] width 40 height 22
drag, startPoint x: 1403, startPoint y: 336, endPoint x: 1093, endPoint y: 167, distance: 353.5
click at [1402, 335] on span "Enviar" at bounding box center [1400, 327] width 27 height 19
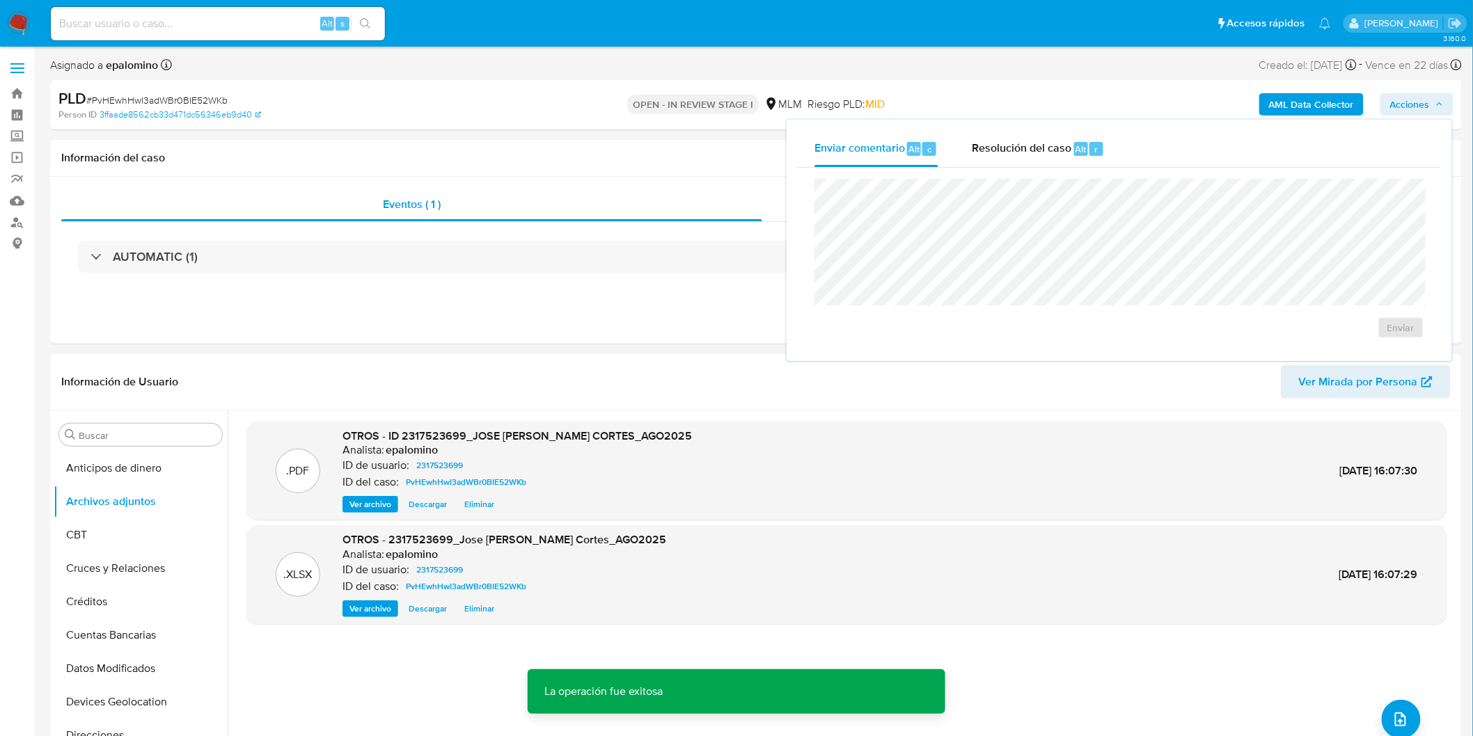
drag, startPoint x: 1084, startPoint y: 159, endPoint x: 1084, endPoint y: 176, distance: 17.4
click at [1084, 159] on div "Resolución del caso Alt r" at bounding box center [1037, 149] width 133 height 36
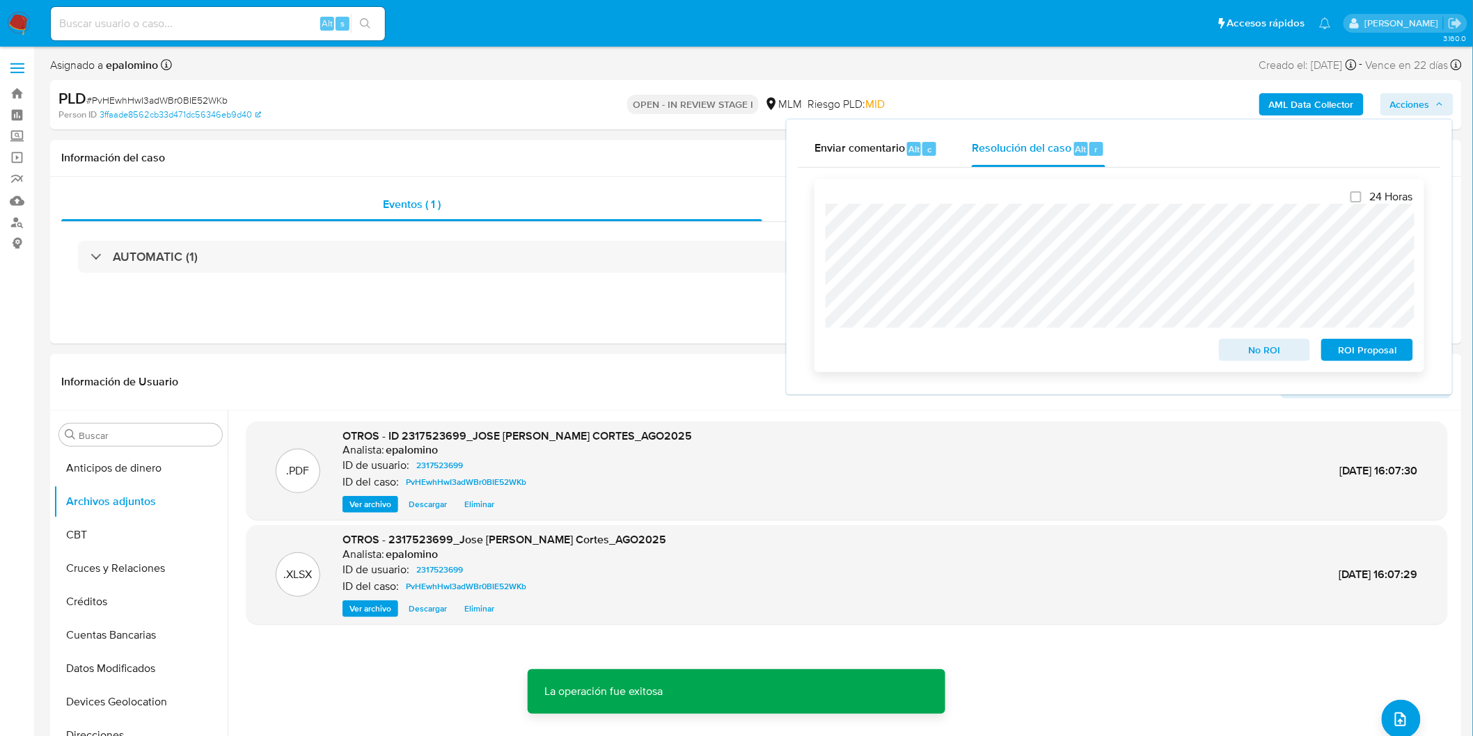
click at [1236, 345] on span "No ROI" at bounding box center [1264, 349] width 72 height 19
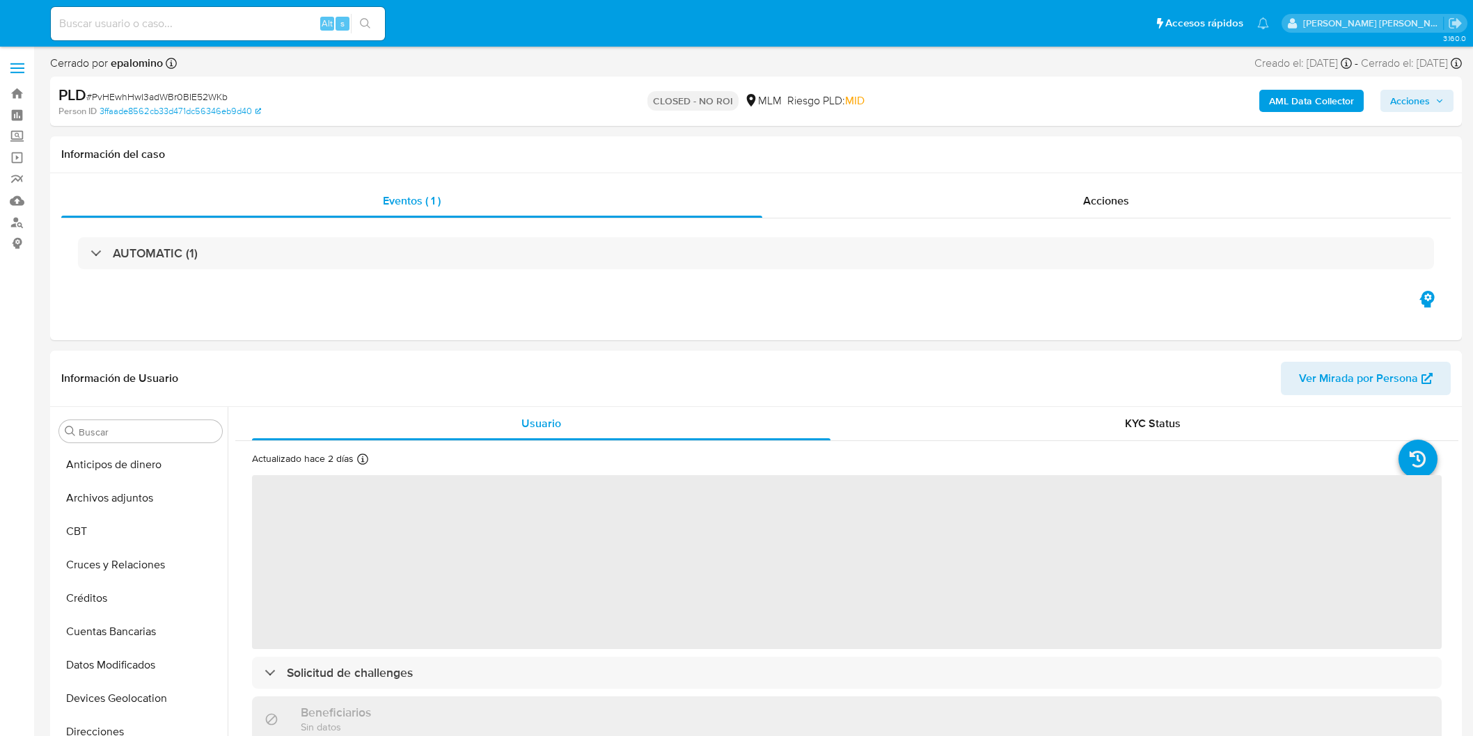
select select "10"
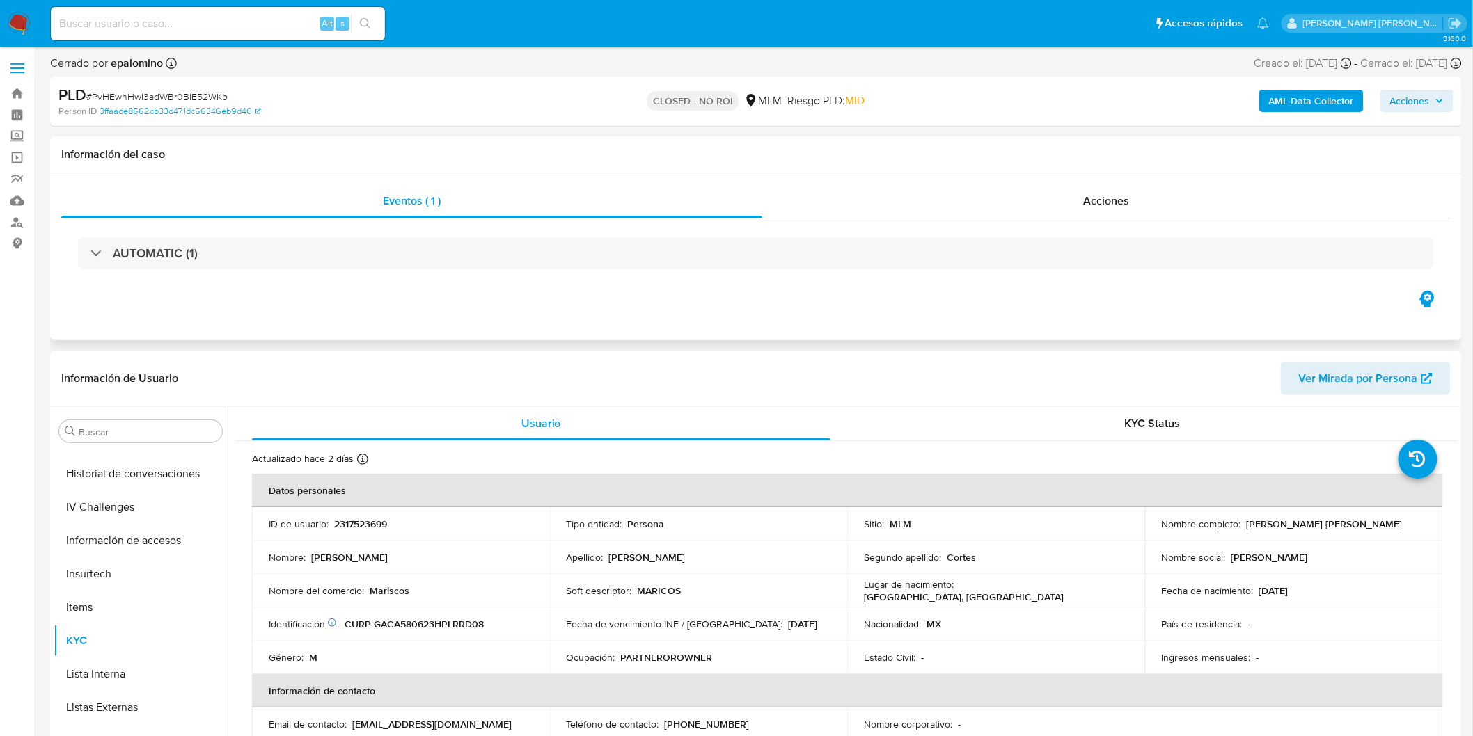
scroll to position [587, 0]
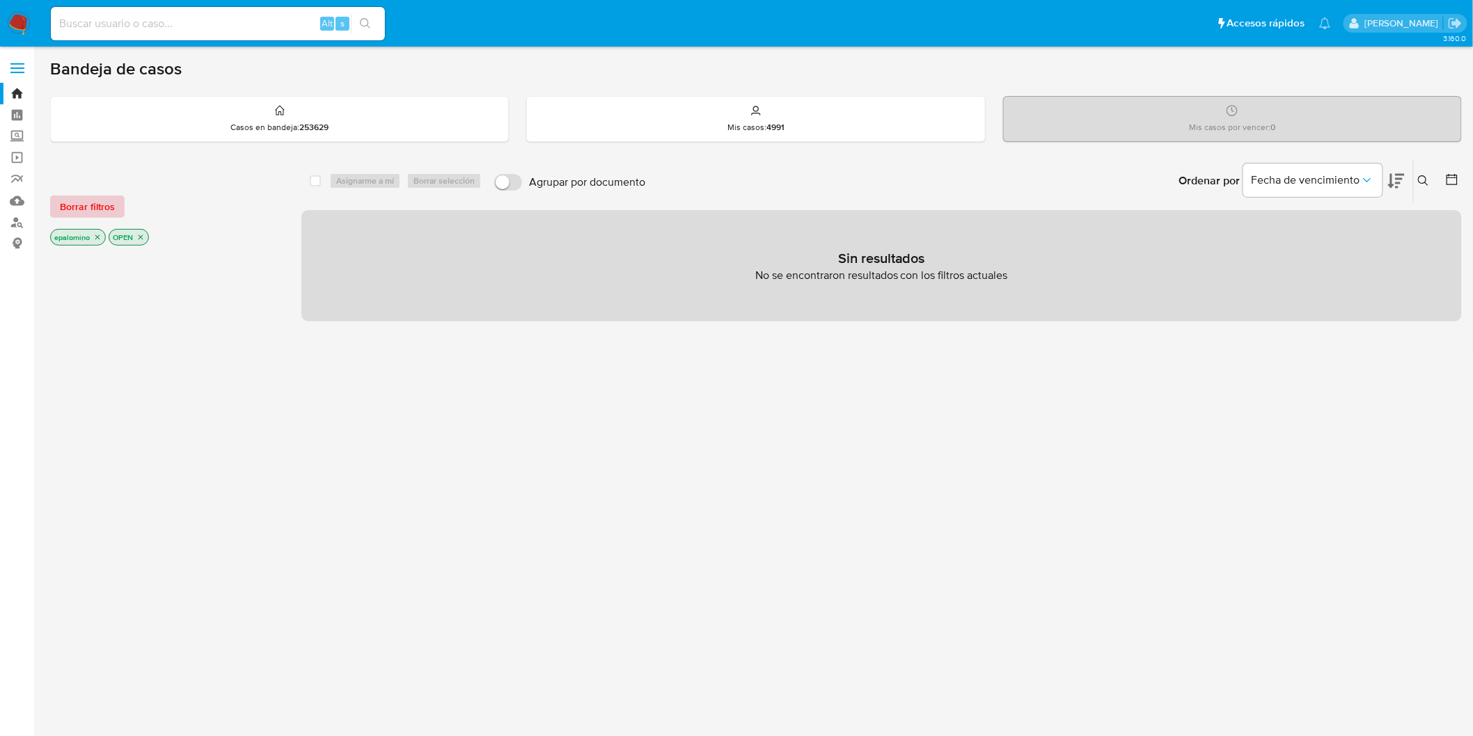
click at [100, 207] on span "Borrar filtros" at bounding box center [87, 206] width 55 height 19
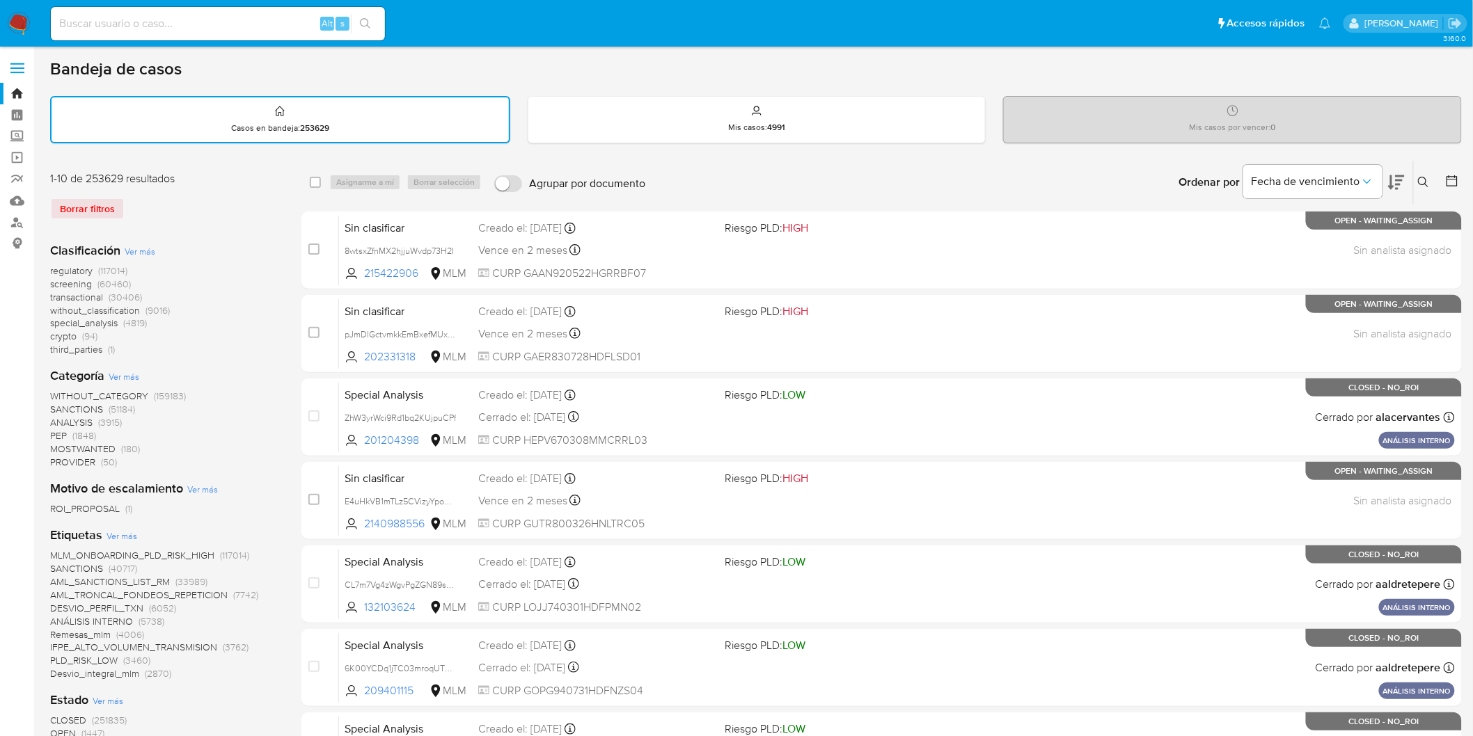
drag, startPoint x: 235, startPoint y: 219, endPoint x: 70, endPoint y: 146, distance: 180.1
click at [235, 218] on div "1-10 de 253629 resultados Borrar filtros" at bounding box center [161, 201] width 223 height 60
click at [16, 31] on img at bounding box center [19, 24] width 24 height 24
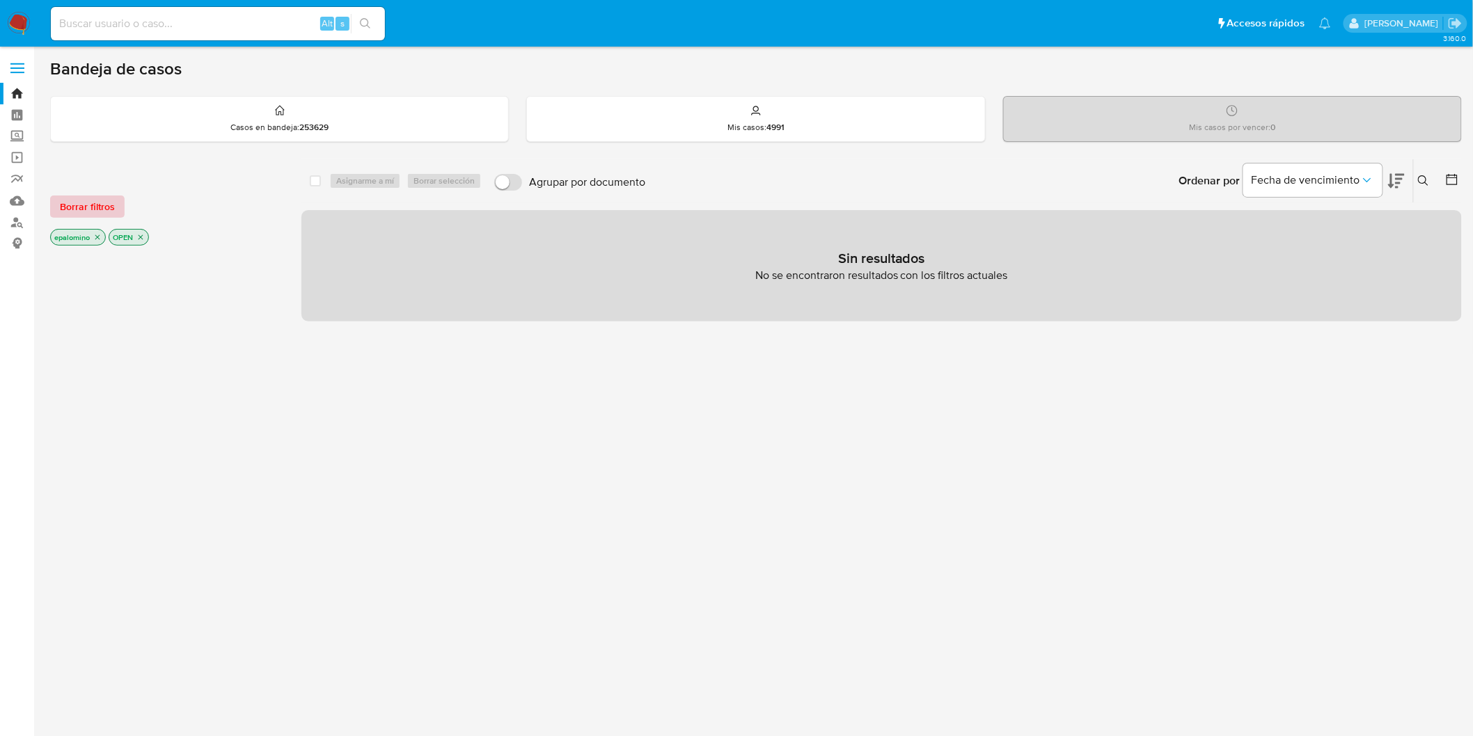
click at [72, 197] on span "Borrar filtros" at bounding box center [87, 206] width 55 height 19
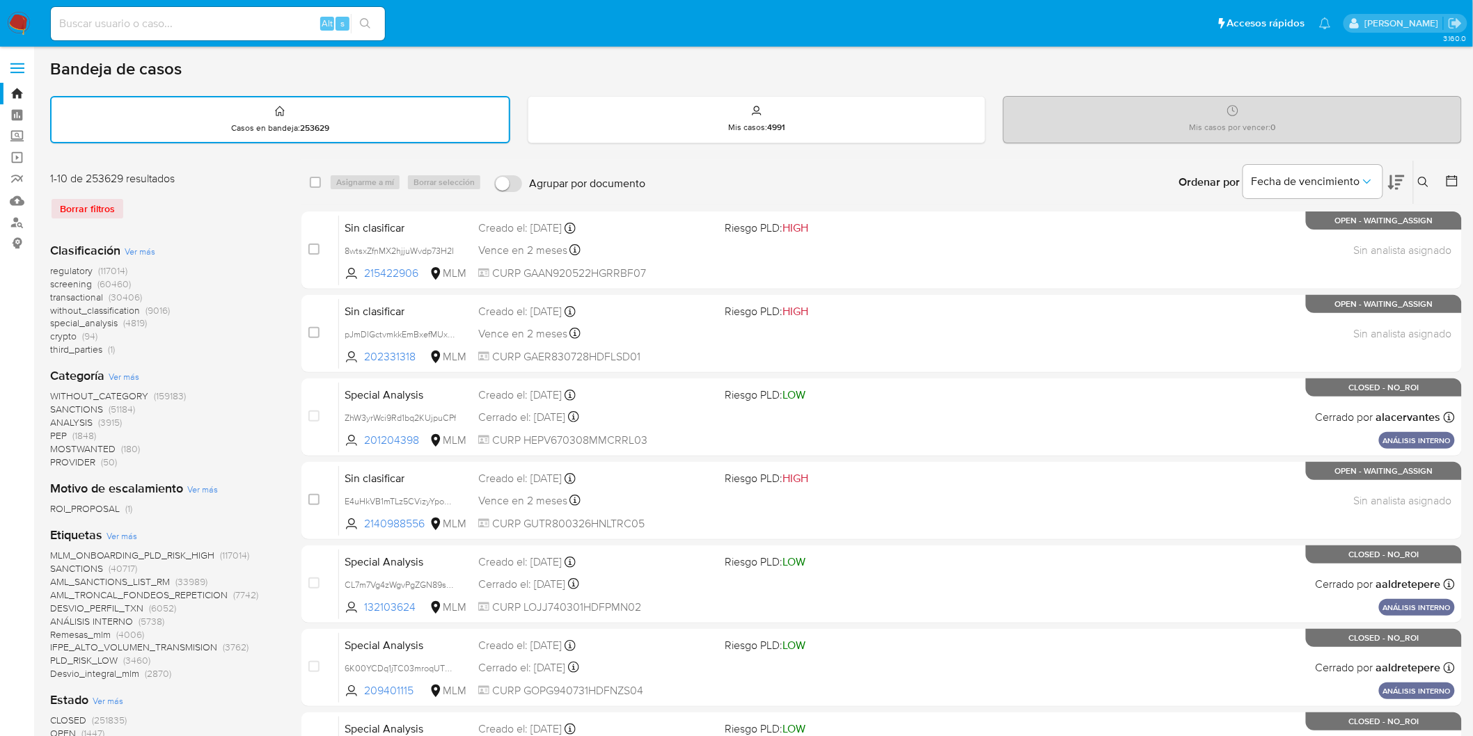
click at [25, 26] on img at bounding box center [19, 24] width 24 height 24
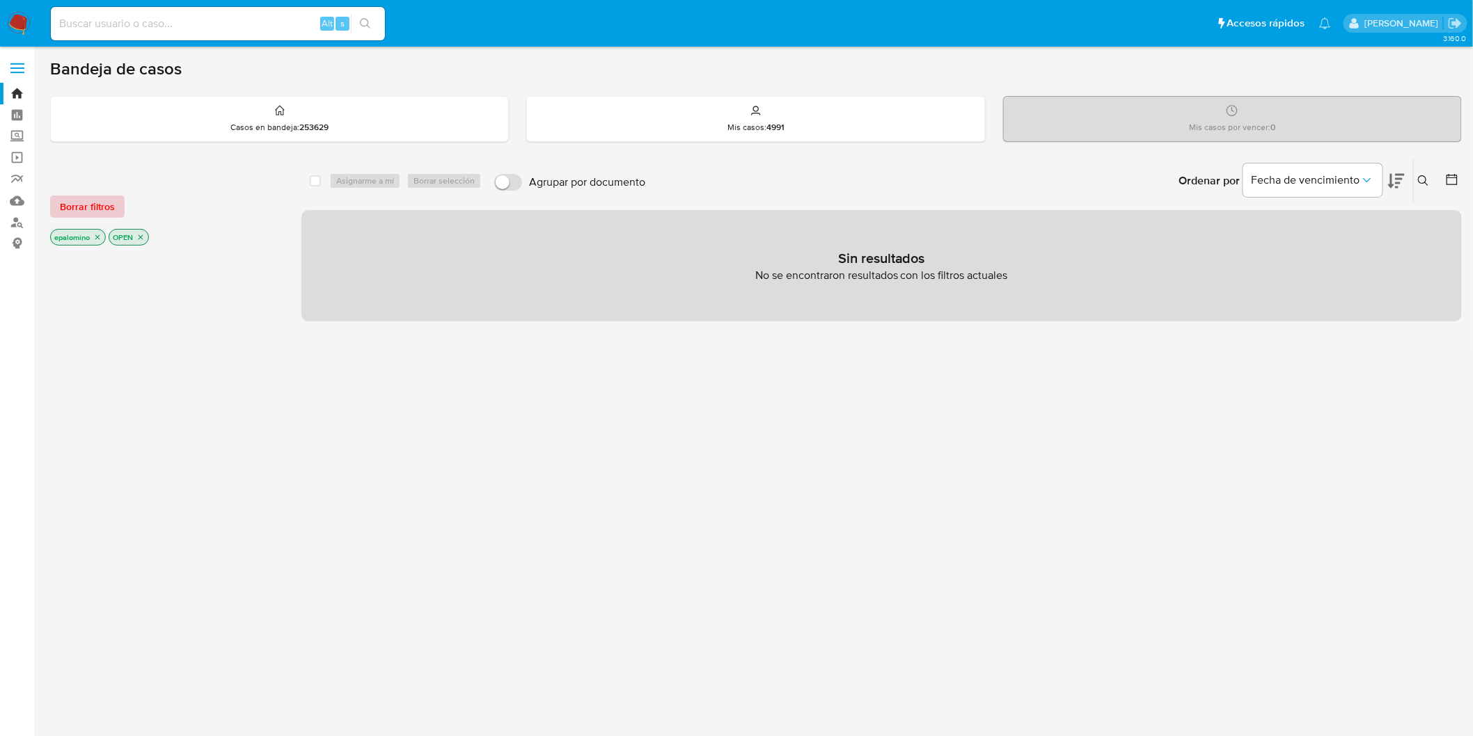
click at [97, 212] on span "Borrar filtros" at bounding box center [87, 206] width 55 height 19
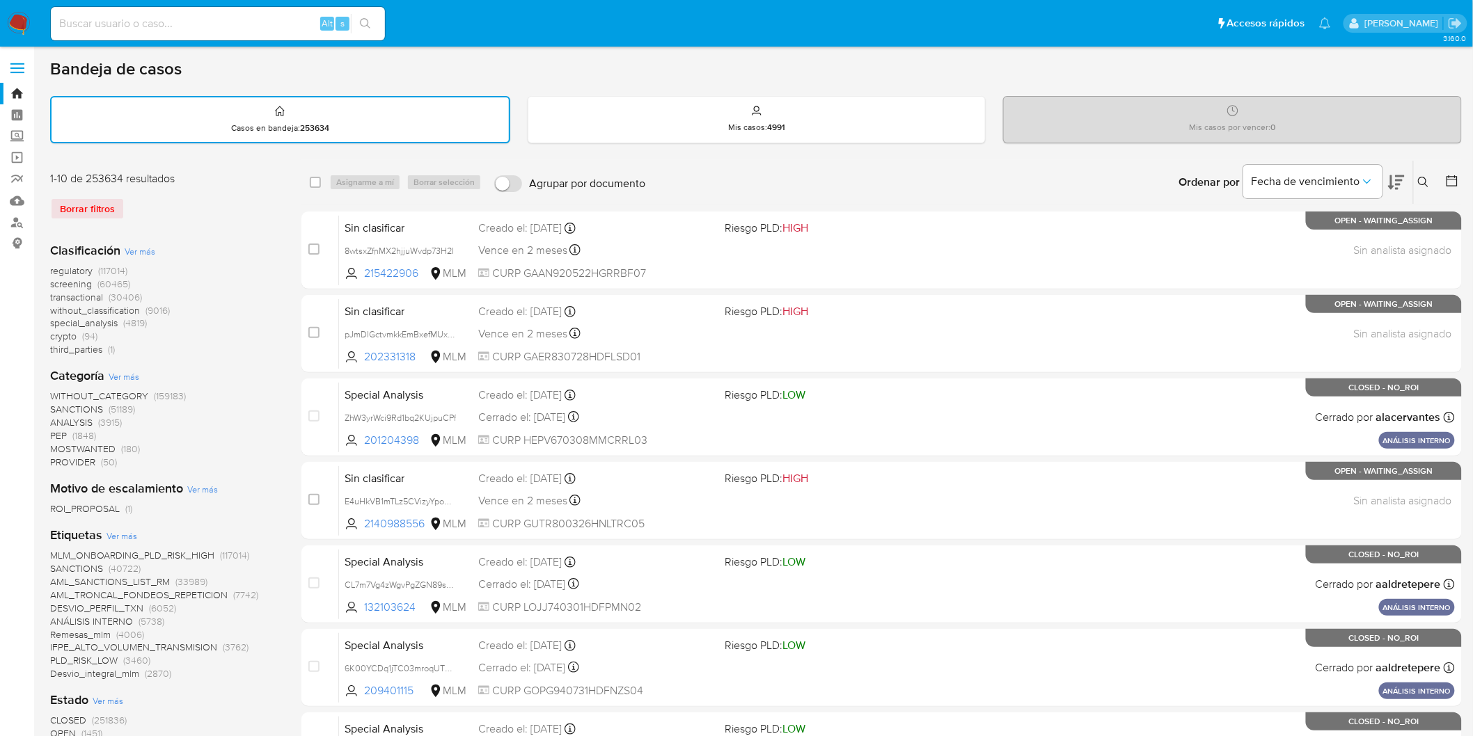
click at [17, 25] on img at bounding box center [19, 24] width 24 height 24
